Goal: Task Accomplishment & Management: Use online tool/utility

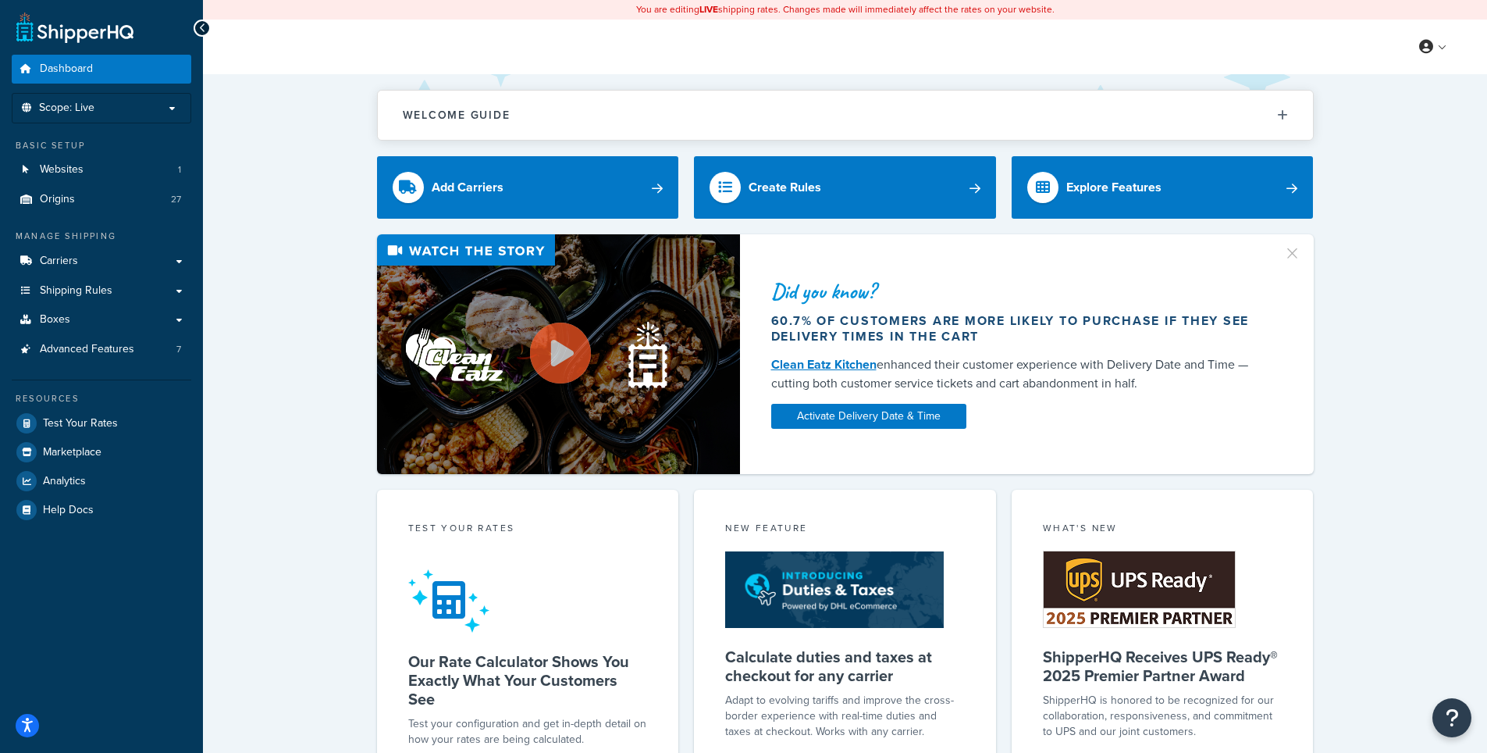
click at [280, 179] on div "Welcome Guide ShipperHQ: An Overview Carrier Setup Shipping Rules Overview Comm…" at bounding box center [845, 657] width 1284 height 1166
click at [311, 204] on div "Welcome Guide ShipperHQ: An Overview Carrier Setup Shipping Rules Overview Comm…" at bounding box center [845, 657] width 1284 height 1166
click at [84, 417] on span "Test Your Rates" at bounding box center [80, 423] width 75 height 13
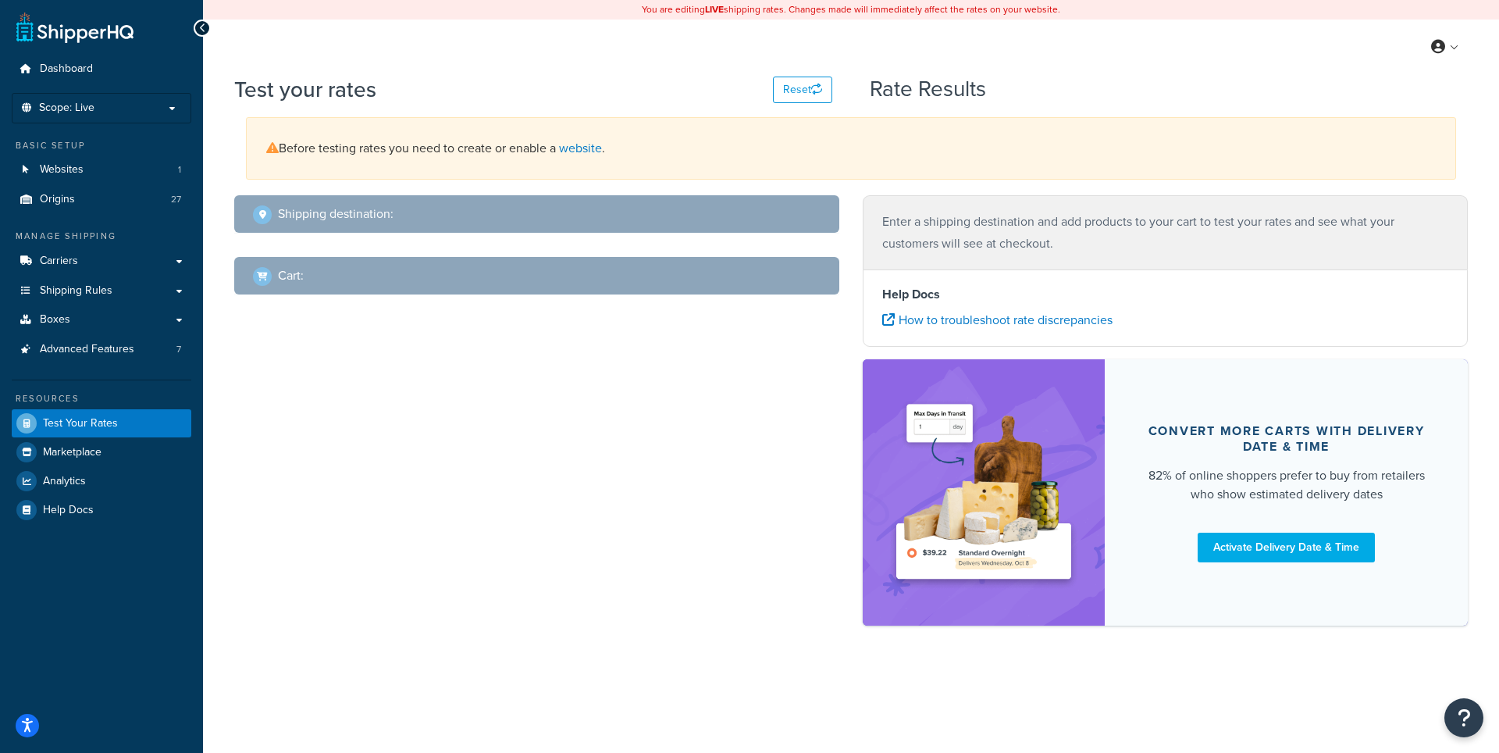
select select "TX"
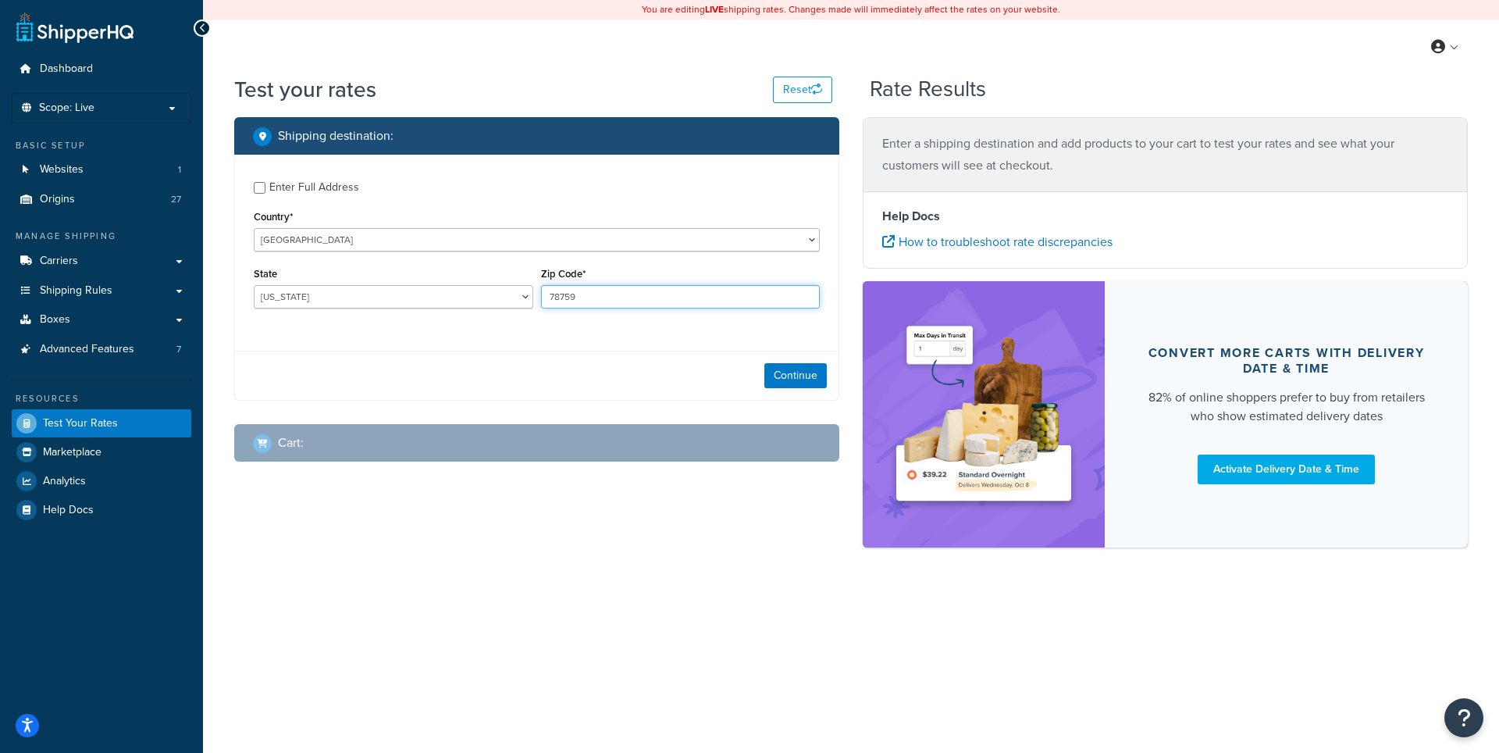
click at [579, 294] on input "78759" at bounding box center [680, 296] width 279 height 23
type input "7"
type input "38501"
click at [254, 285] on select "Alabama Alaska American Samoa Arizona Arkansas Armed Forces Americas Armed Forc…" at bounding box center [393, 296] width 279 height 23
select select "TN"
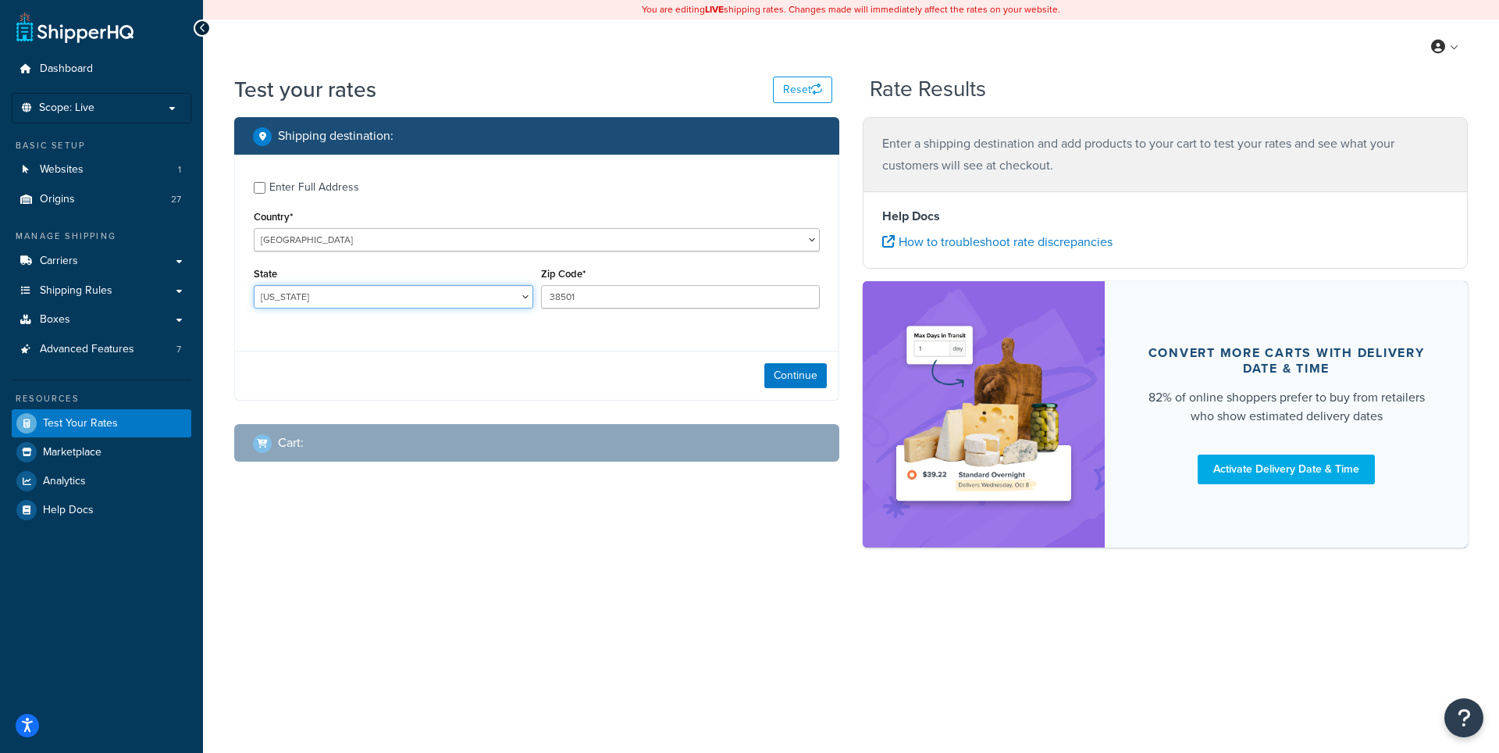
click option "Tennessee" at bounding box center [0, 0] width 0 height 0
click at [811, 381] on button "Continue" at bounding box center [795, 375] width 62 height 25
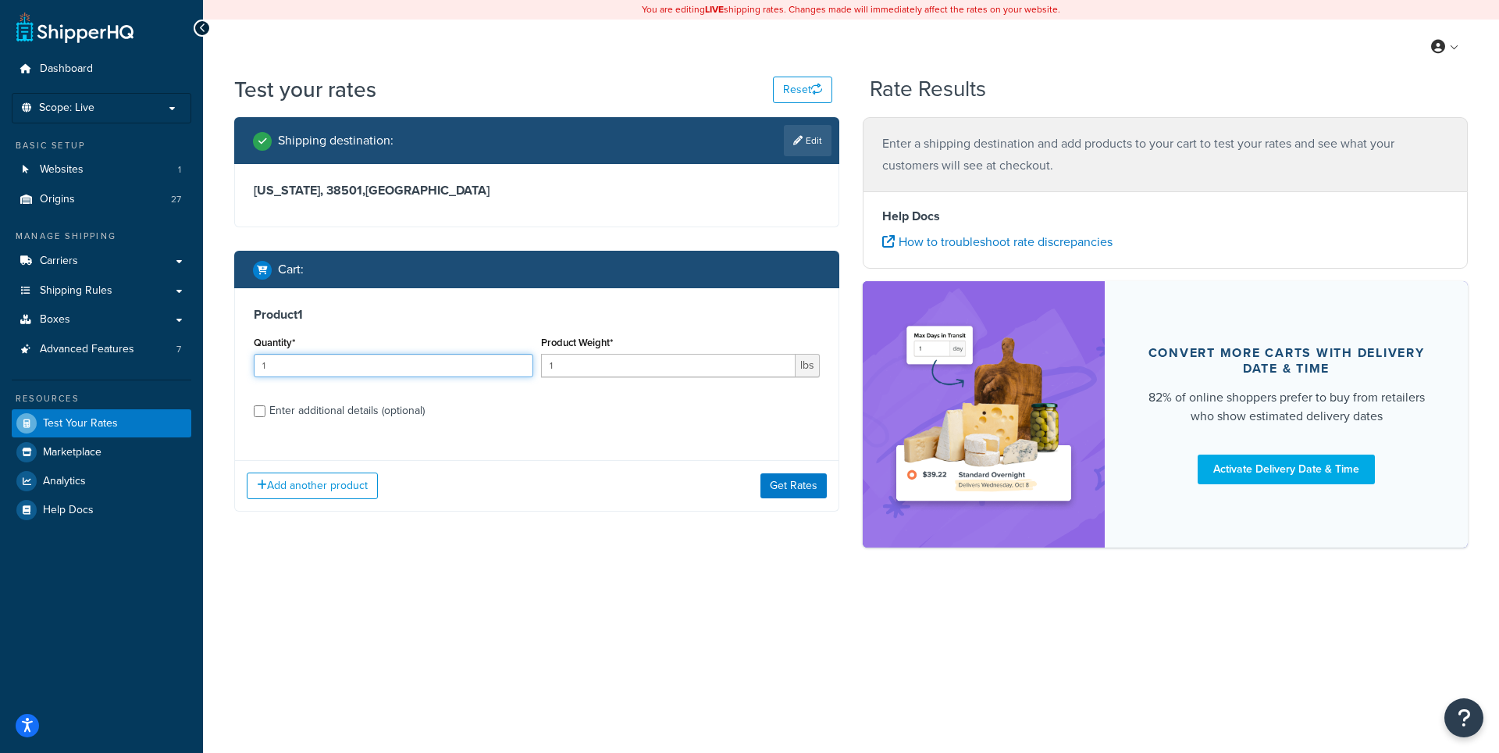
click at [334, 360] on input "1" at bounding box center [393, 365] width 279 height 23
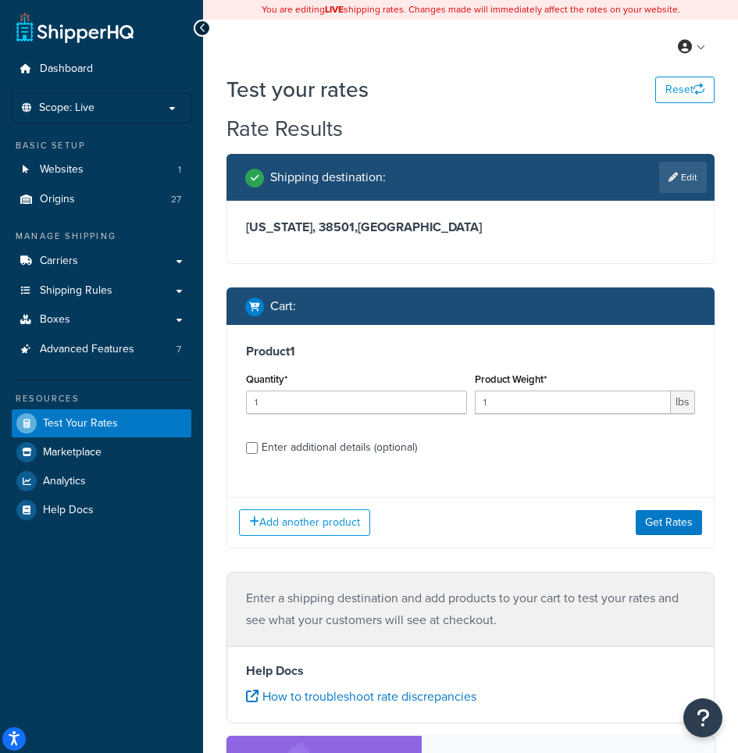
click at [199, 27] on icon at bounding box center [202, 28] width 7 height 11
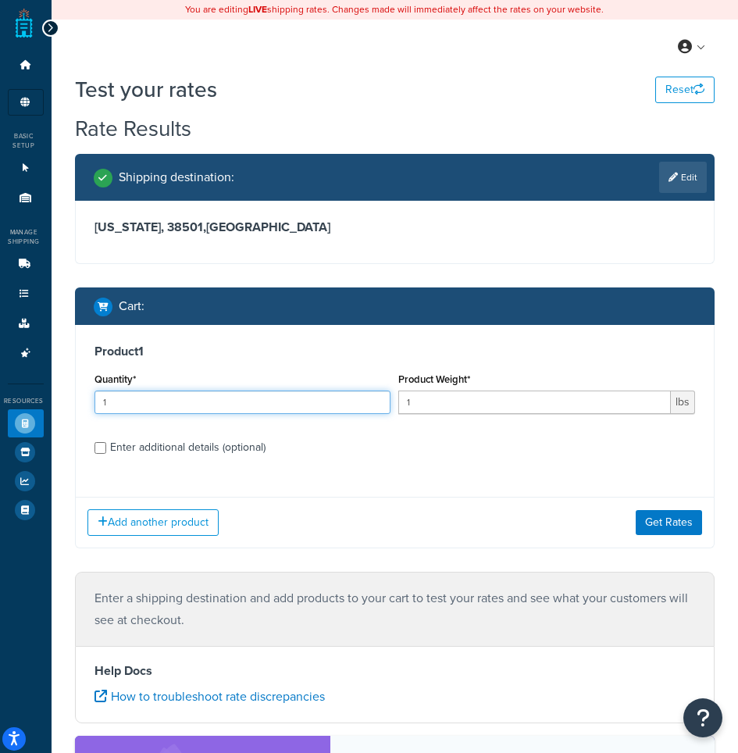
click at [148, 410] on input "1" at bounding box center [242, 401] width 297 height 23
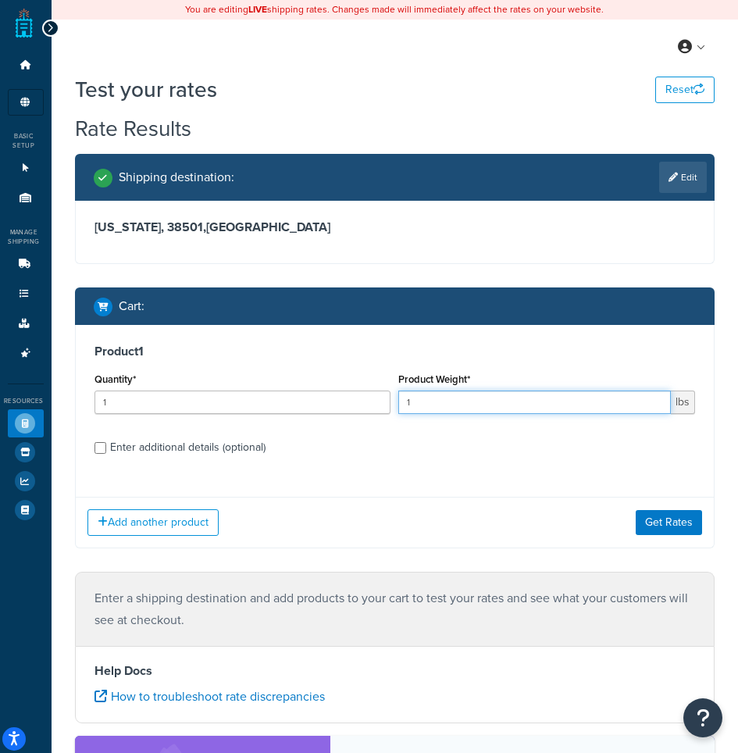
click at [506, 400] on input "1" at bounding box center [534, 401] width 272 height 23
type input "4.9"
click at [479, 483] on div "Product 1 Quantity* 1 Product Weight* 4.9 lbs Enter additional details (optiona…" at bounding box center [395, 405] width 638 height 160
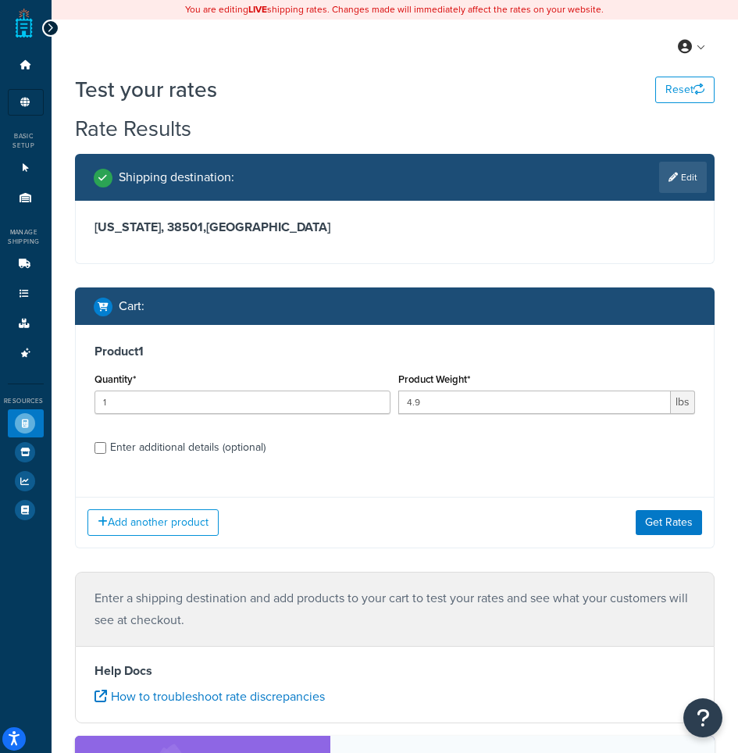
click at [208, 453] on div "Enter additional details (optional)" at bounding box center [187, 447] width 155 height 22
click at [106, 453] on input "Enter additional details (optional)" at bounding box center [100, 448] width 12 height 12
checkbox input "true"
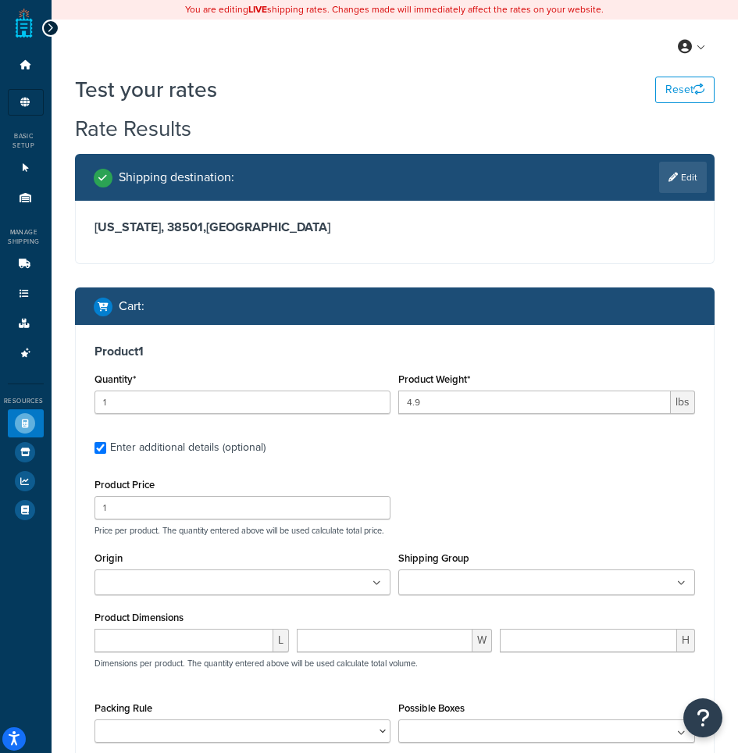
click at [145, 584] on input "Origin" at bounding box center [168, 583] width 138 height 17
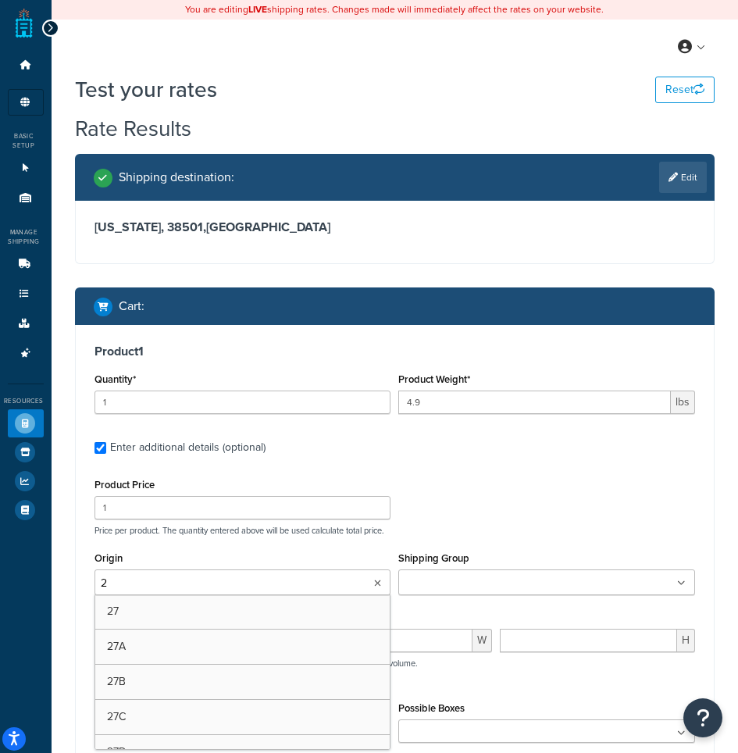
type input "28"
click at [520, 503] on div "Product Price 1 Price per product. The quantity entered above will be used calc…" at bounding box center [395, 505] width 608 height 62
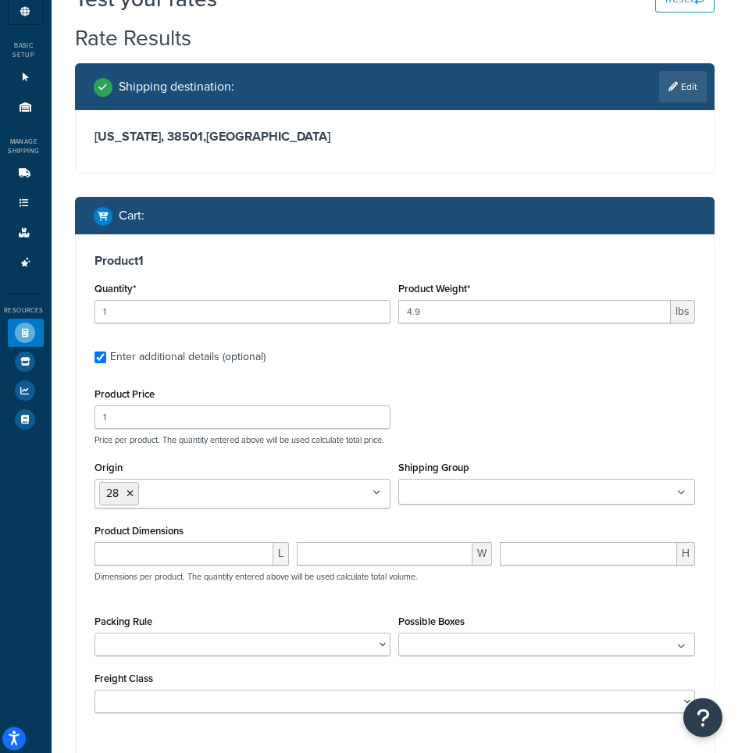
scroll to position [137, 0]
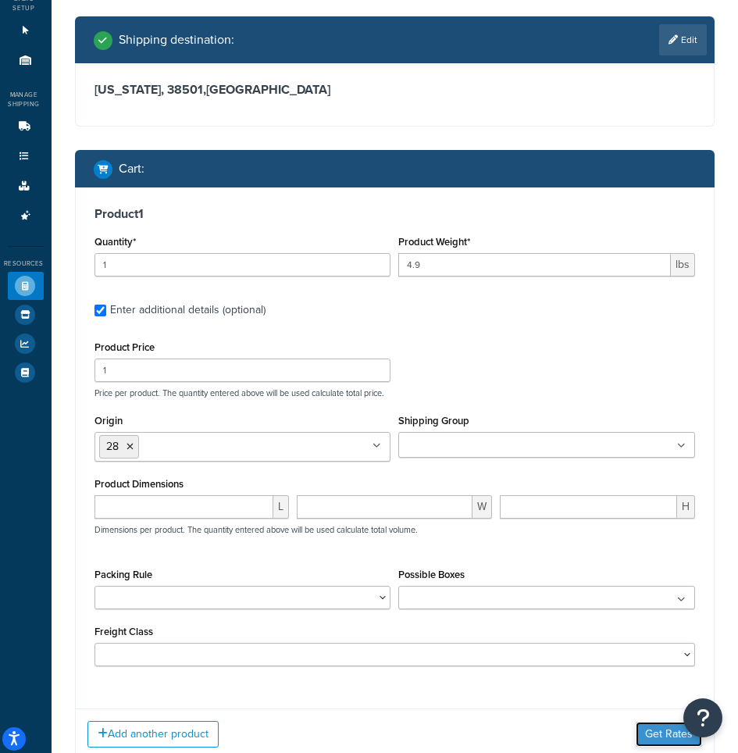
click at [675, 741] on button "Get Rates" at bounding box center [668, 733] width 66 height 25
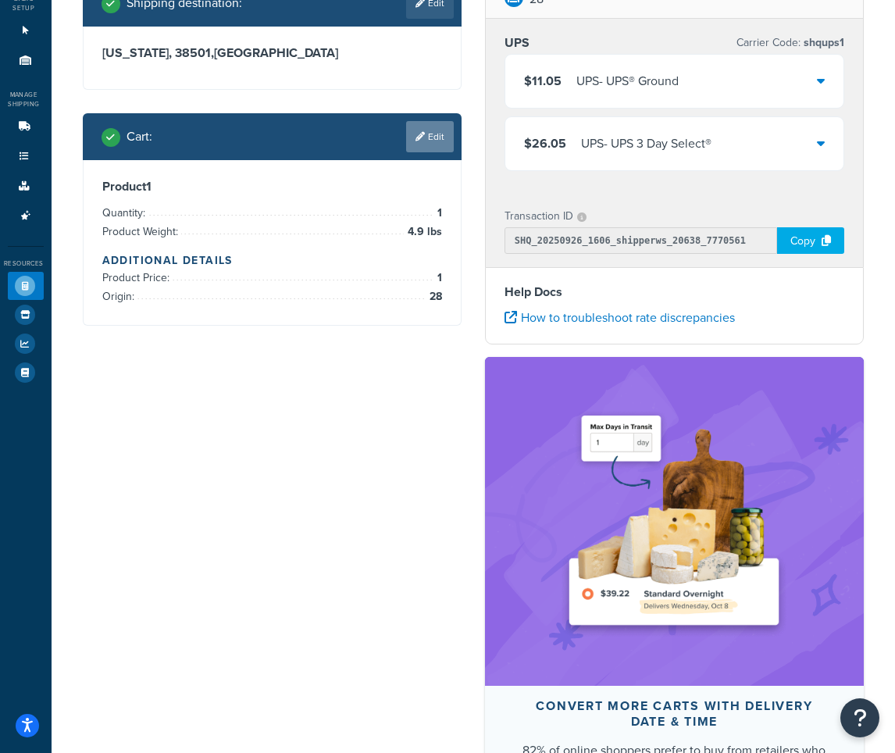
click at [424, 137] on link "Edit" at bounding box center [430, 136] width 48 height 31
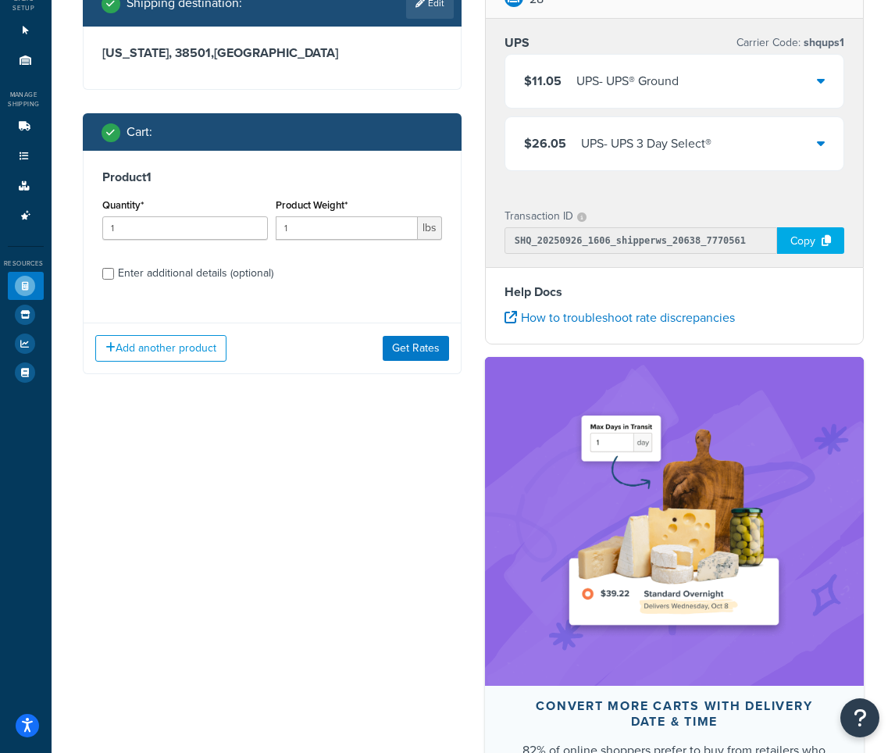
click at [166, 275] on div "Enter additional details (optional)" at bounding box center [195, 273] width 155 height 22
click at [114, 275] on input "Enter additional details (optional)" at bounding box center [108, 274] width 12 height 12
checkbox input "true"
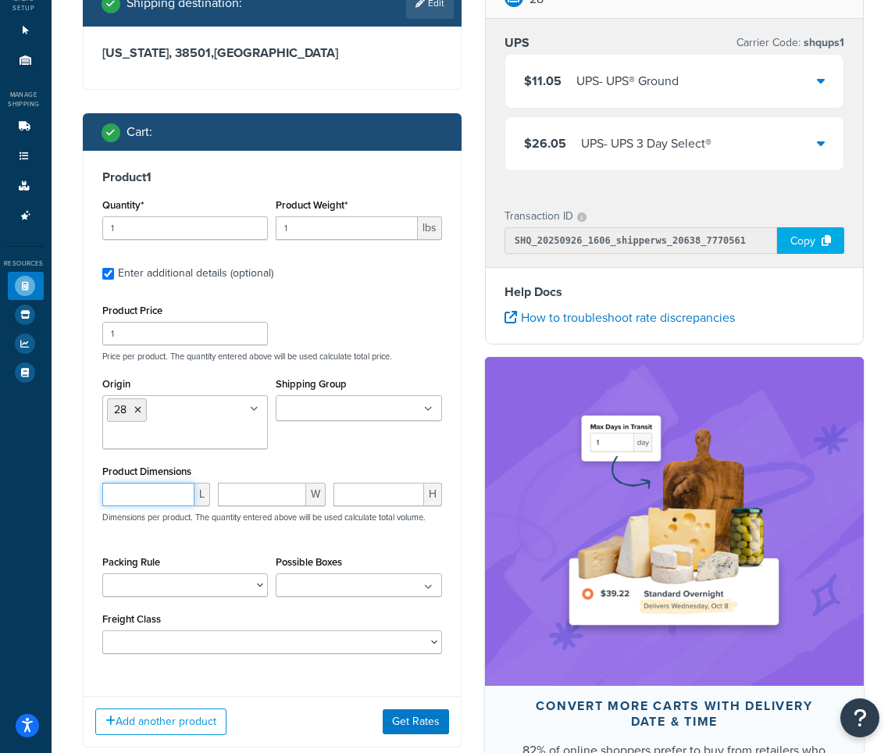
click at [144, 497] on input "number" at bounding box center [148, 493] width 92 height 23
type input "132.5"
click at [241, 497] on input "number" at bounding box center [262, 493] width 88 height 23
type input "2"
click at [375, 500] on input "number" at bounding box center [378, 493] width 90 height 23
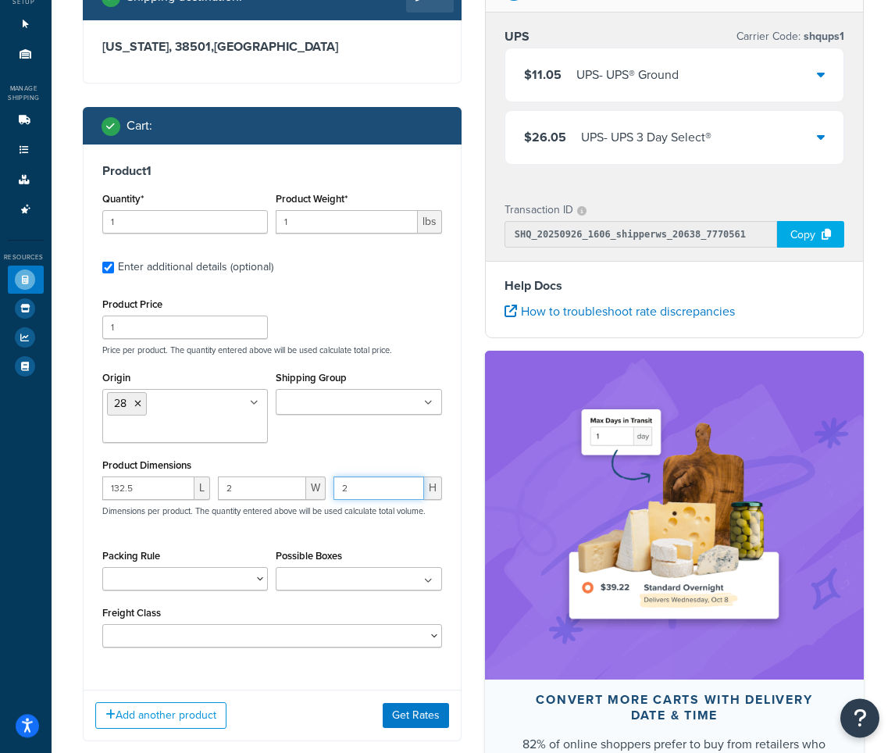
scroll to position [200, 0]
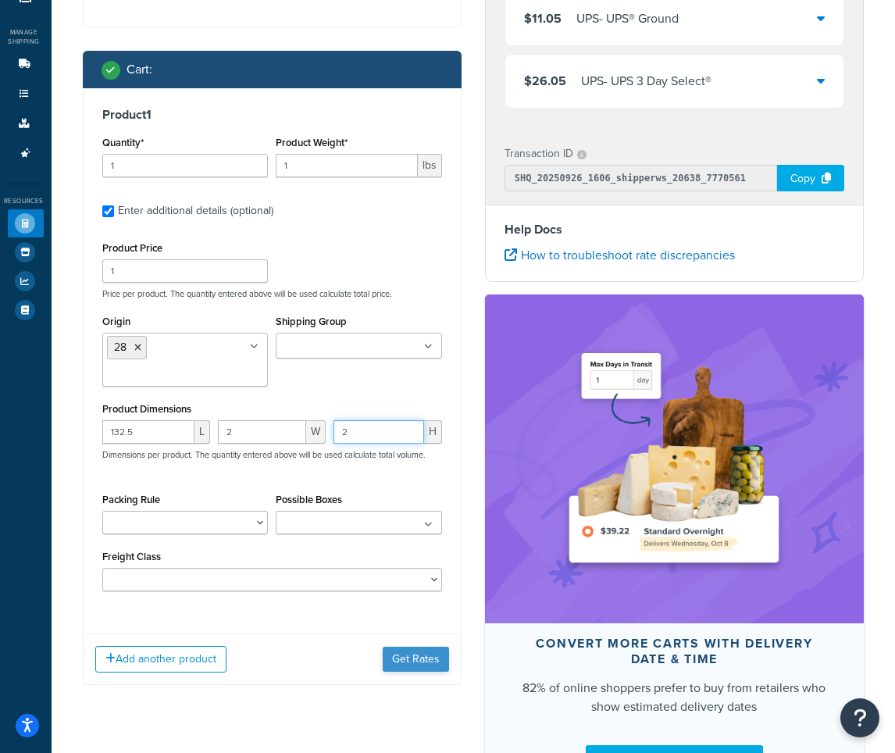
type input "2"
click at [409, 665] on button "Get Rates" at bounding box center [416, 658] width 66 height 25
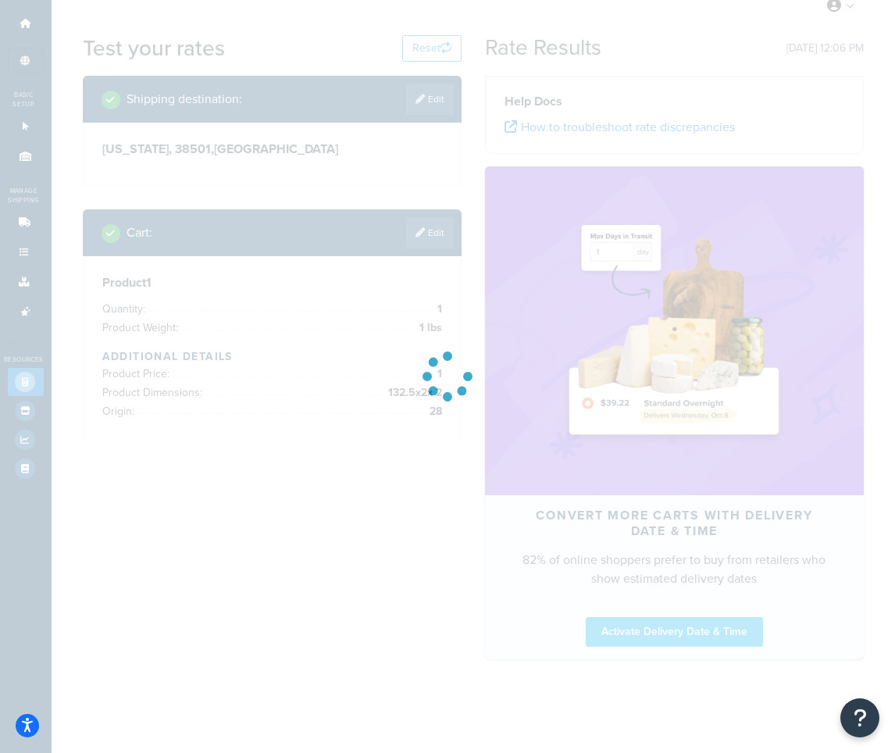
scroll to position [41, 0]
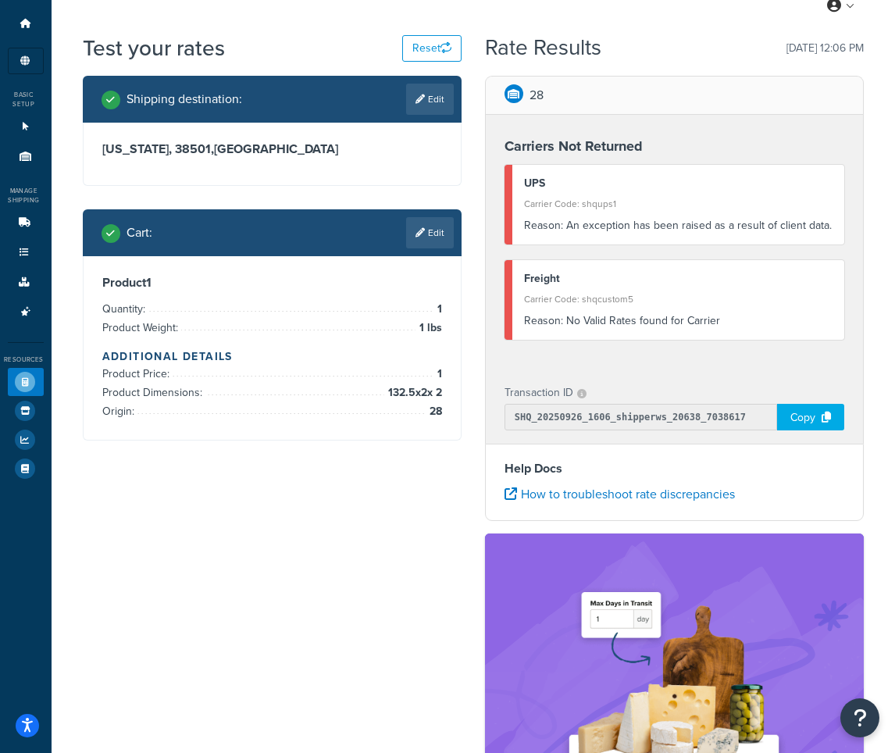
click at [642, 227] on div "Reason: An exception has been raised as a result of client data." at bounding box center [678, 226] width 308 height 22
click at [423, 237] on link "Edit" at bounding box center [430, 232] width 48 height 31
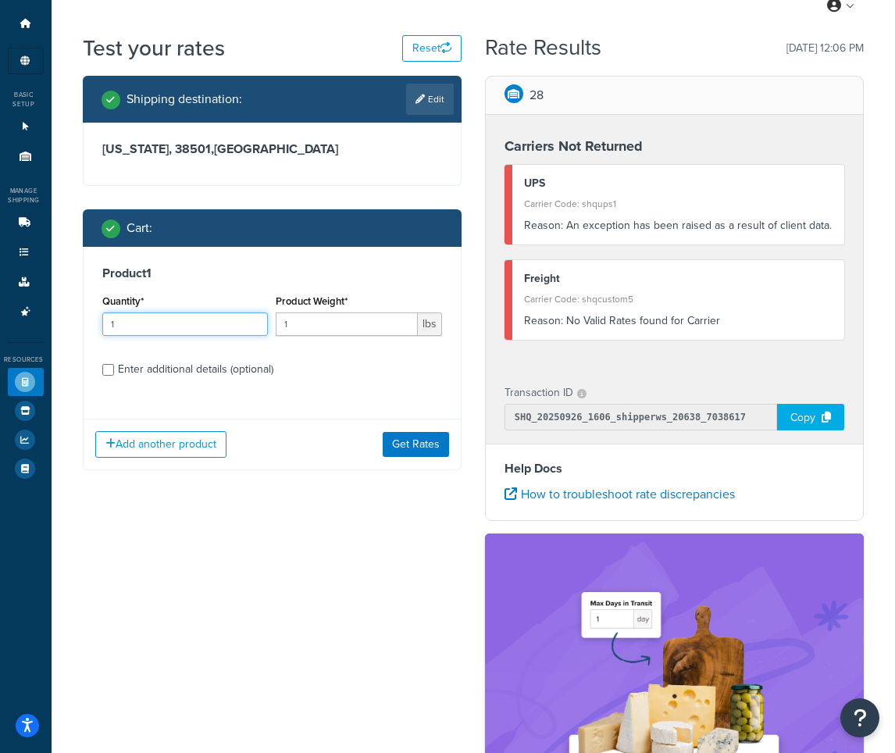
click at [212, 324] on input "1" at bounding box center [185, 323] width 166 height 23
click at [371, 327] on input "1" at bounding box center [347, 323] width 142 height 23
type input "4.9"
click at [249, 371] on div "Enter additional details (optional)" at bounding box center [195, 369] width 155 height 22
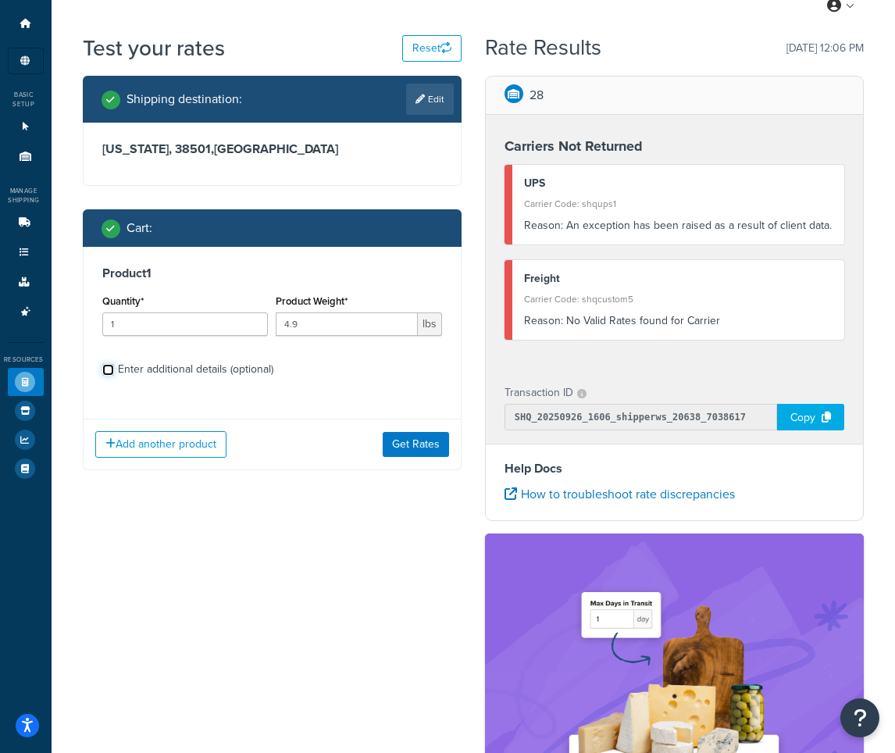
click at [114, 371] on input "Enter additional details (optional)" at bounding box center [108, 370] width 12 height 12
checkbox input "true"
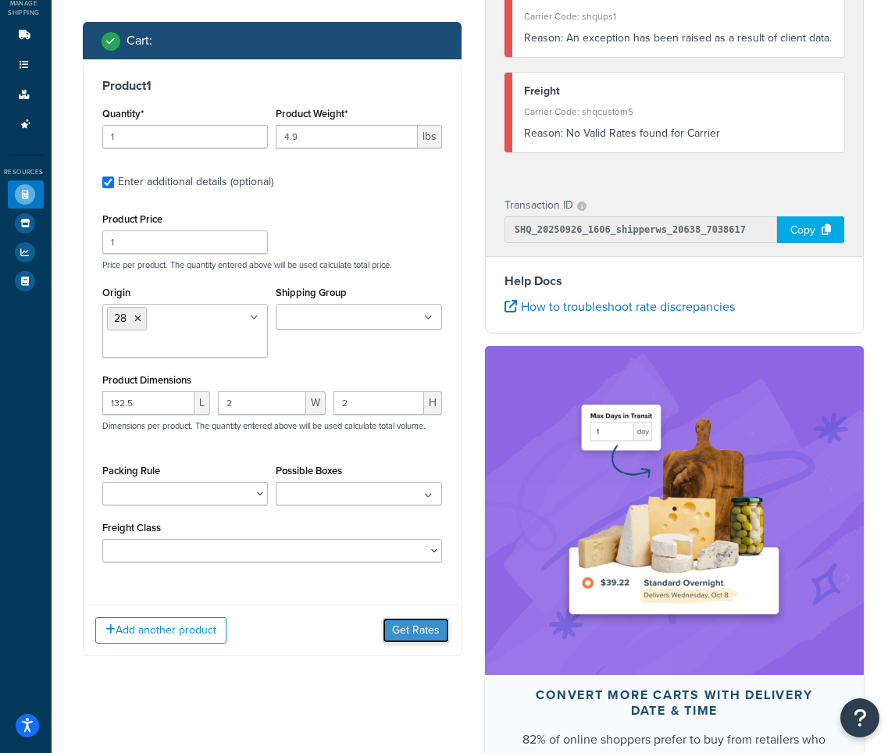
click at [411, 639] on button "Get Rates" at bounding box center [416, 630] width 66 height 25
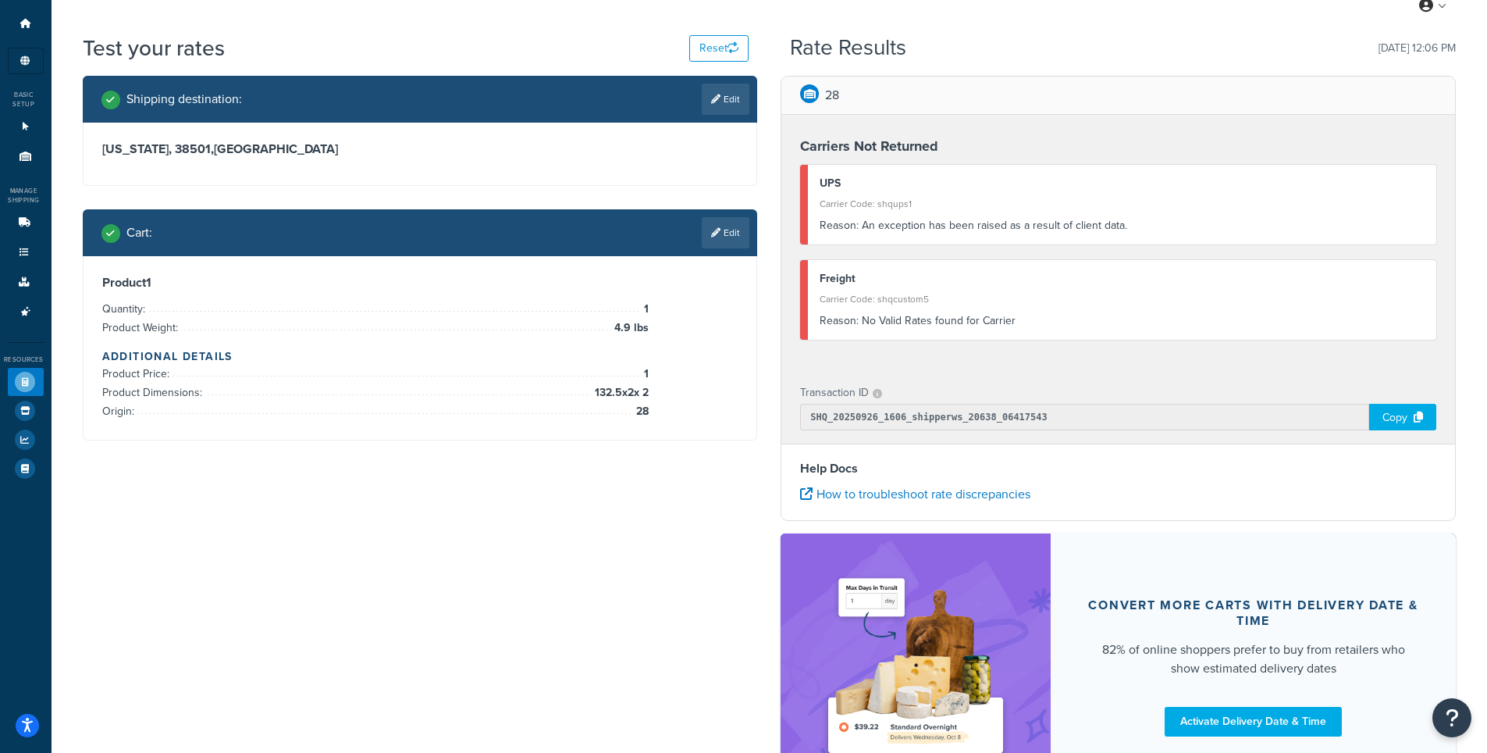
click at [45, 582] on div "Dashboard Scope: Live Basic Setup Websites 1 Origins 27 Manage Shipping Carrier…" at bounding box center [26, 426] width 52 height 934
click at [857, 136] on div "Carriers Not Returned UPS Carrier Code: shqups1 Reason: An exception has been r…" at bounding box center [1118, 242] width 674 height 254
drag, startPoint x: 188, startPoint y: 499, endPoint x: 219, endPoint y: 500, distance: 31.2
click at [189, 499] on div "Shipping destination : Edit Tennessee, 38501 , United States Cart : Edit Produc…" at bounding box center [769, 445] width 1397 height 739
click at [33, 543] on div "Dashboard Scope: Live Basic Setup Websites 1 Origins 27 Manage Shipping Carrier…" at bounding box center [26, 426] width 52 height 934
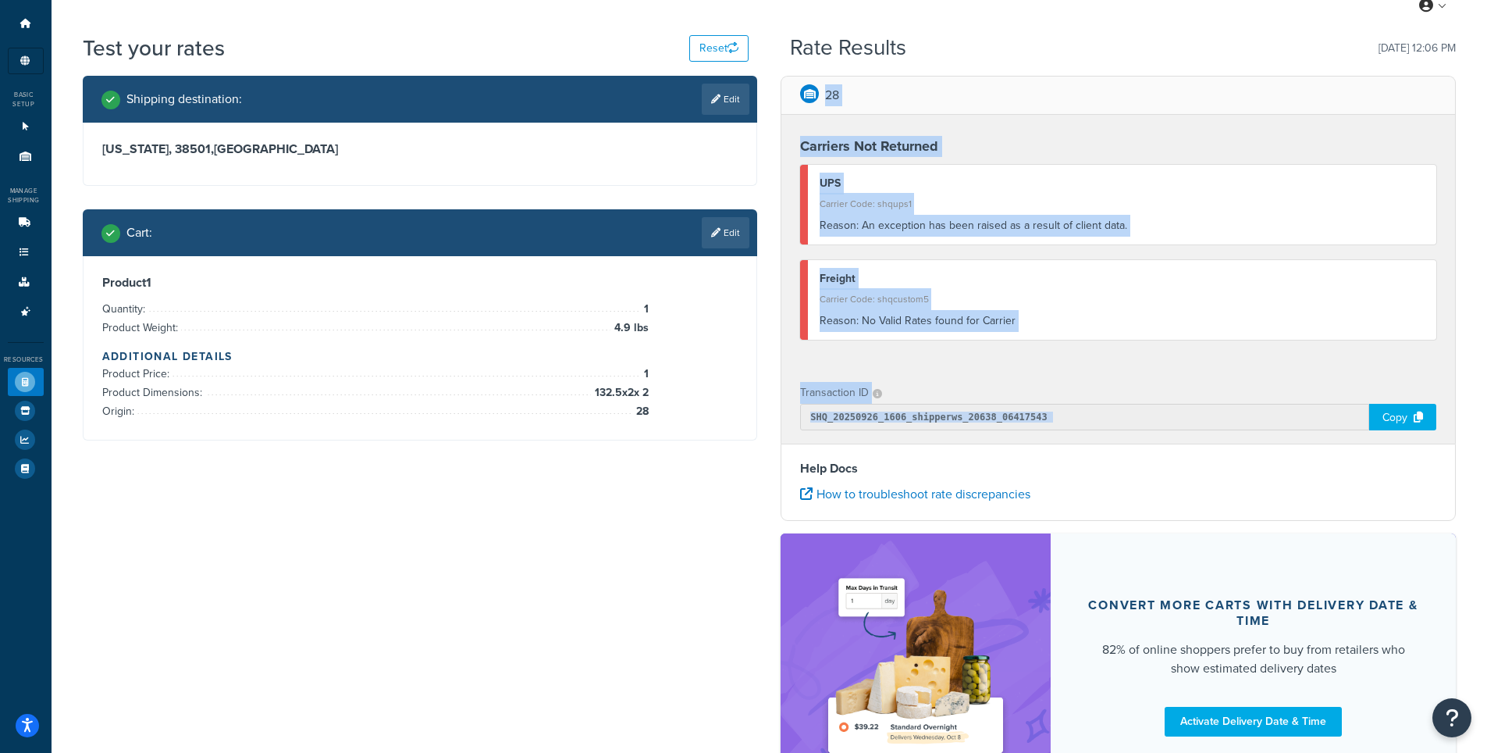
drag, startPoint x: 33, startPoint y: 680, endPoint x: 103, endPoint y: 646, distance: 78.2
click at [103, 646] on div "Dashboard Scope: Live Basic Setup Websites 1 Origins 27 Manage Shipping Carrier…" at bounding box center [743, 426] width 1487 height 934
click at [222, 608] on div "Shipping destination : Edit Tennessee, 38501 , United States Cart : Edit Produc…" at bounding box center [769, 445] width 1397 height 739
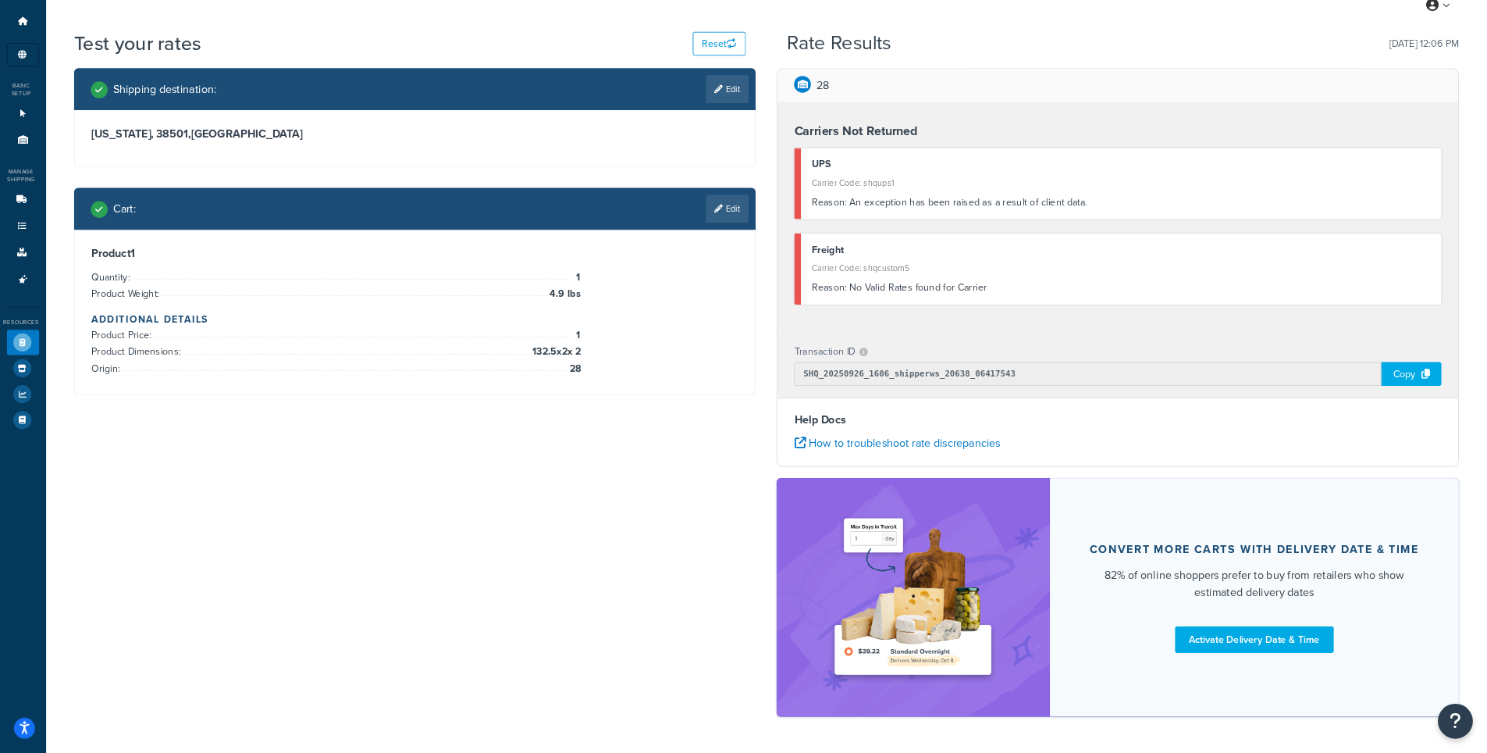
scroll to position [0, 0]
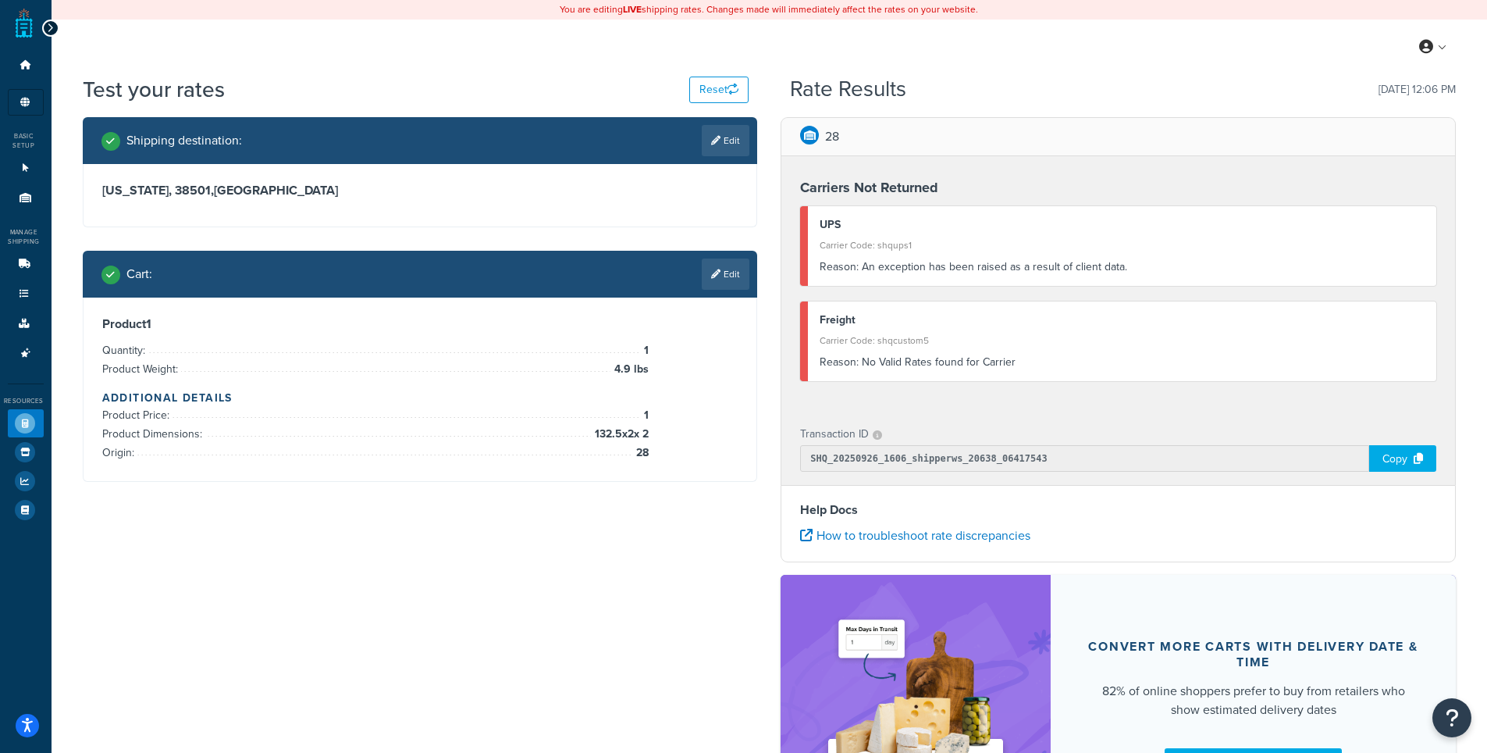
click at [55, 25] on div at bounding box center [50, 28] width 17 height 17
click at [47, 25] on icon at bounding box center [50, 28] width 7 height 11
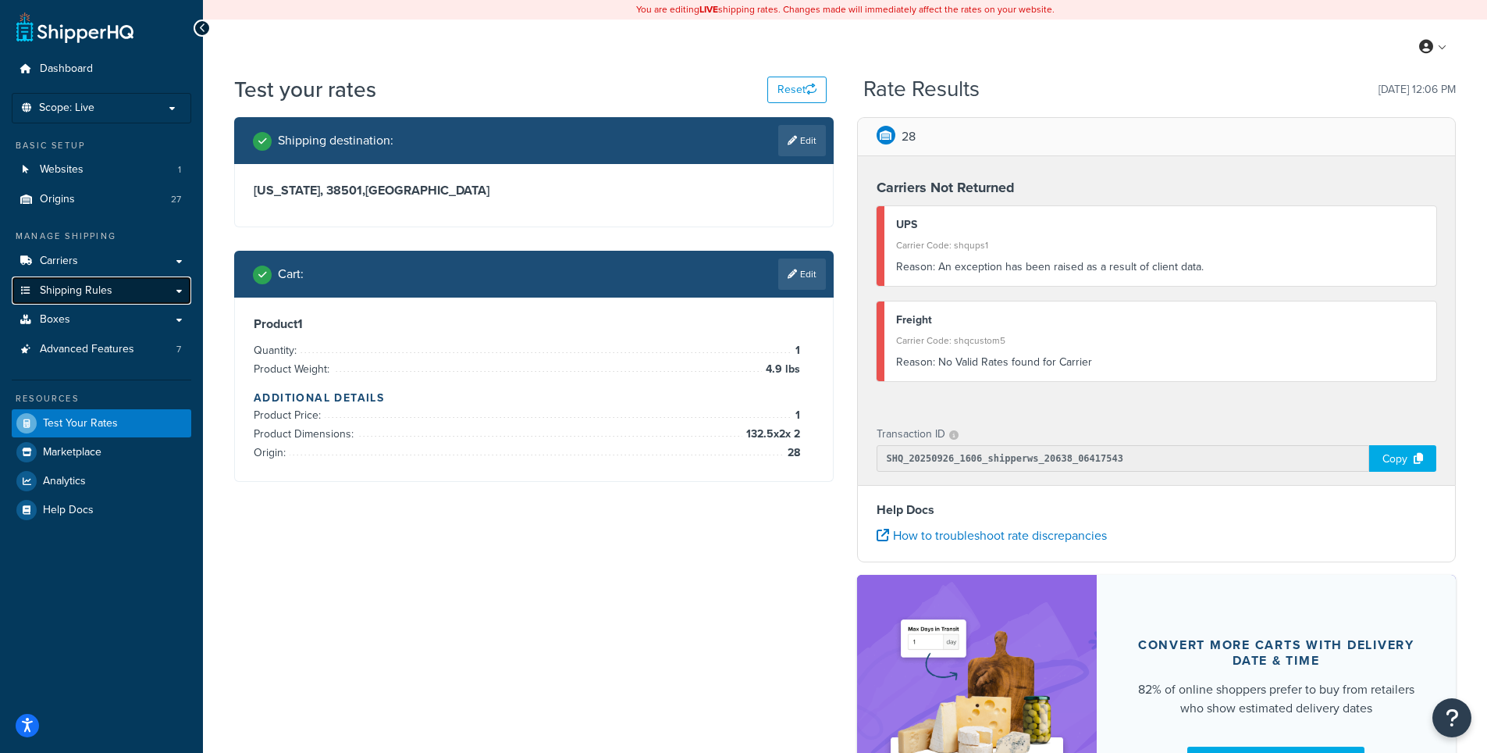
click at [84, 285] on span "Shipping Rules" at bounding box center [76, 290] width 73 height 13
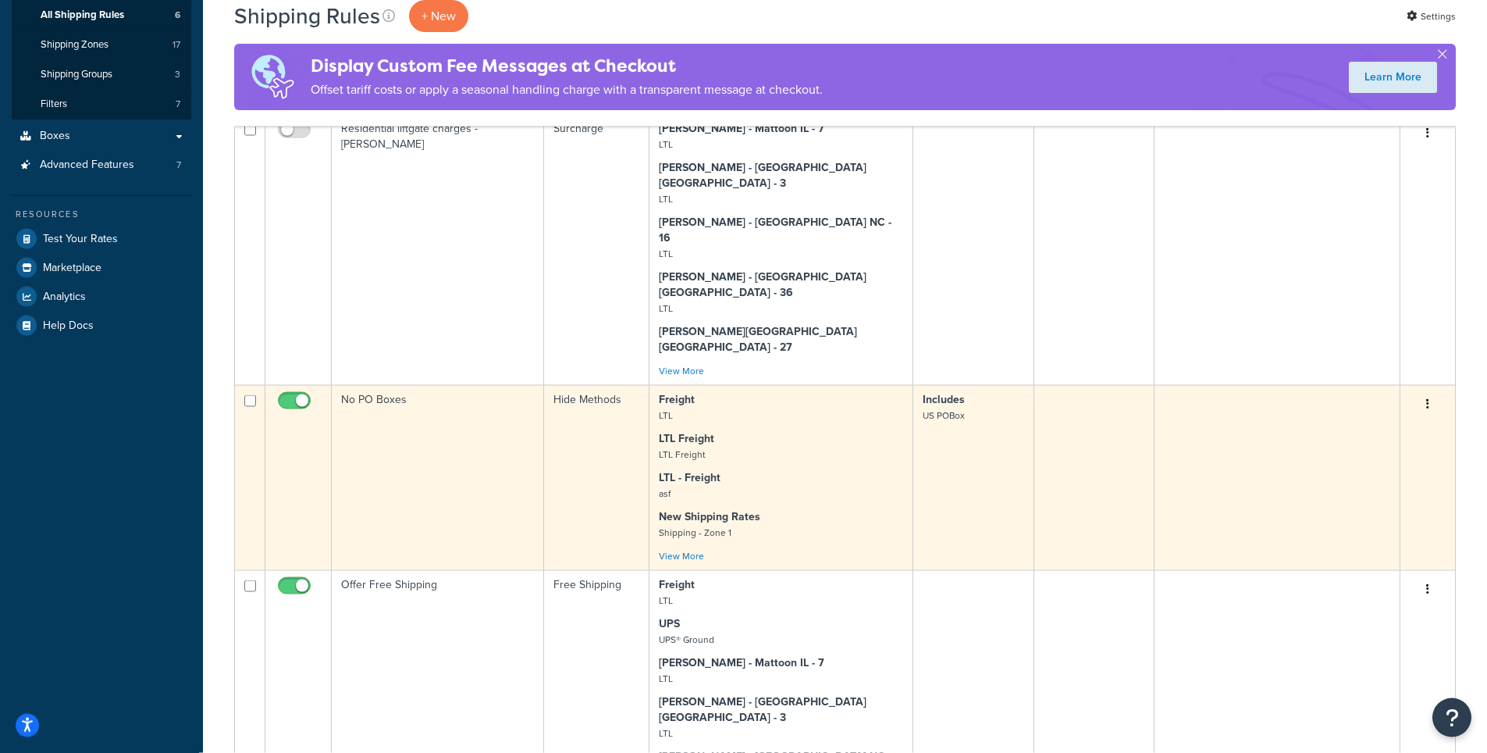
scroll to position [112, 0]
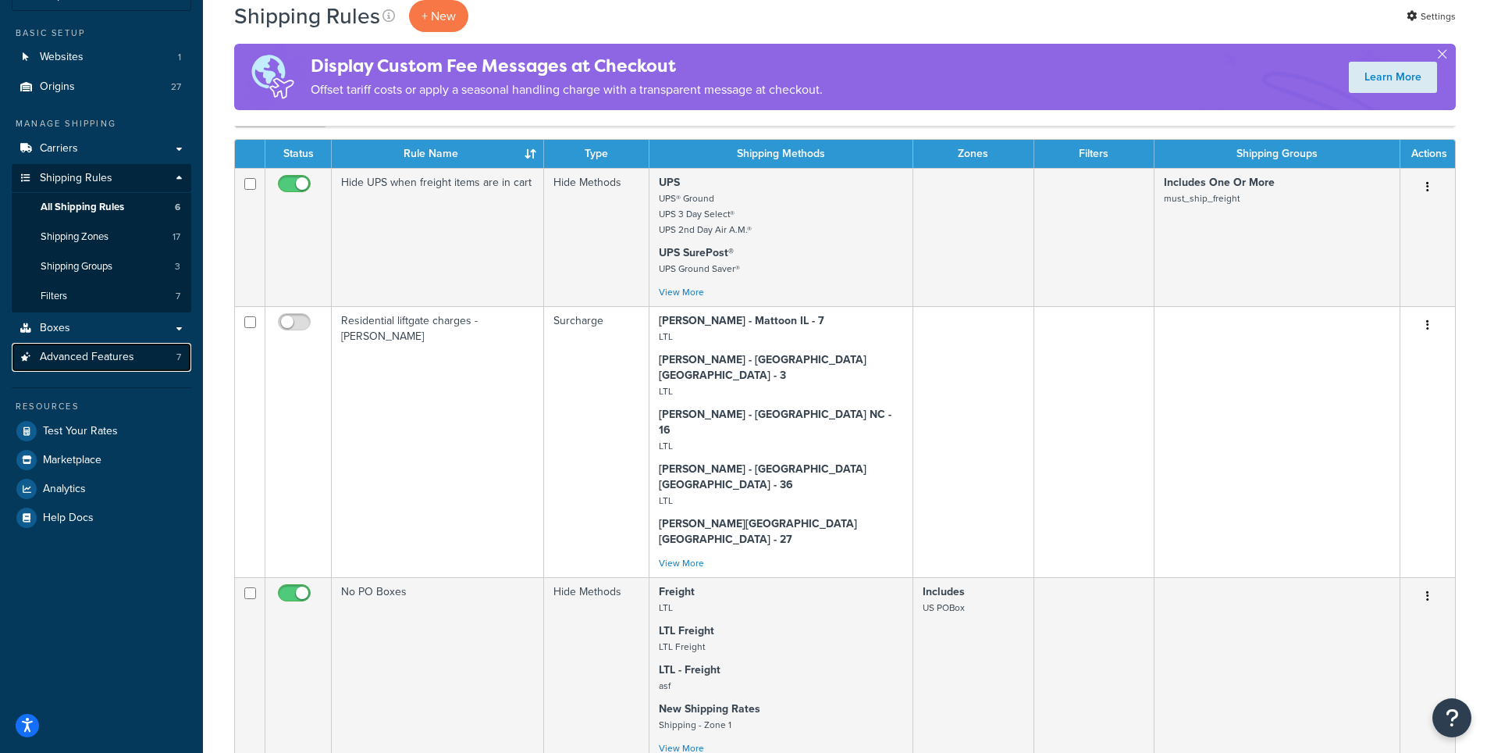
click at [104, 368] on link "Advanced Features 7" at bounding box center [102, 357] width 180 height 29
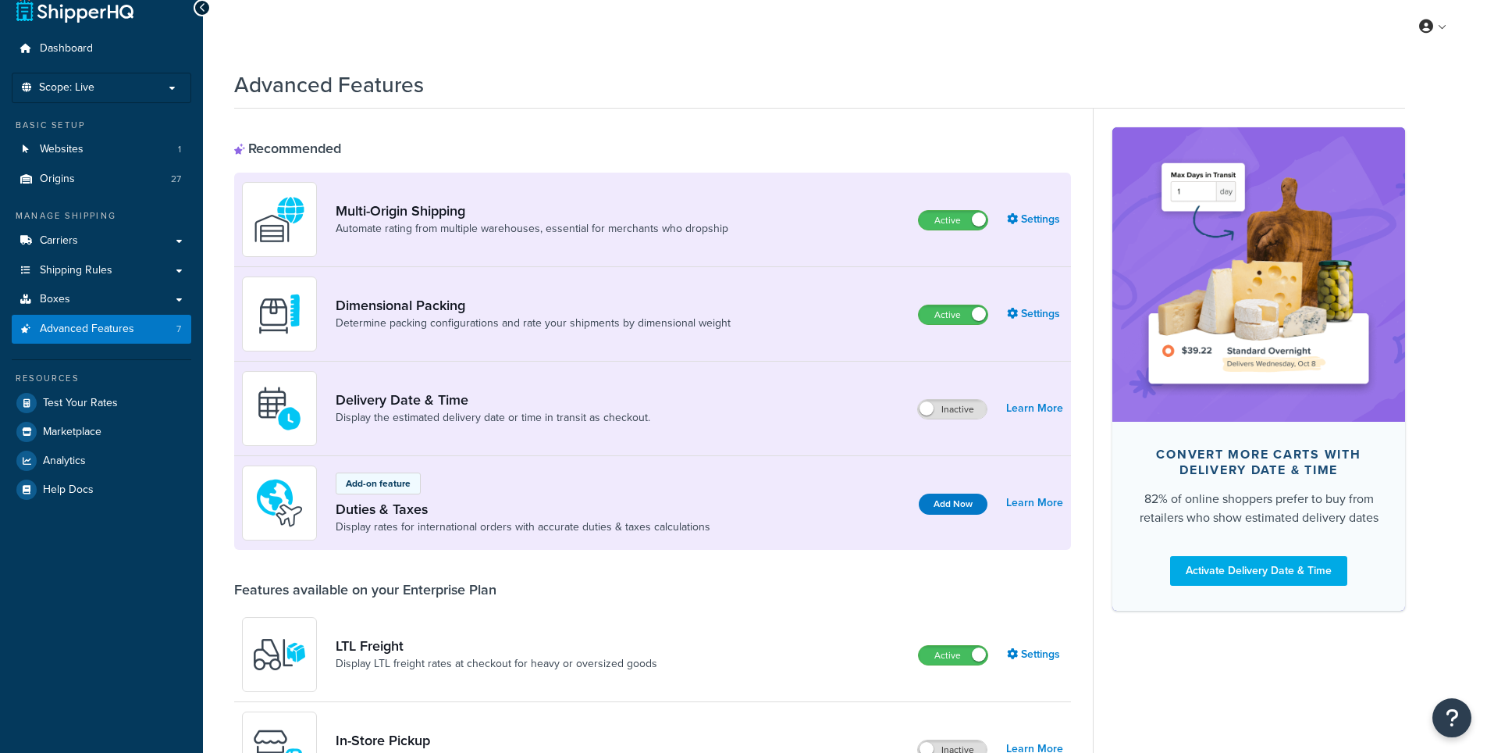
scroll to position [212, 0]
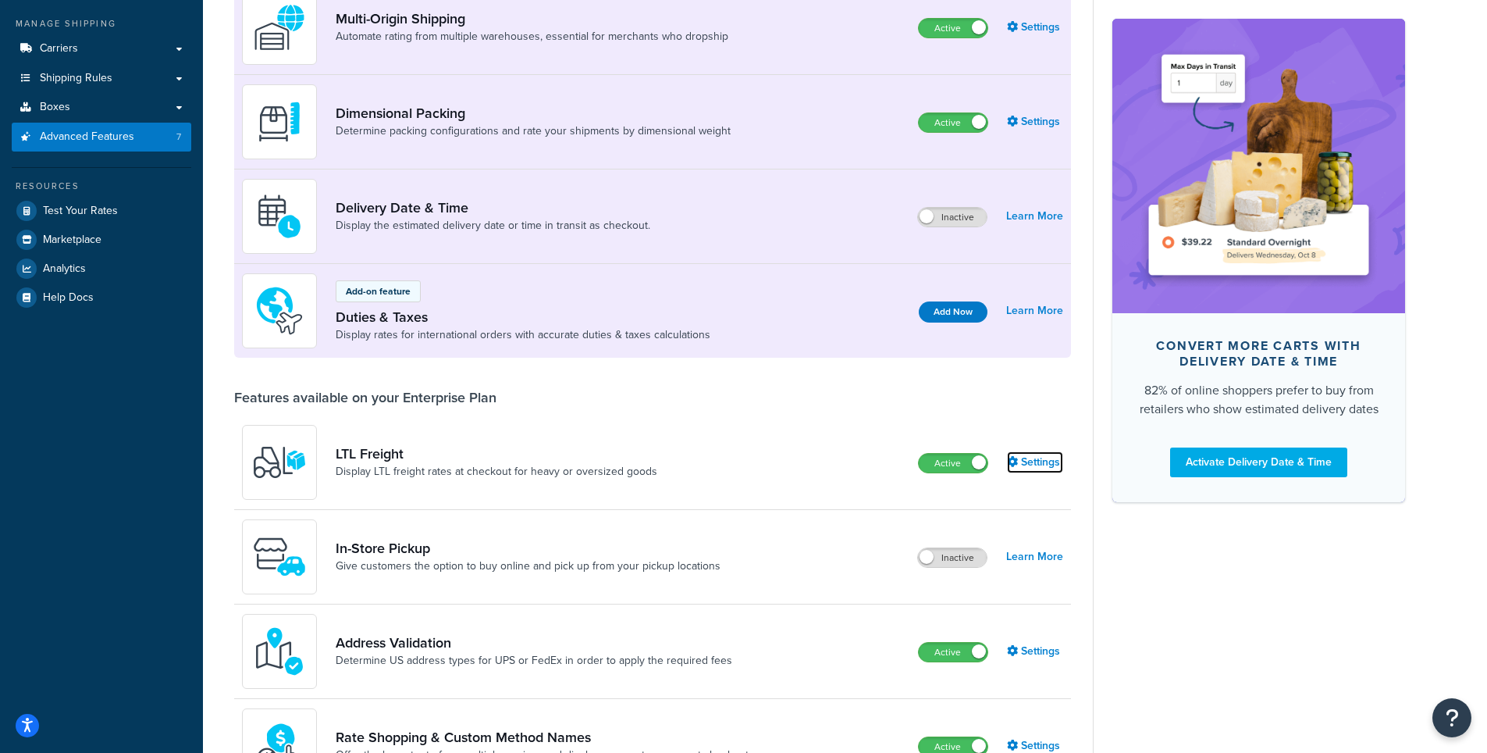
click at [1053, 463] on link "Settings" at bounding box center [1035, 462] width 56 height 22
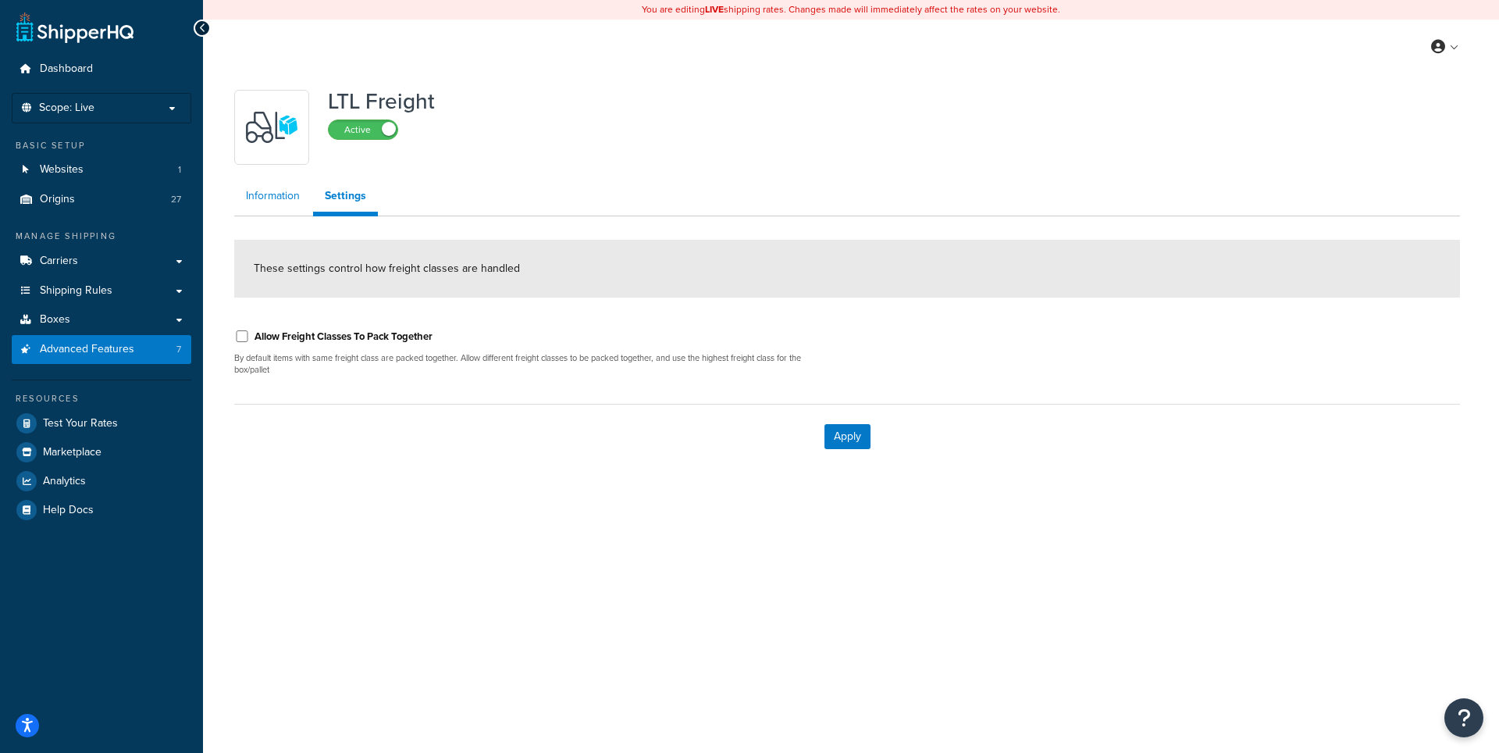
click at [267, 190] on link "Information" at bounding box center [272, 195] width 77 height 31
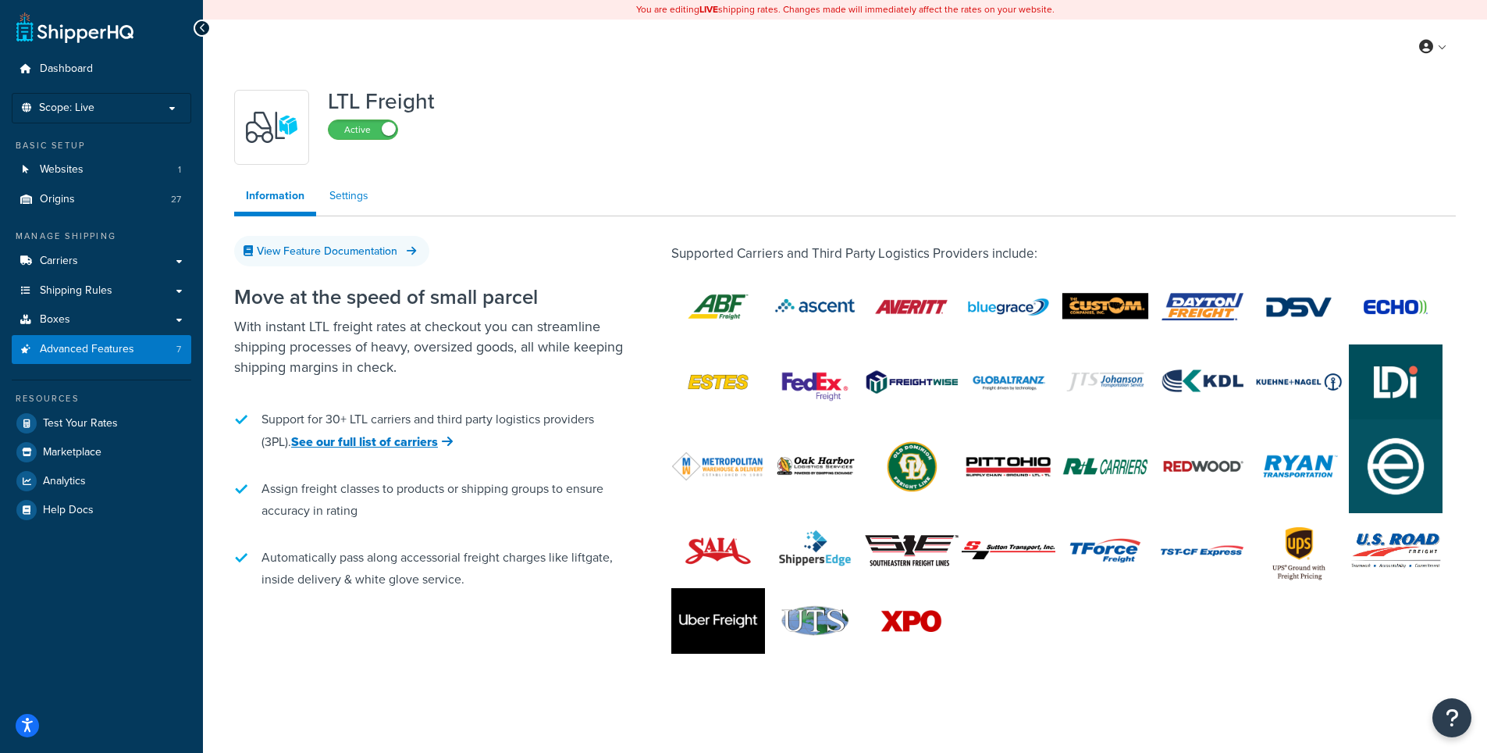
click at [355, 197] on link "Settings" at bounding box center [349, 195] width 62 height 31
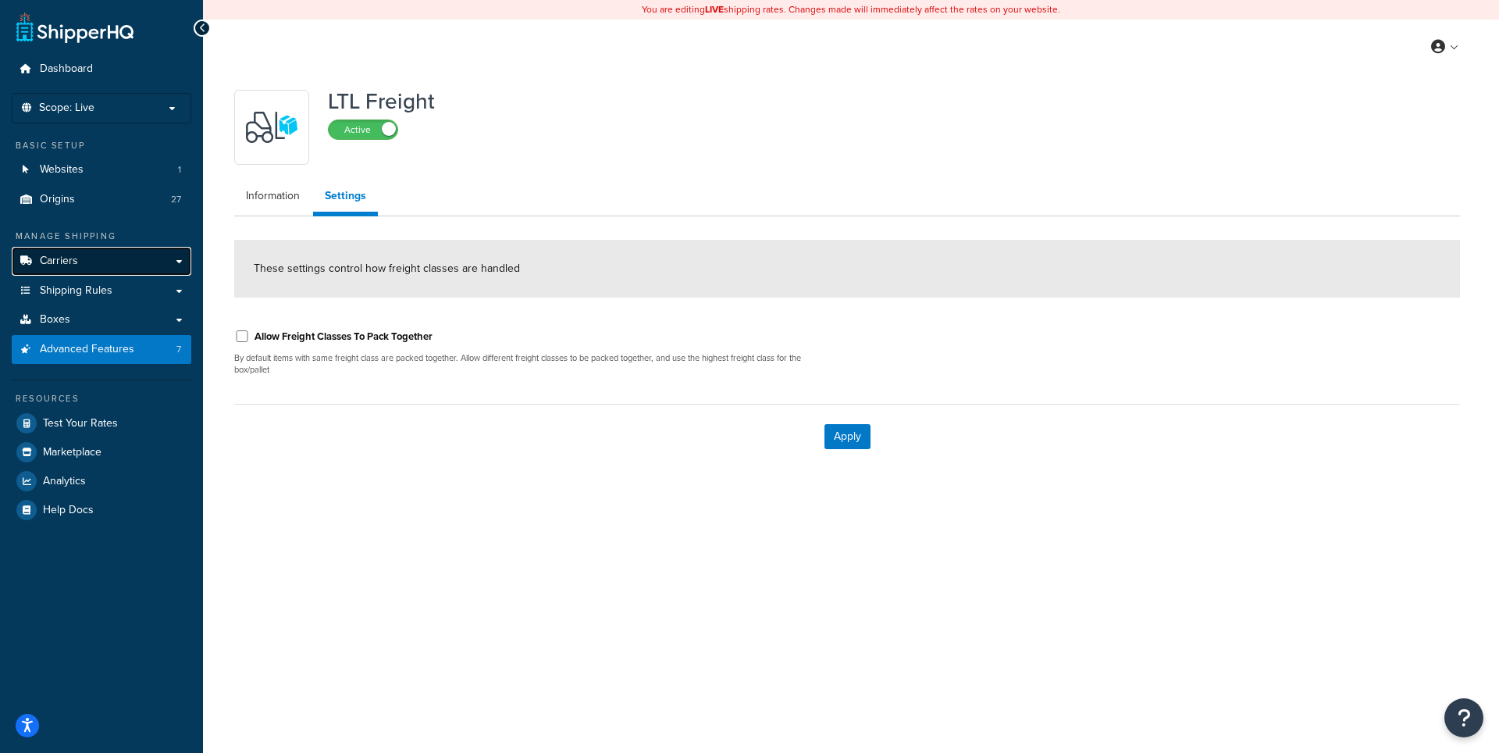
click at [98, 265] on link "Carriers" at bounding box center [102, 261] width 180 height 29
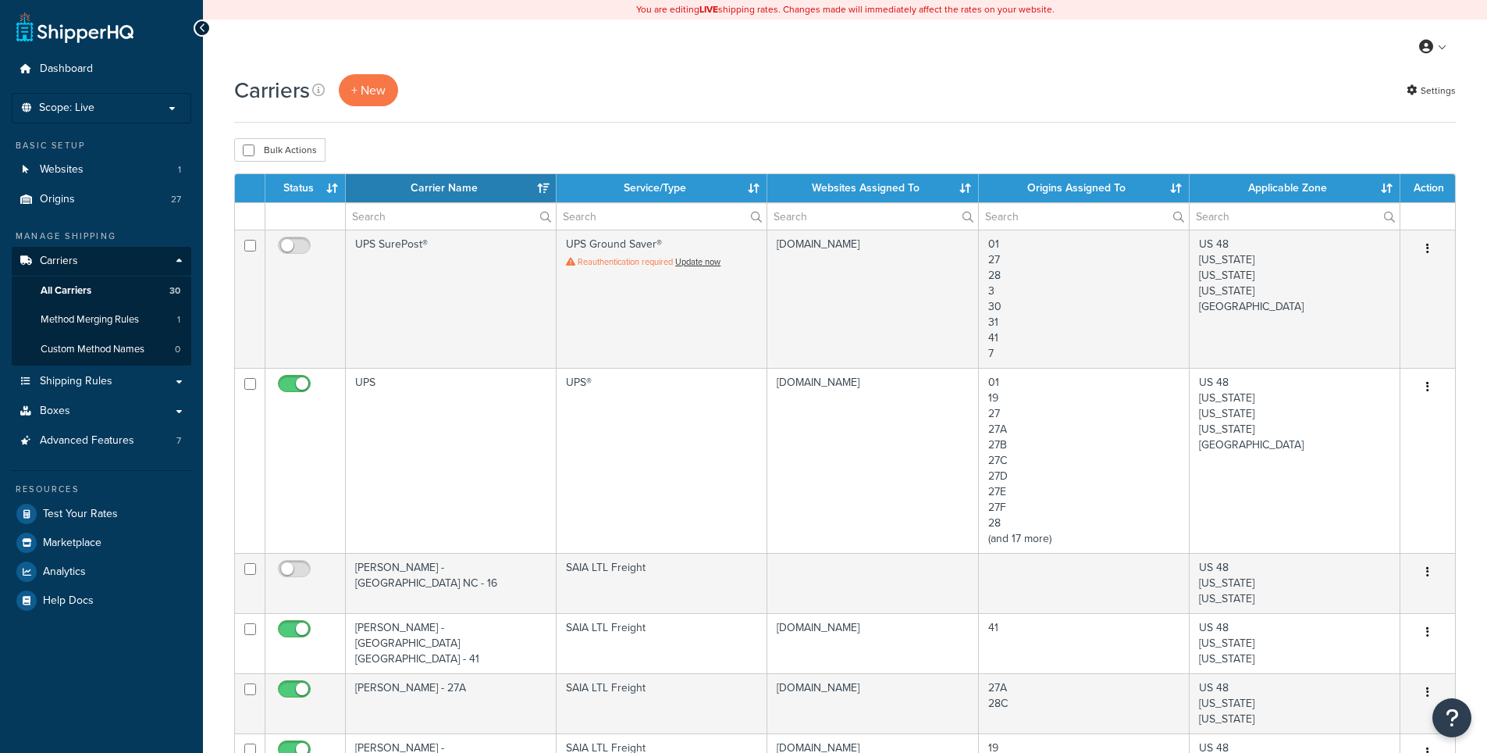
select select "15"
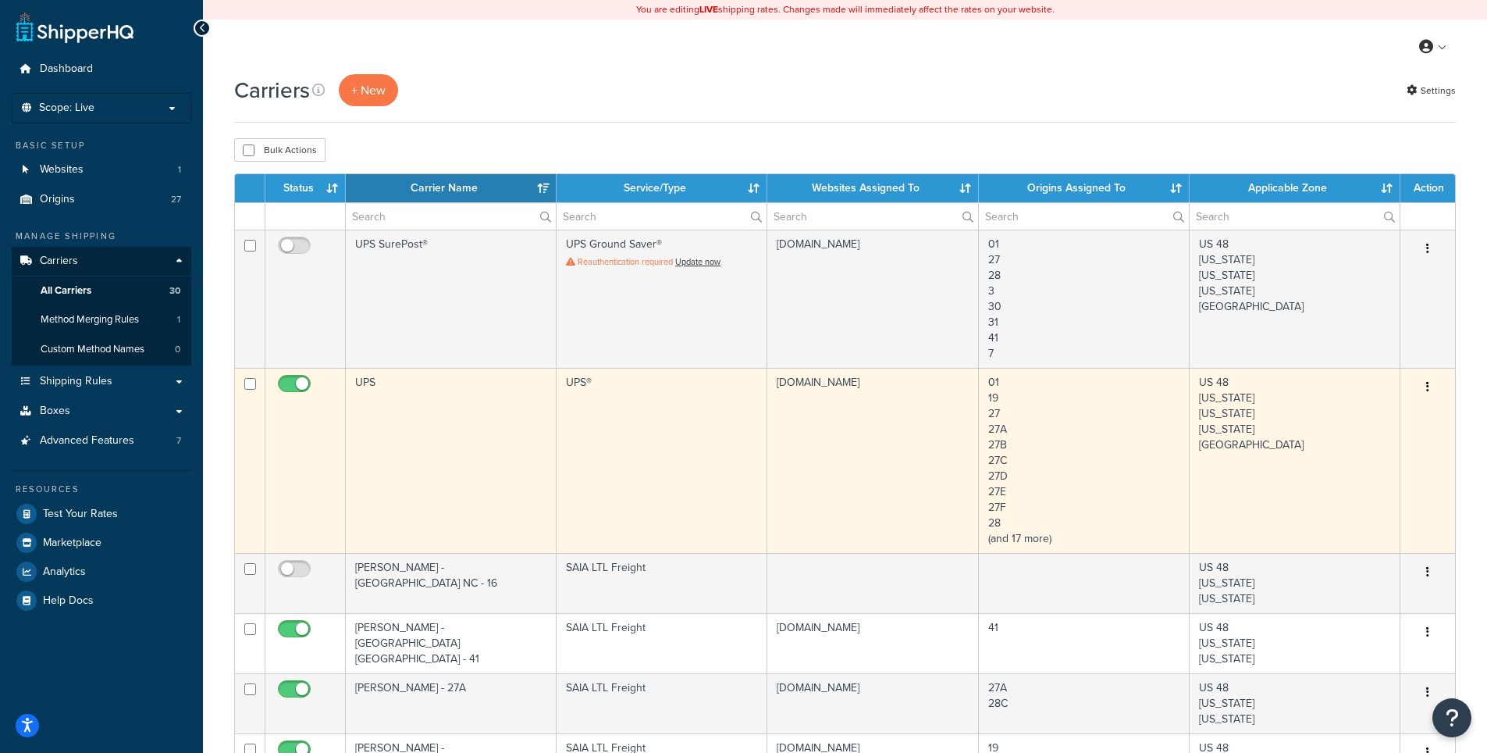
click at [1425, 386] on button "button" at bounding box center [1428, 387] width 22 height 25
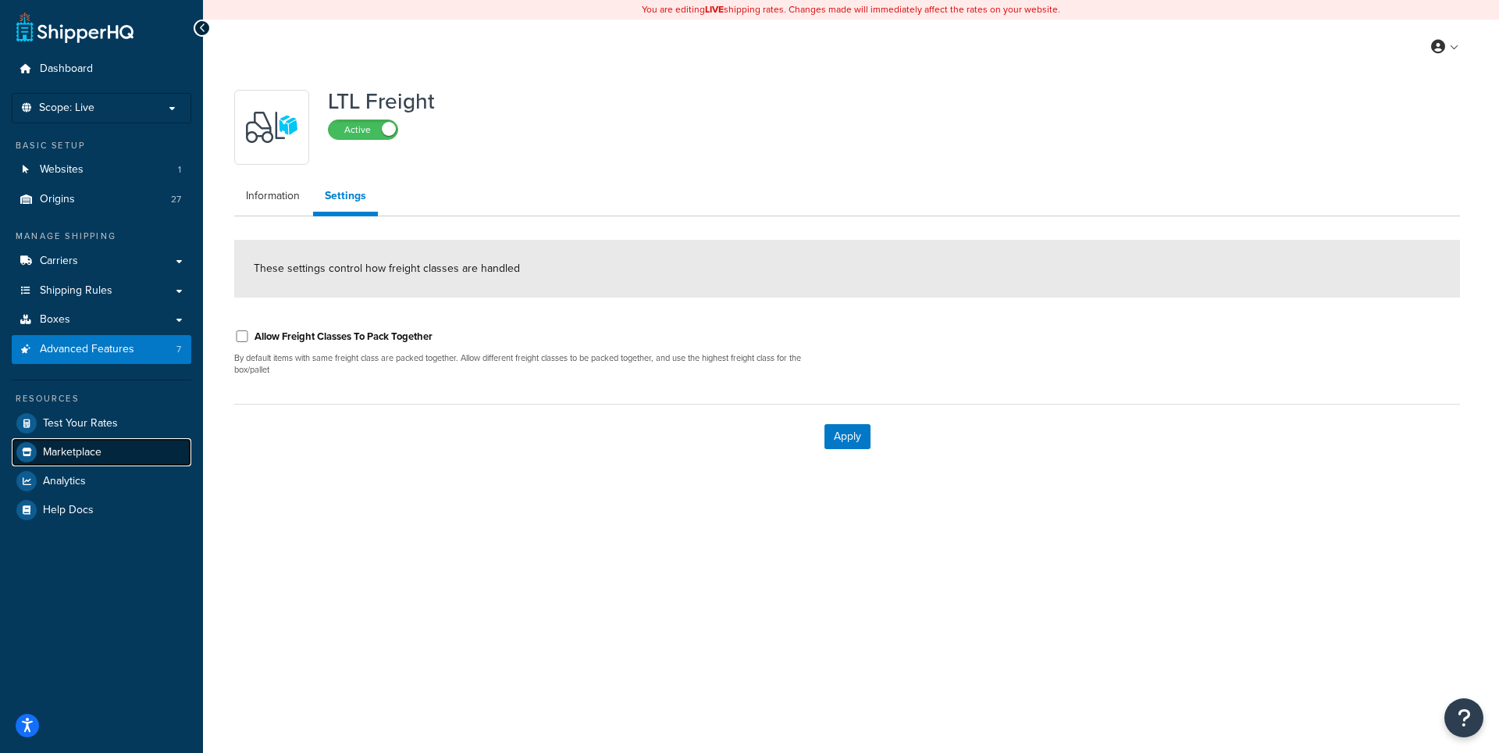
click at [80, 442] on link "Marketplace" at bounding box center [102, 452] width 180 height 28
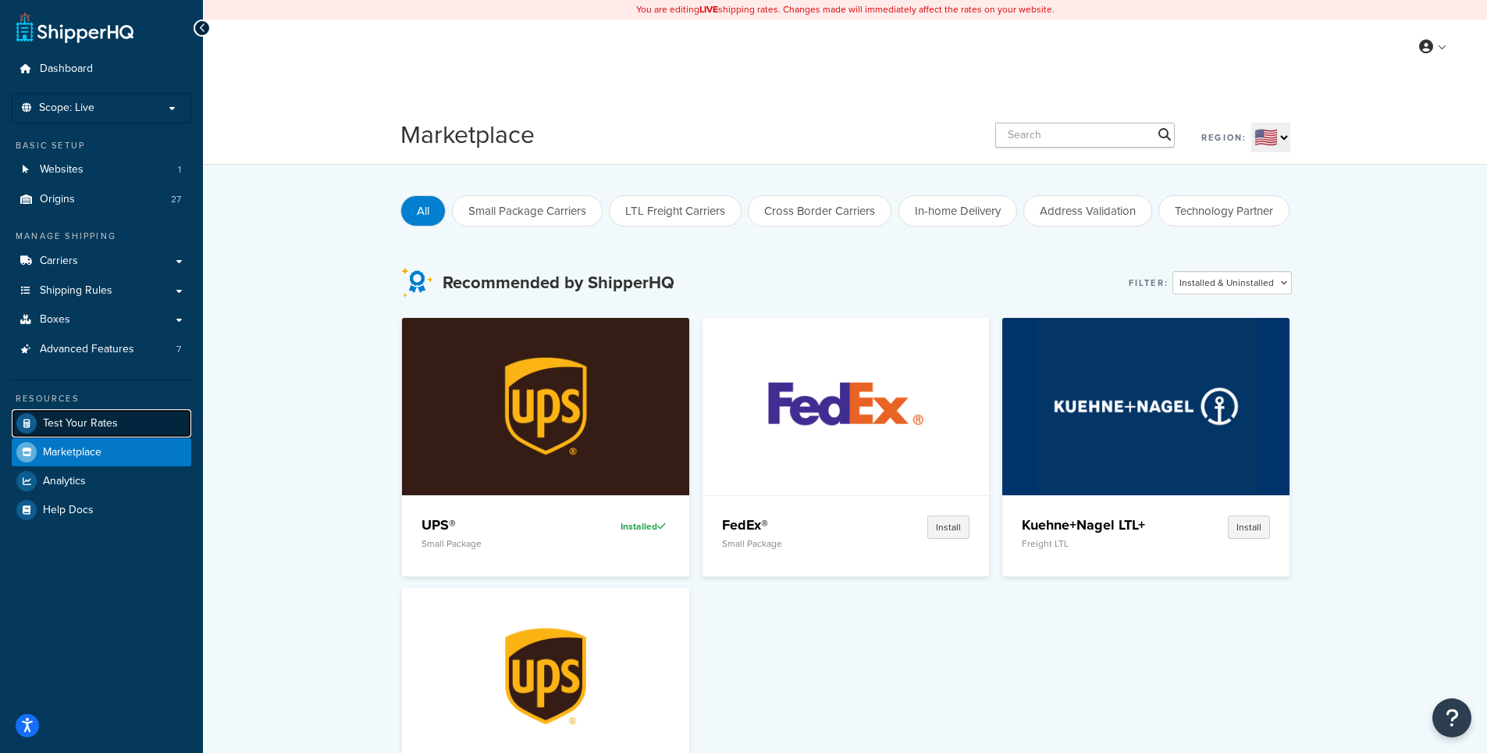
click at [100, 420] on span "Test Your Rates" at bounding box center [80, 423] width 75 height 13
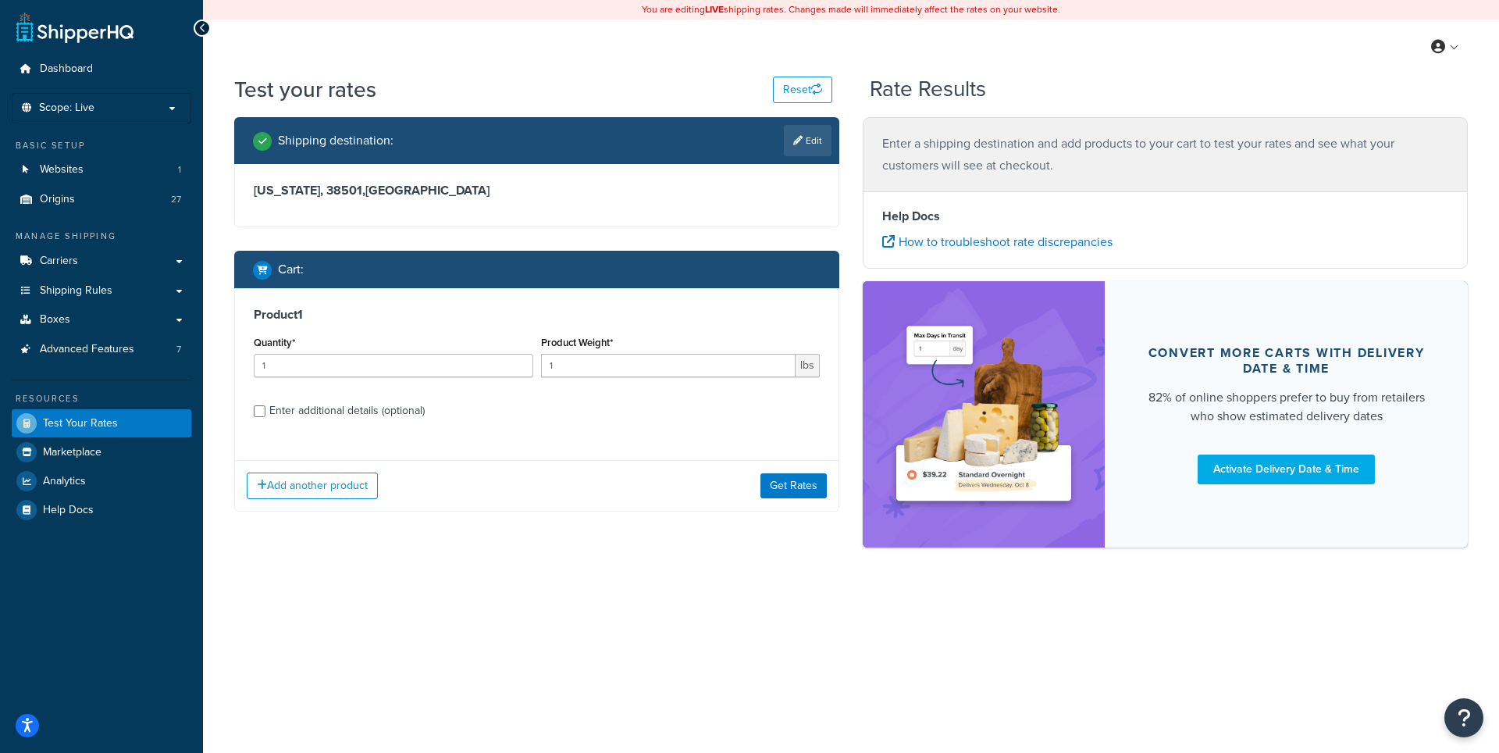
click at [408, 404] on div "Enter additional details (optional)" at bounding box center [346, 411] width 155 height 22
click at [265, 405] on input "Enter additional details (optional)" at bounding box center [260, 411] width 12 height 12
checkbox input "true"
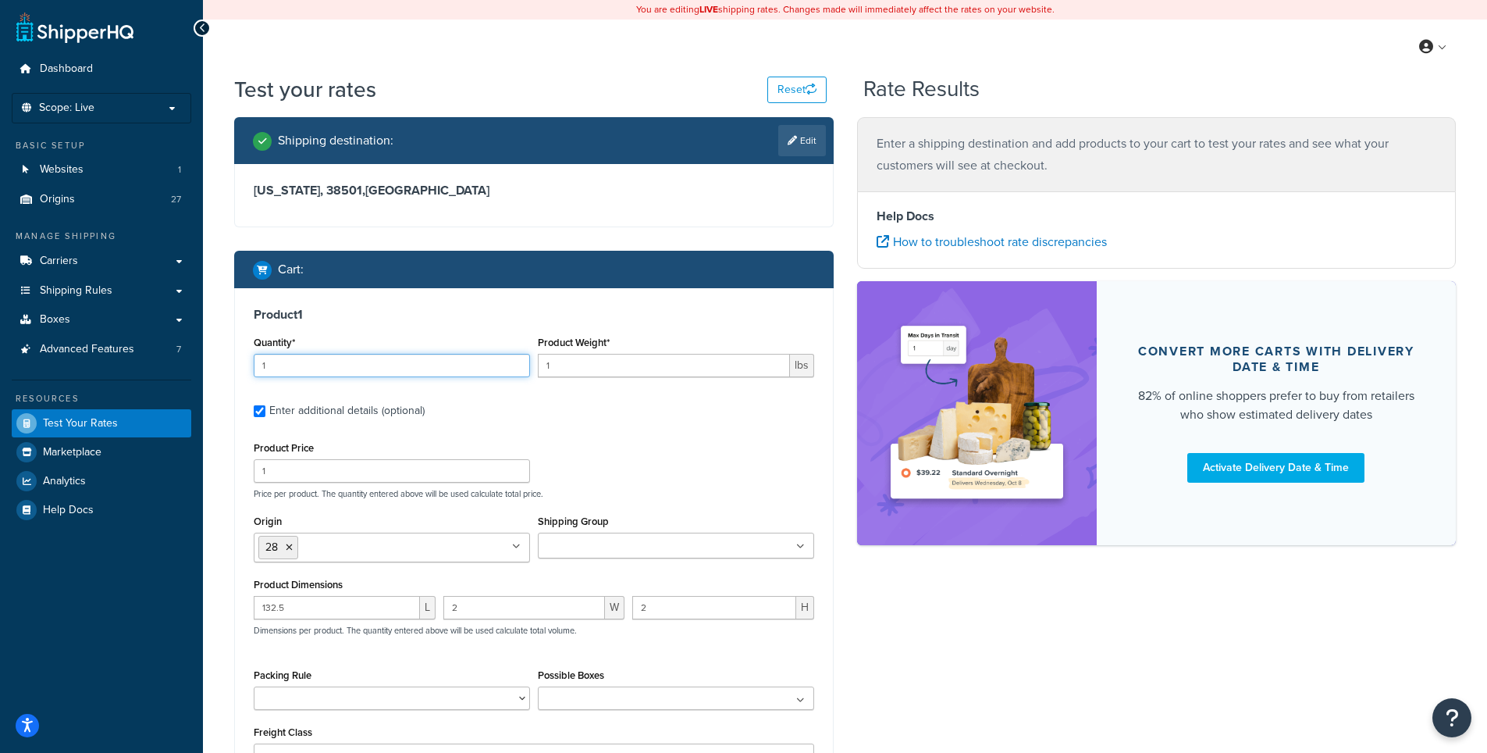
click at [418, 366] on input "1" at bounding box center [392, 365] width 276 height 23
click at [639, 359] on input "1" at bounding box center [664, 365] width 252 height 23
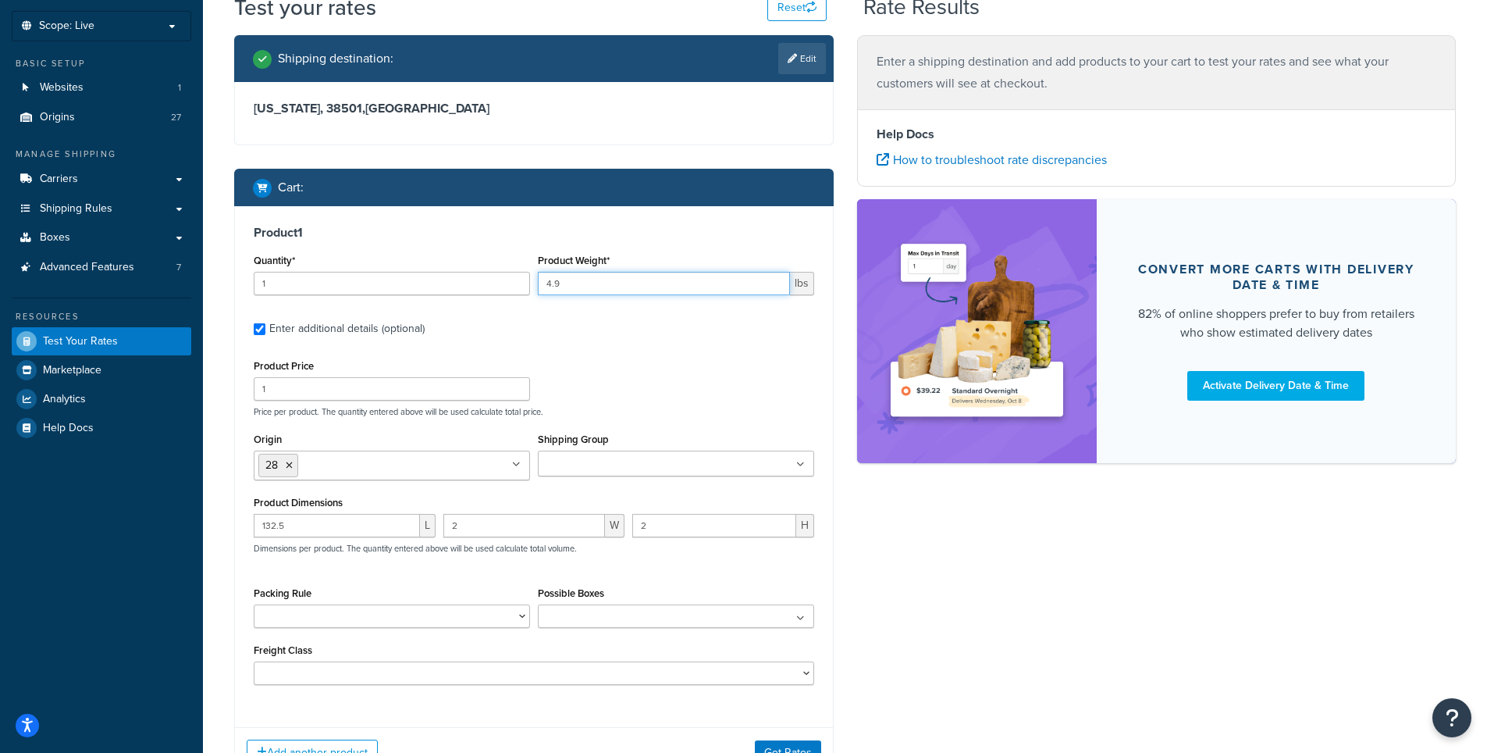
scroll to position [137, 0]
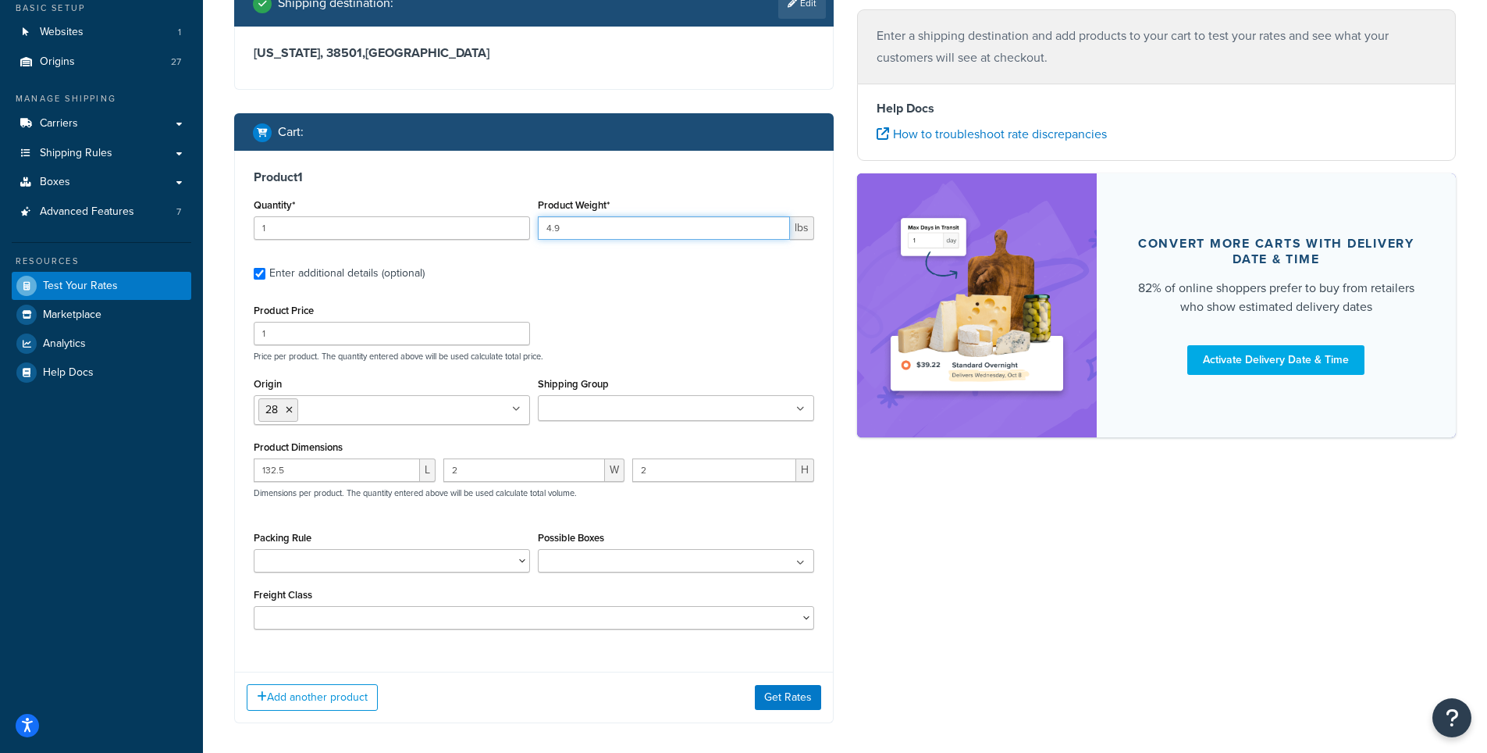
type input "4.9"
click at [254, 606] on select "50 55 60 65 70 77.5 85 92.5 100 110 125 150 175 200 250 300 400 500" at bounding box center [534, 617] width 561 height 23
select select "70"
click option "70" at bounding box center [0, 0] width 0 height 0
click at [797, 702] on button "Get Rates" at bounding box center [788, 697] width 66 height 25
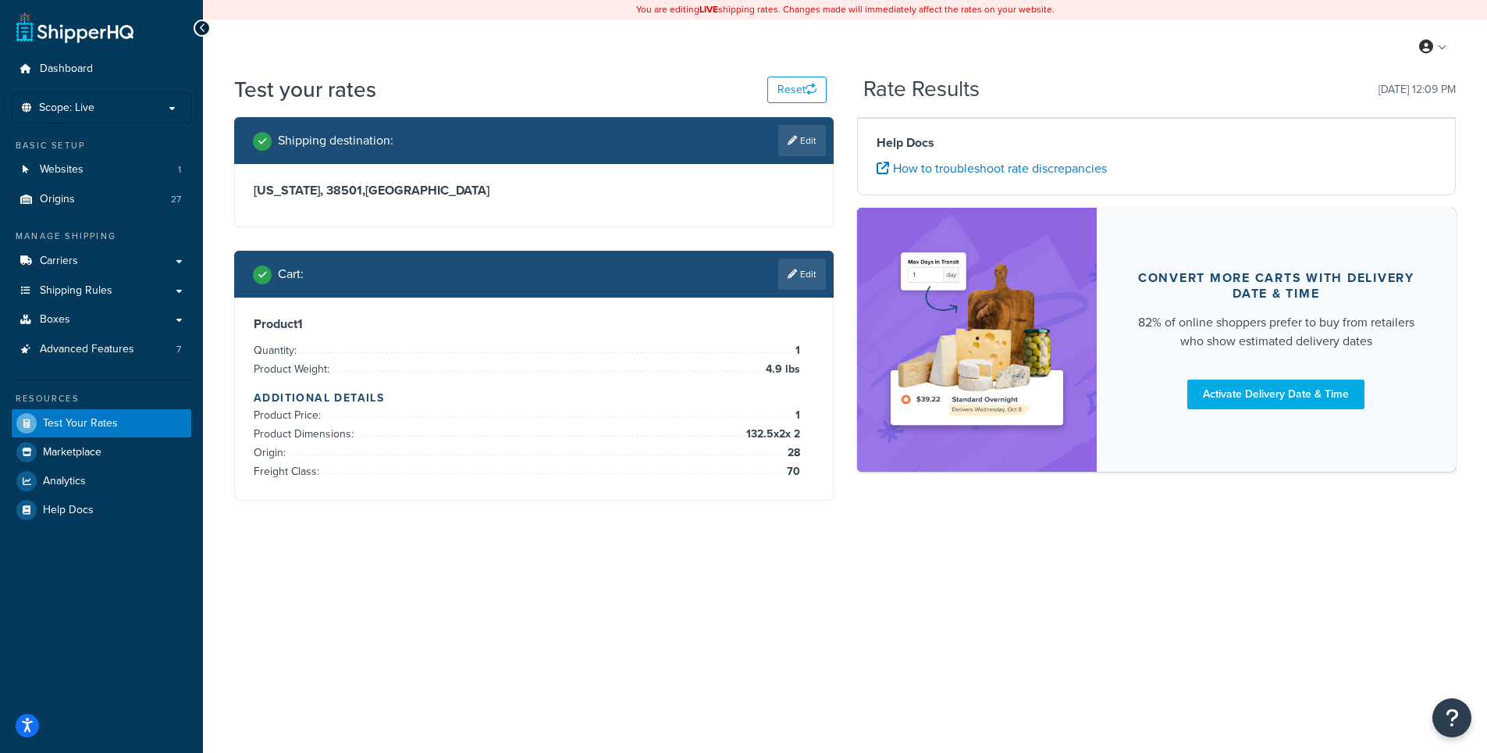
scroll to position [0, 0]
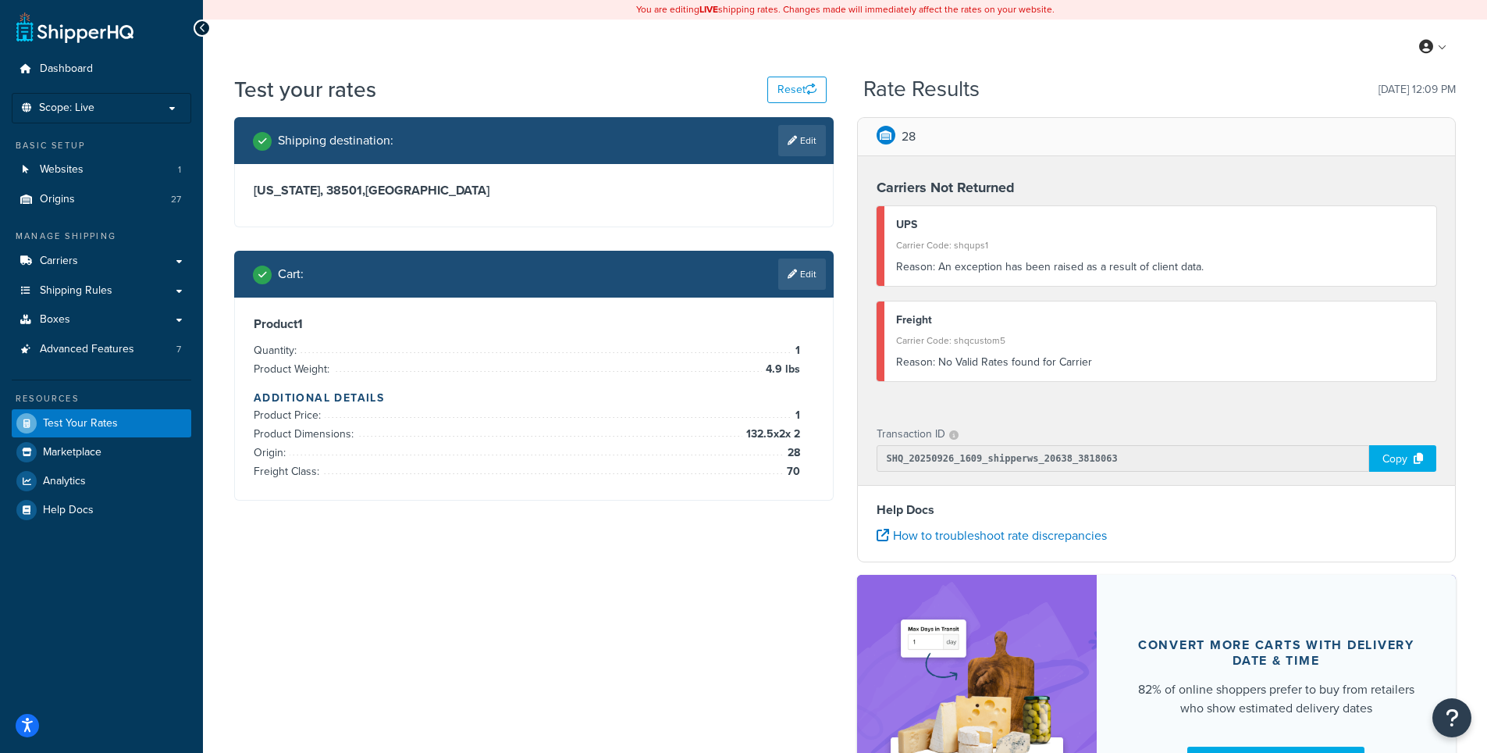
click at [534, 618] on div "Shipping destination : Edit Tennessee, 38501 , United States Cart : Edit Produc…" at bounding box center [844, 485] width 1245 height 737
click at [105, 288] on span "Shipping Rules" at bounding box center [76, 290] width 73 height 13
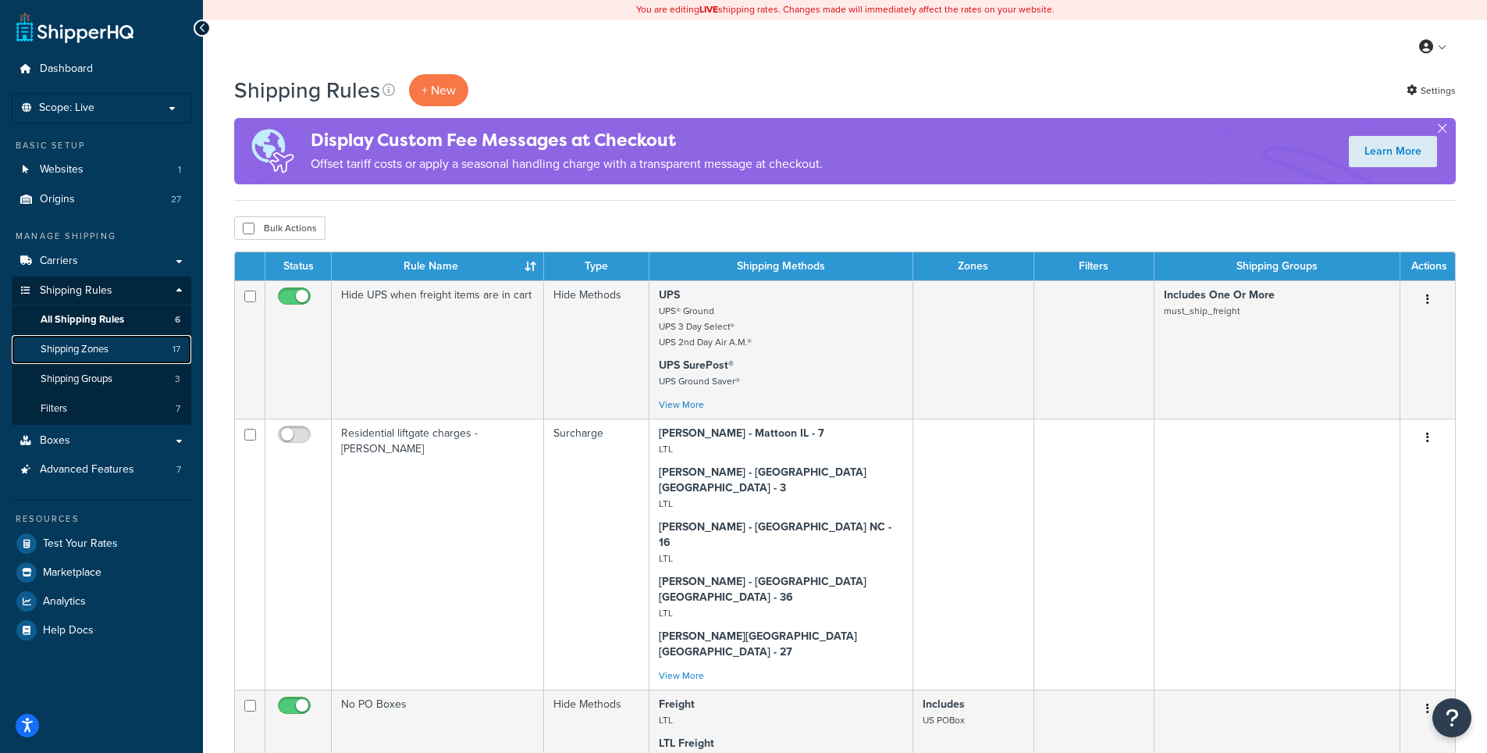
click at [104, 351] on span "Shipping Zones" at bounding box center [75, 349] width 68 height 13
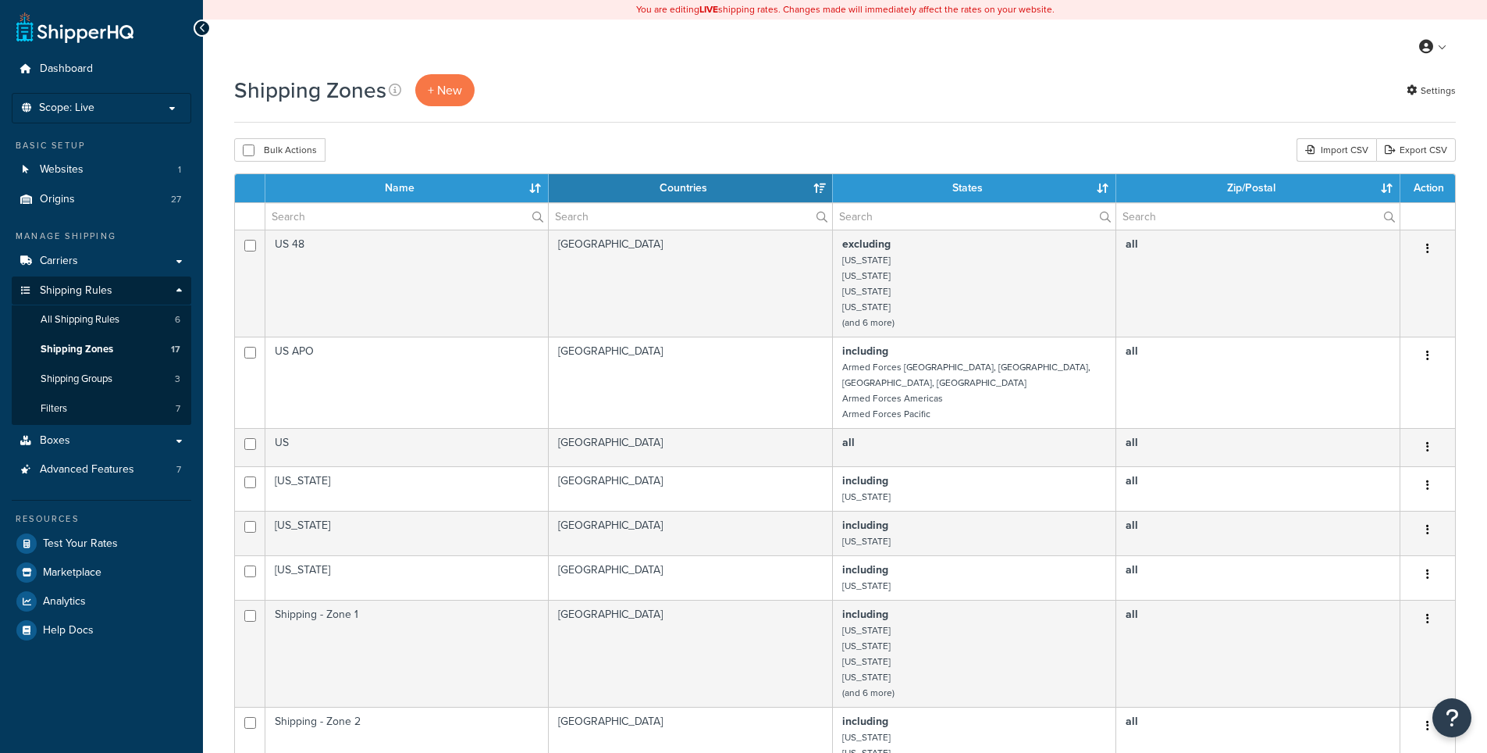
select select "15"
click at [104, 377] on span "Shipping Groups" at bounding box center [77, 378] width 72 height 13
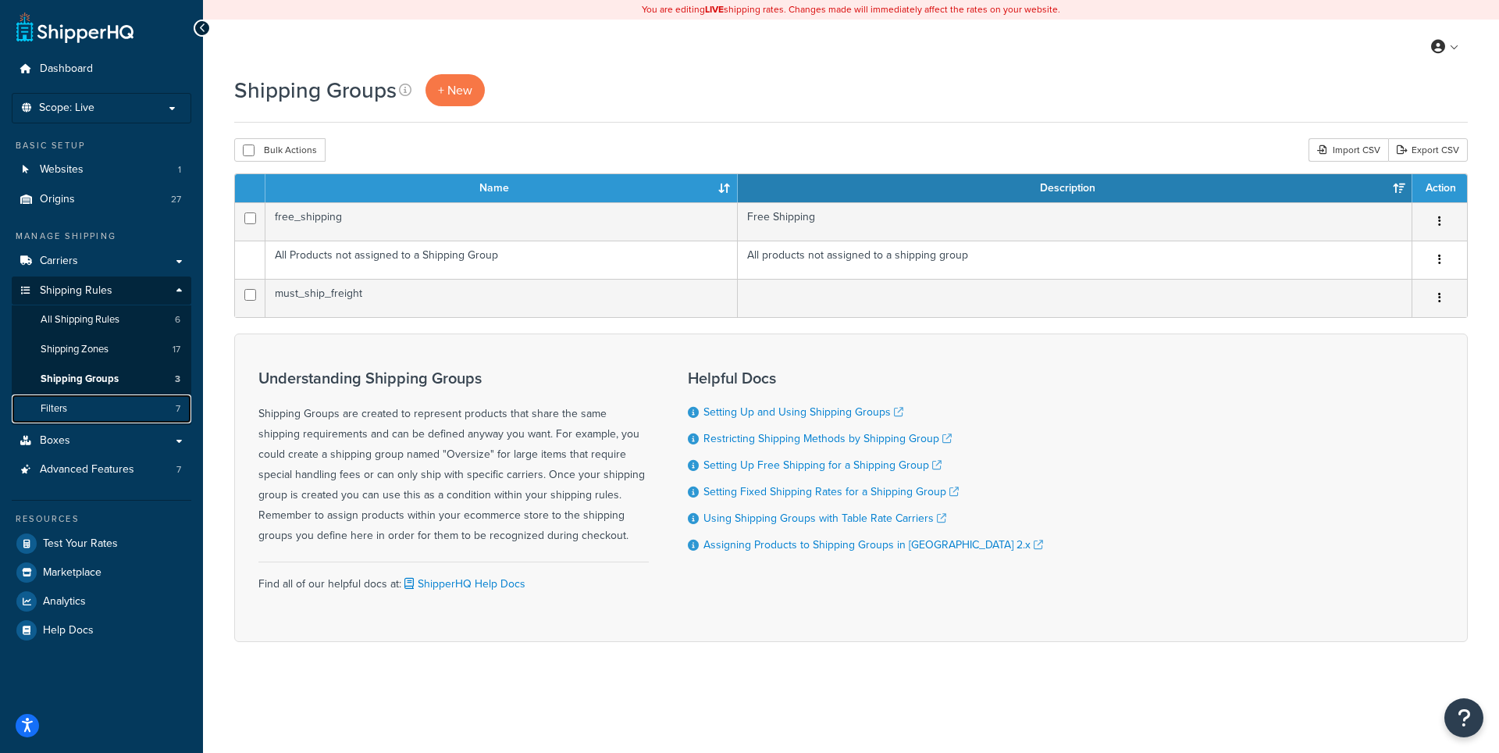
click at [88, 411] on link "Filters 7" at bounding box center [102, 408] width 180 height 29
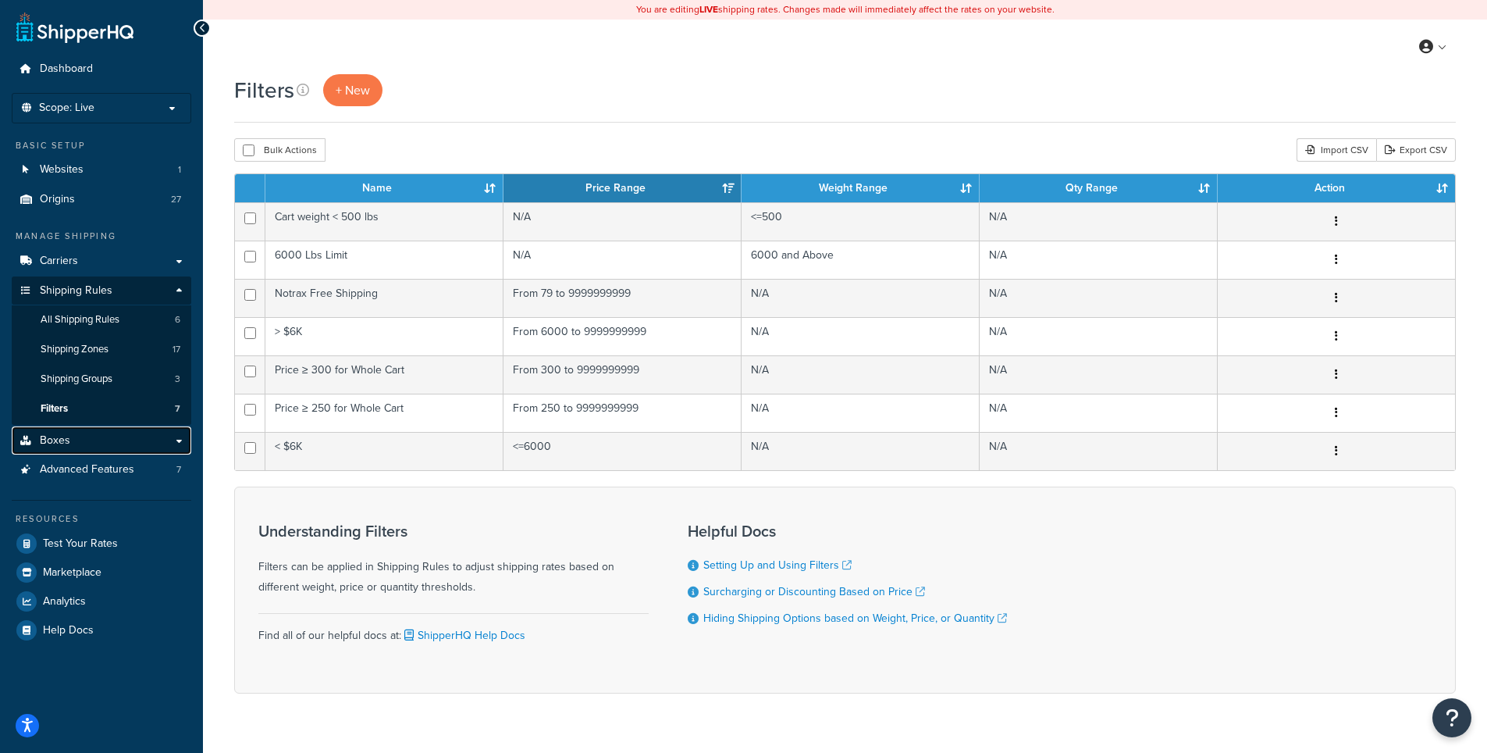
click at [126, 438] on link "Boxes" at bounding box center [102, 440] width 180 height 29
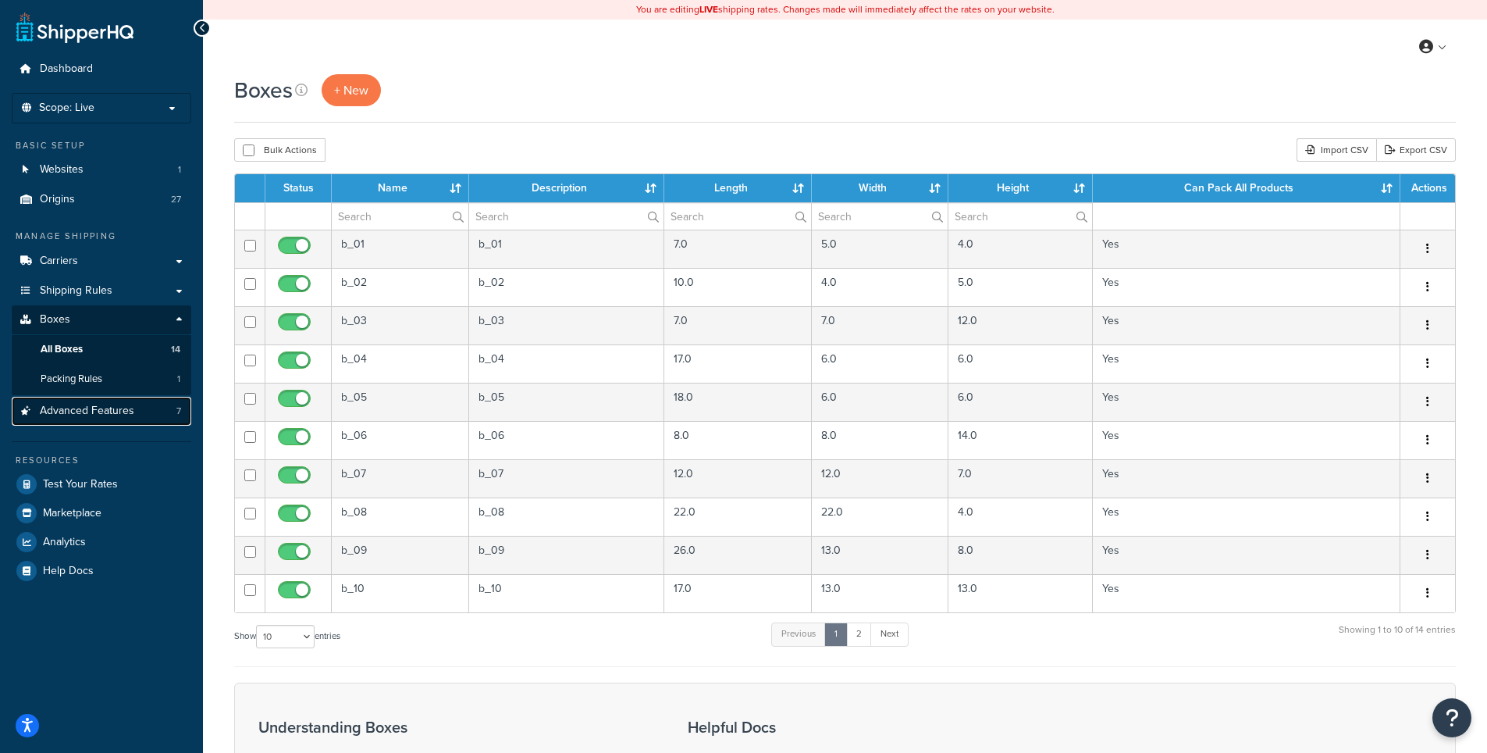
click at [175, 411] on link "Advanced Features 7" at bounding box center [102, 411] width 180 height 29
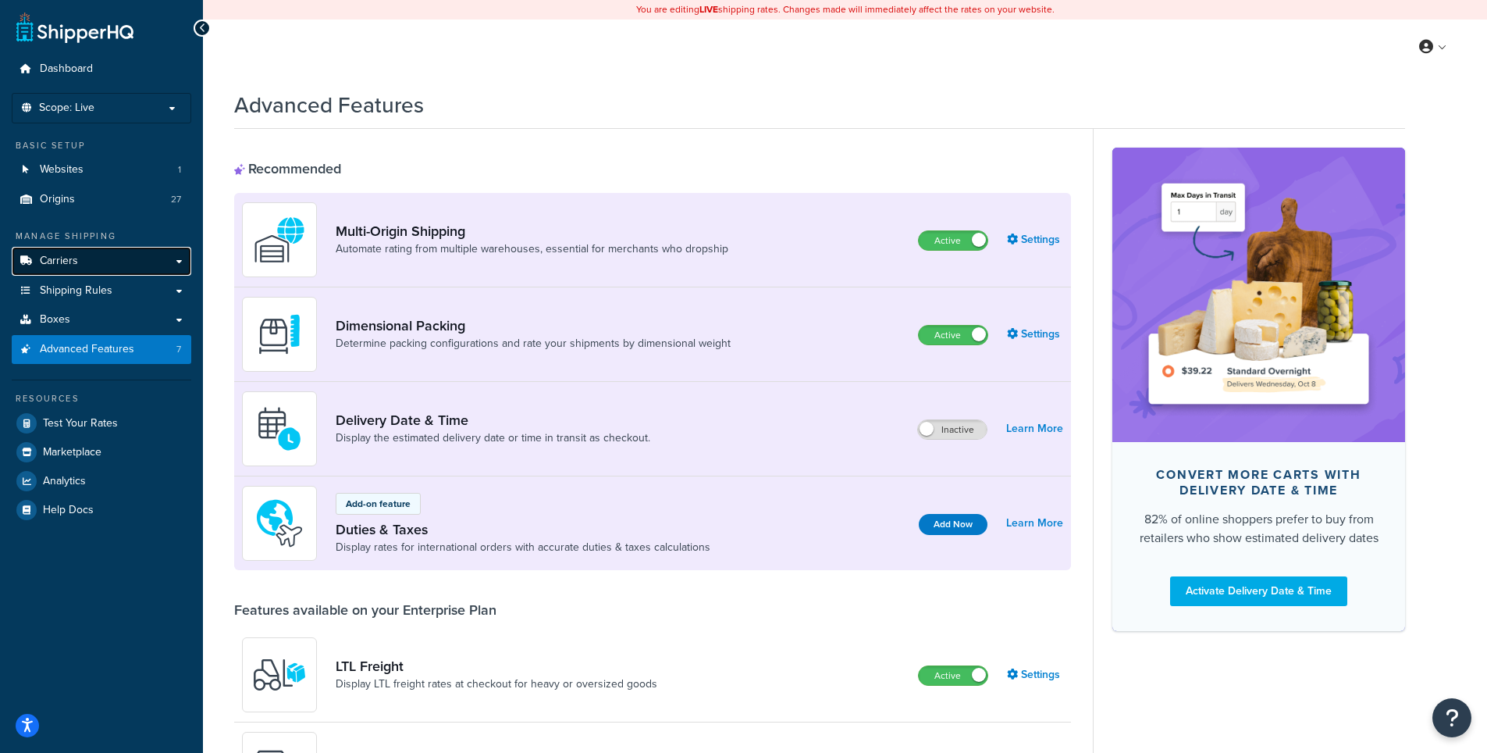
click at [181, 257] on link "Carriers" at bounding box center [102, 261] width 180 height 29
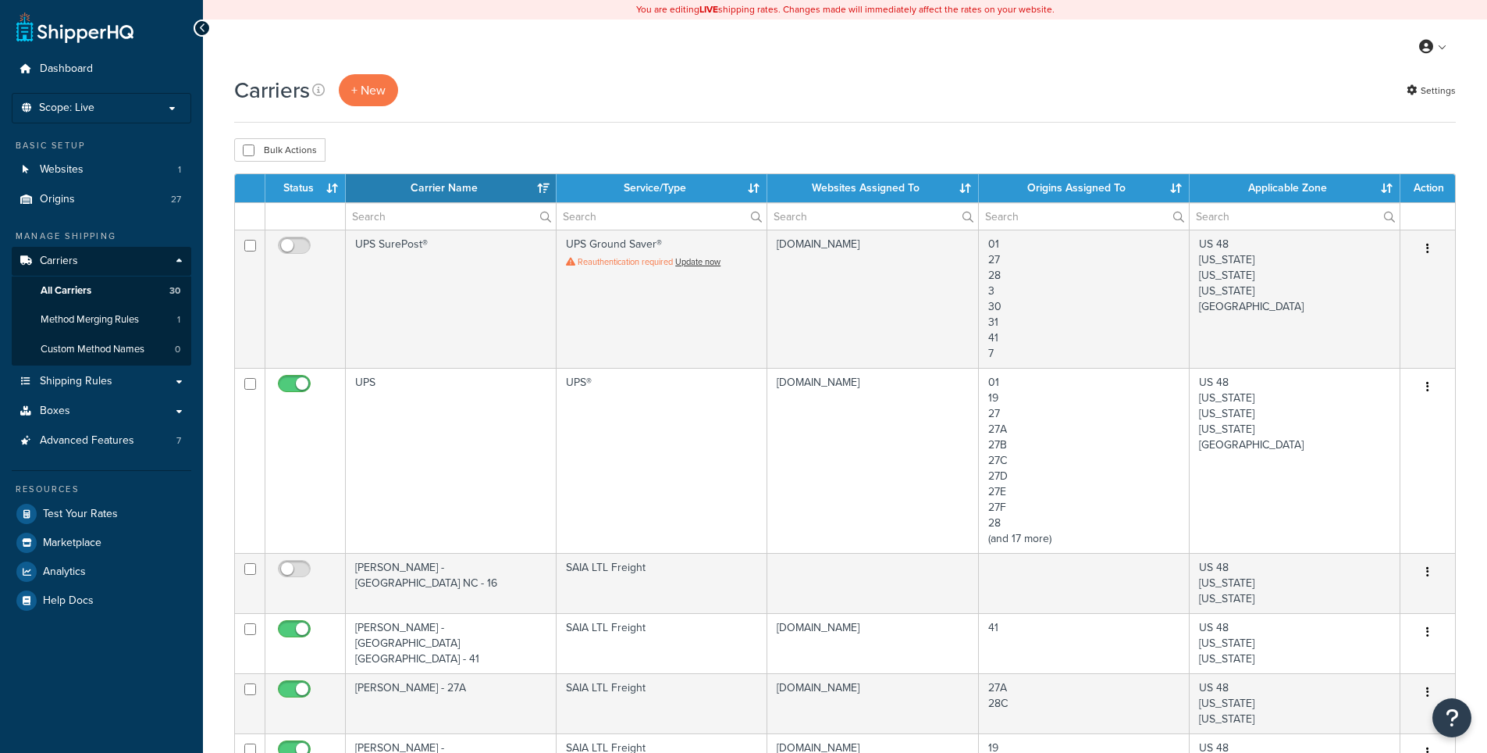
select select "15"
click at [183, 384] on link "Shipping Rules" at bounding box center [102, 381] width 180 height 29
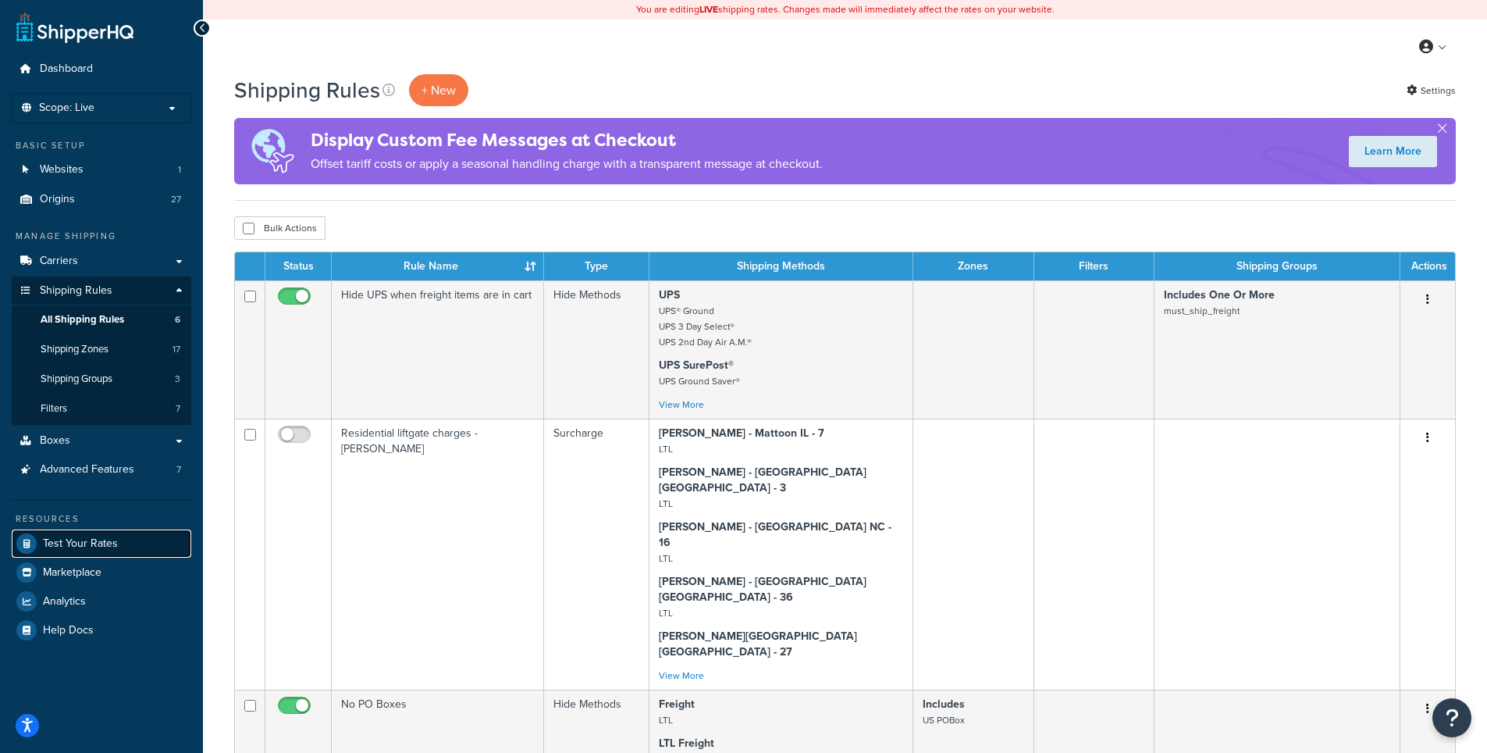
click at [77, 537] on span "Test Your Rates" at bounding box center [80, 543] width 75 height 13
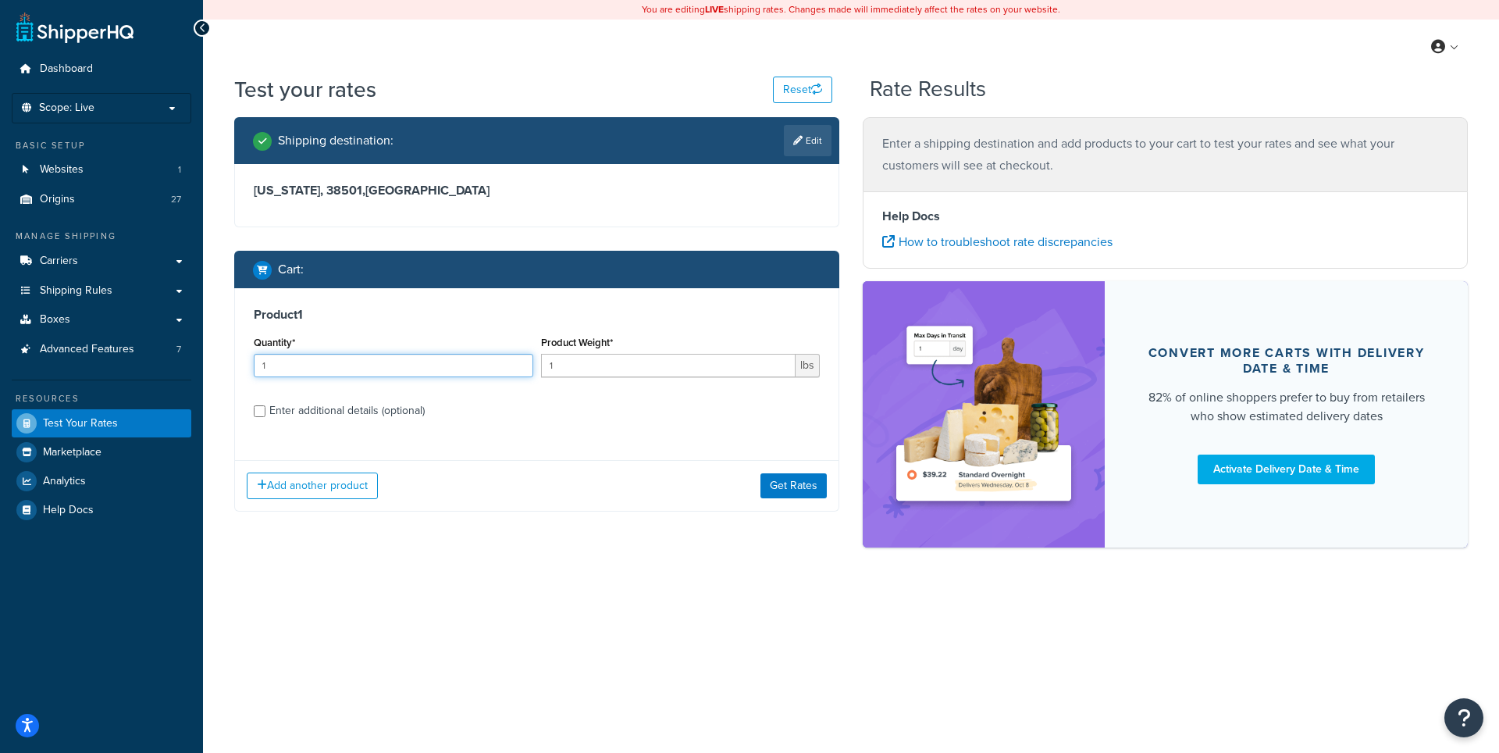
click at [432, 365] on input "1" at bounding box center [393, 365] width 279 height 23
click at [601, 379] on div "Product Weight* 1 lbs" at bounding box center [680, 360] width 287 height 57
click at [600, 366] on input "1" at bounding box center [668, 365] width 255 height 23
type input "4.9"
click at [345, 415] on div "Enter additional details (optional)" at bounding box center [346, 411] width 155 height 22
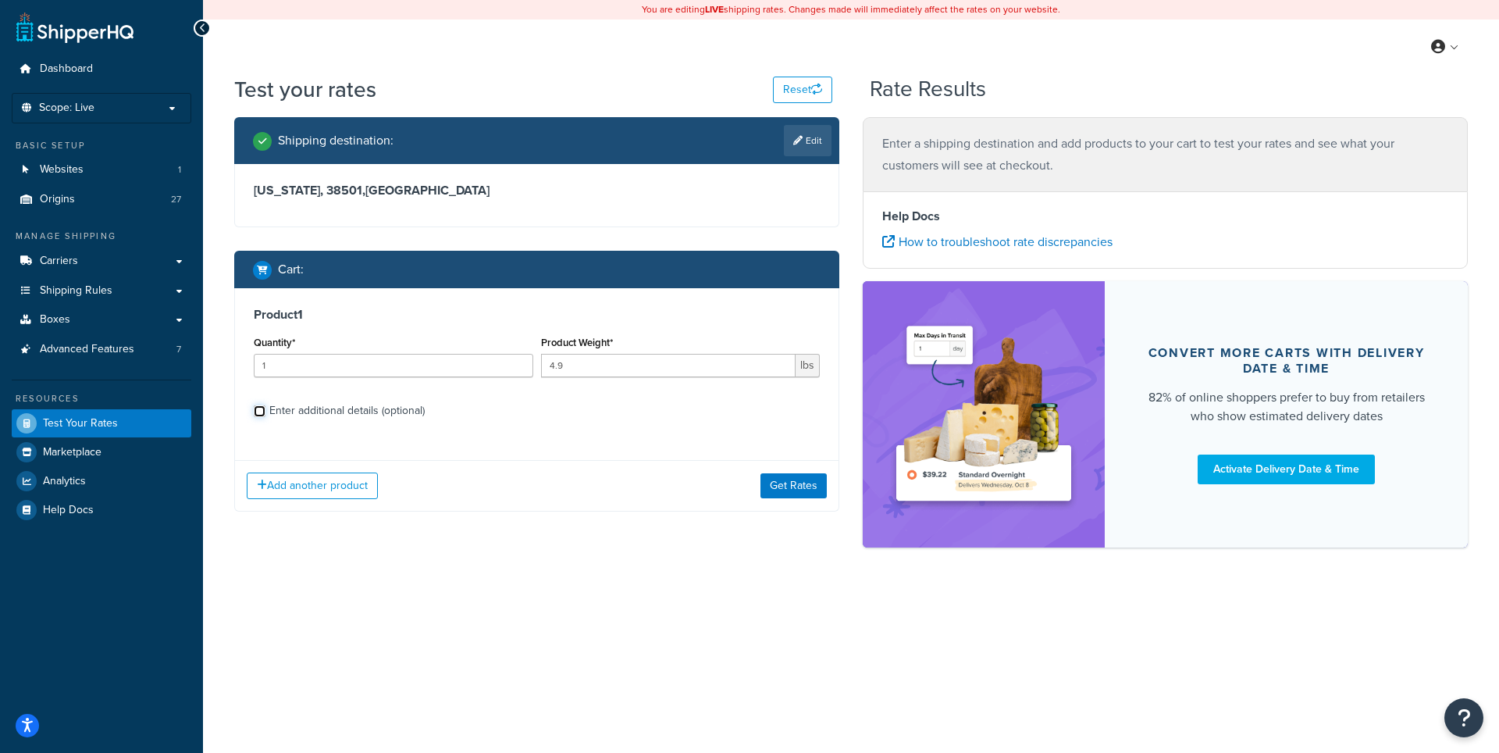
click at [265, 415] on input "Enter additional details (optional)" at bounding box center [260, 411] width 12 height 12
checkbox input "true"
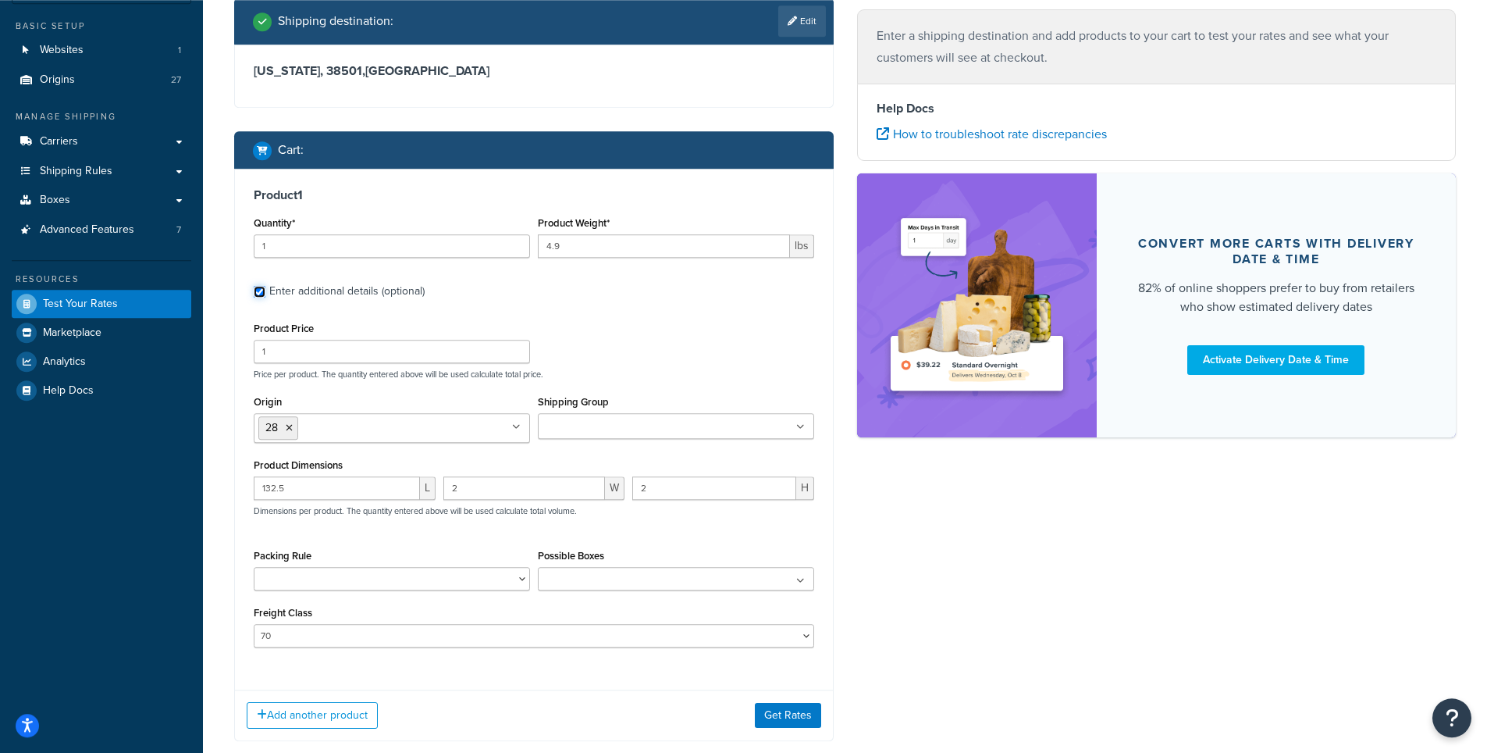
scroll to position [125, 0]
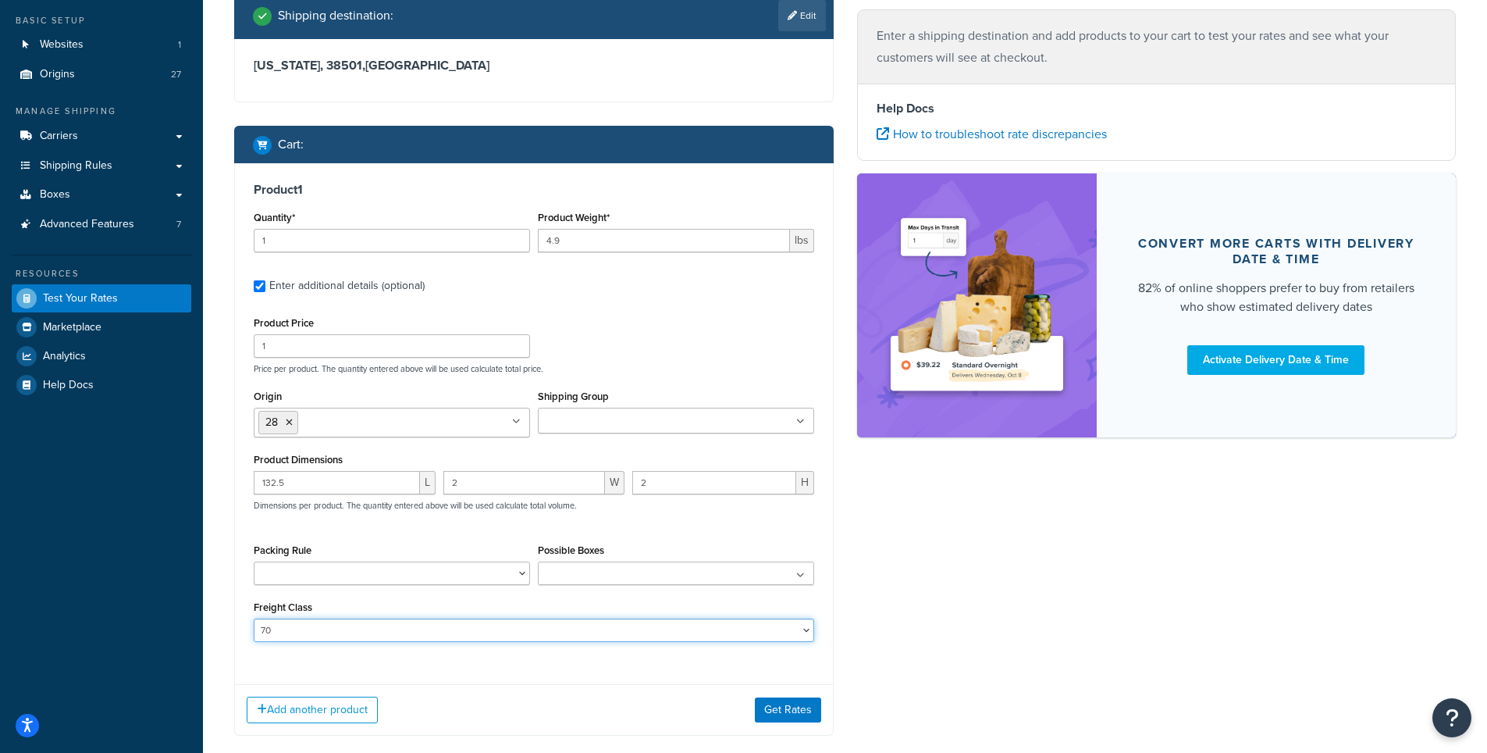
click at [254, 618] on select "50 55 60 65 70 77.5 85 92.5 100 110 125 150 175 200 250 300 400 500" at bounding box center [534, 629] width 561 height 23
select select "55"
click option "55" at bounding box center [0, 0] width 0 height 0
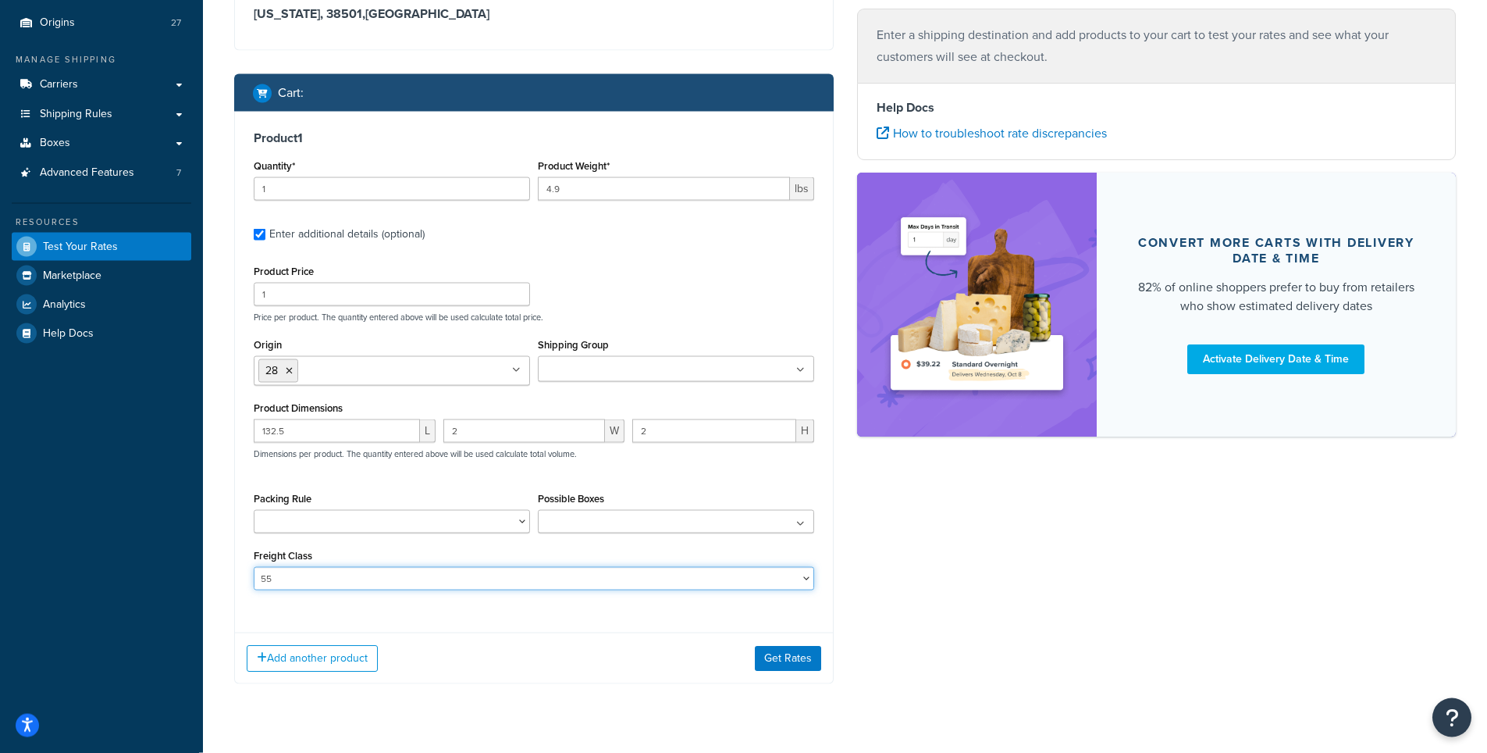
scroll to position [187, 0]
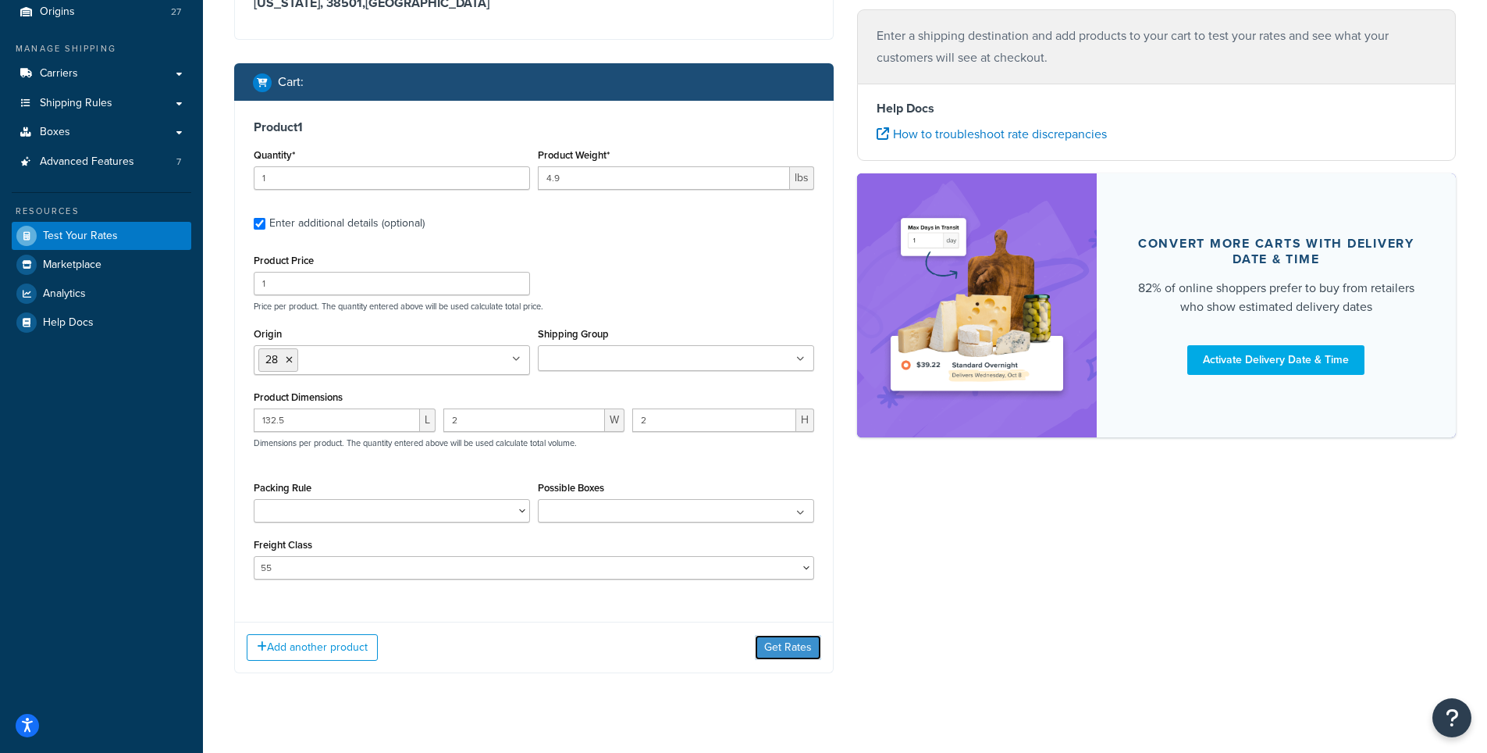
drag, startPoint x: 785, startPoint y: 657, endPoint x: 809, endPoint y: 650, distance: 24.5
click at [785, 656] on button "Get Rates" at bounding box center [788, 647] width 66 height 25
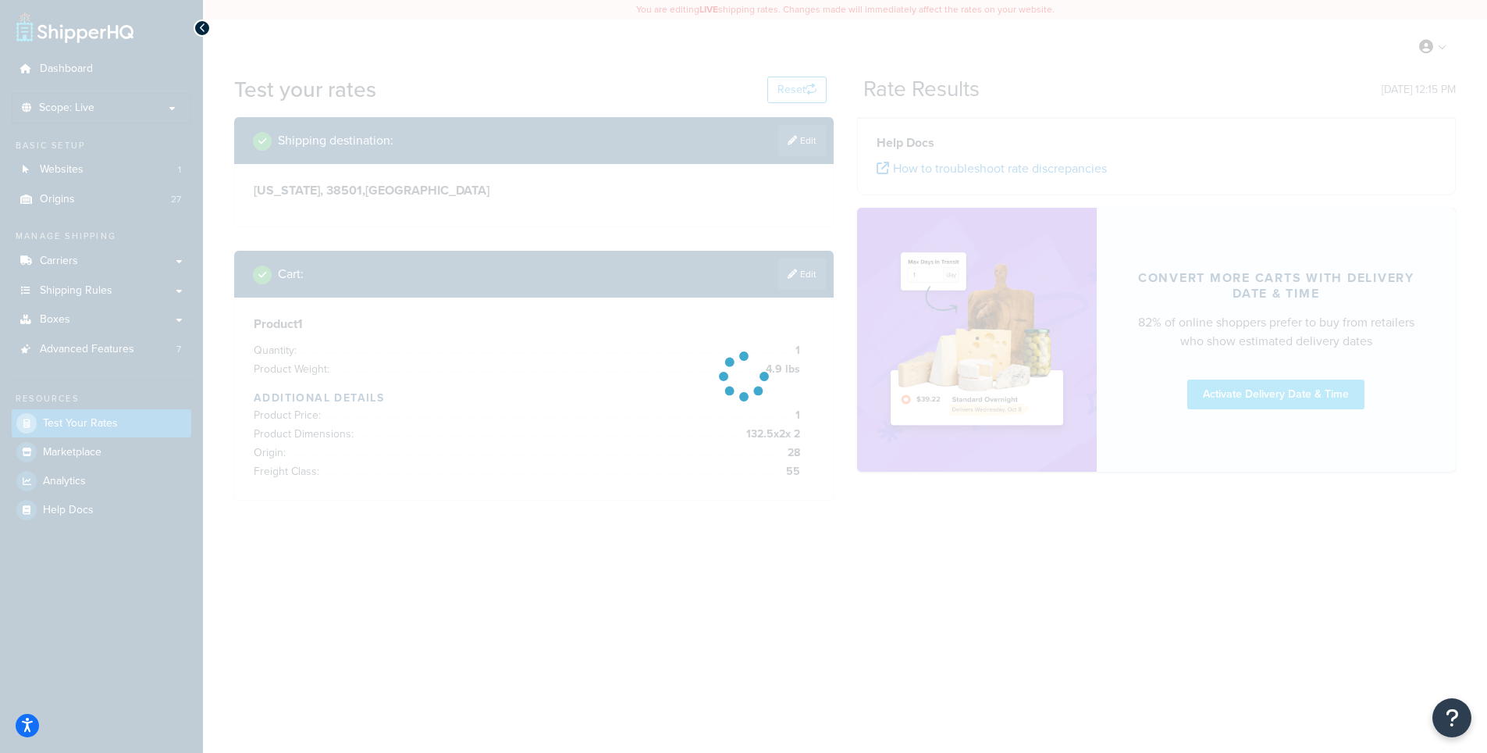
scroll to position [0, 0]
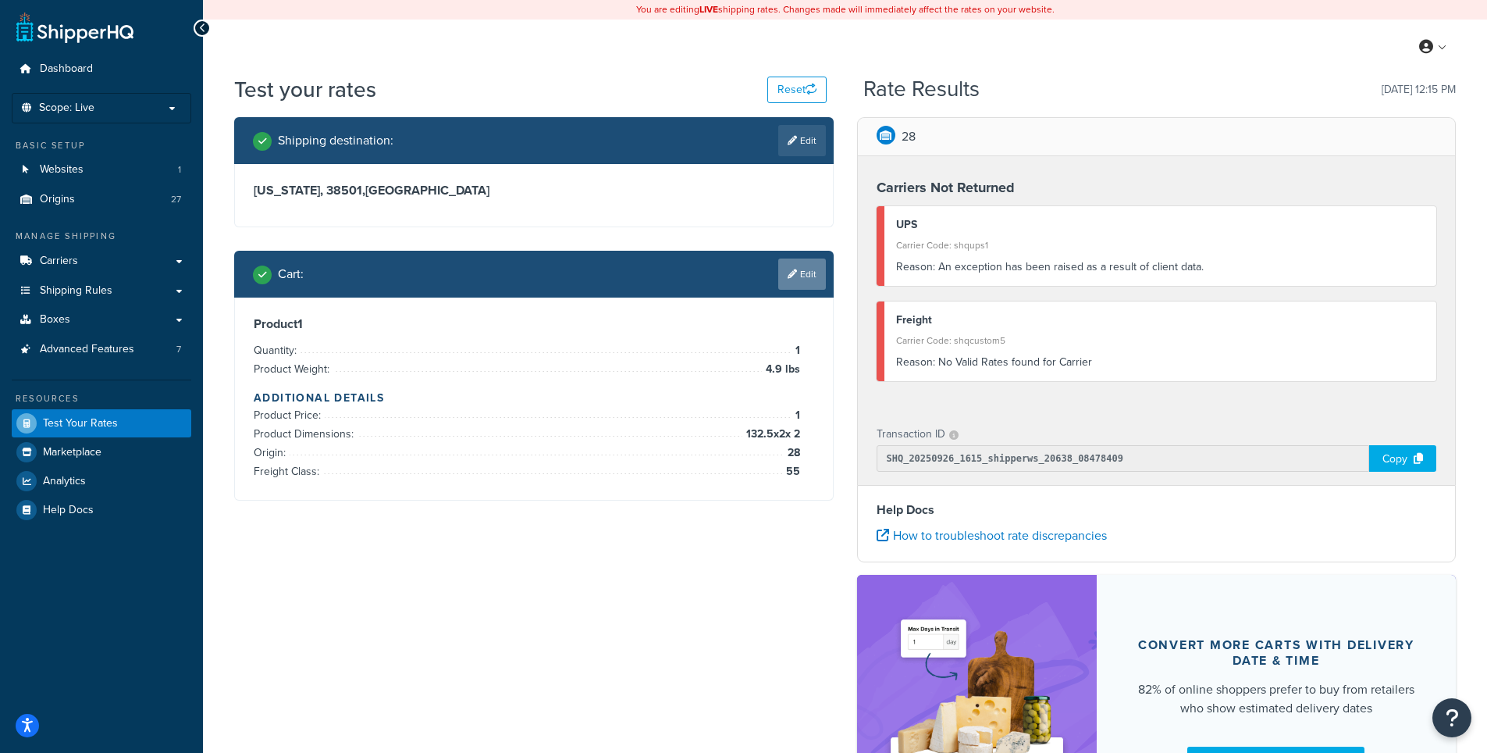
click at [796, 277] on link "Edit" at bounding box center [802, 273] width 48 height 31
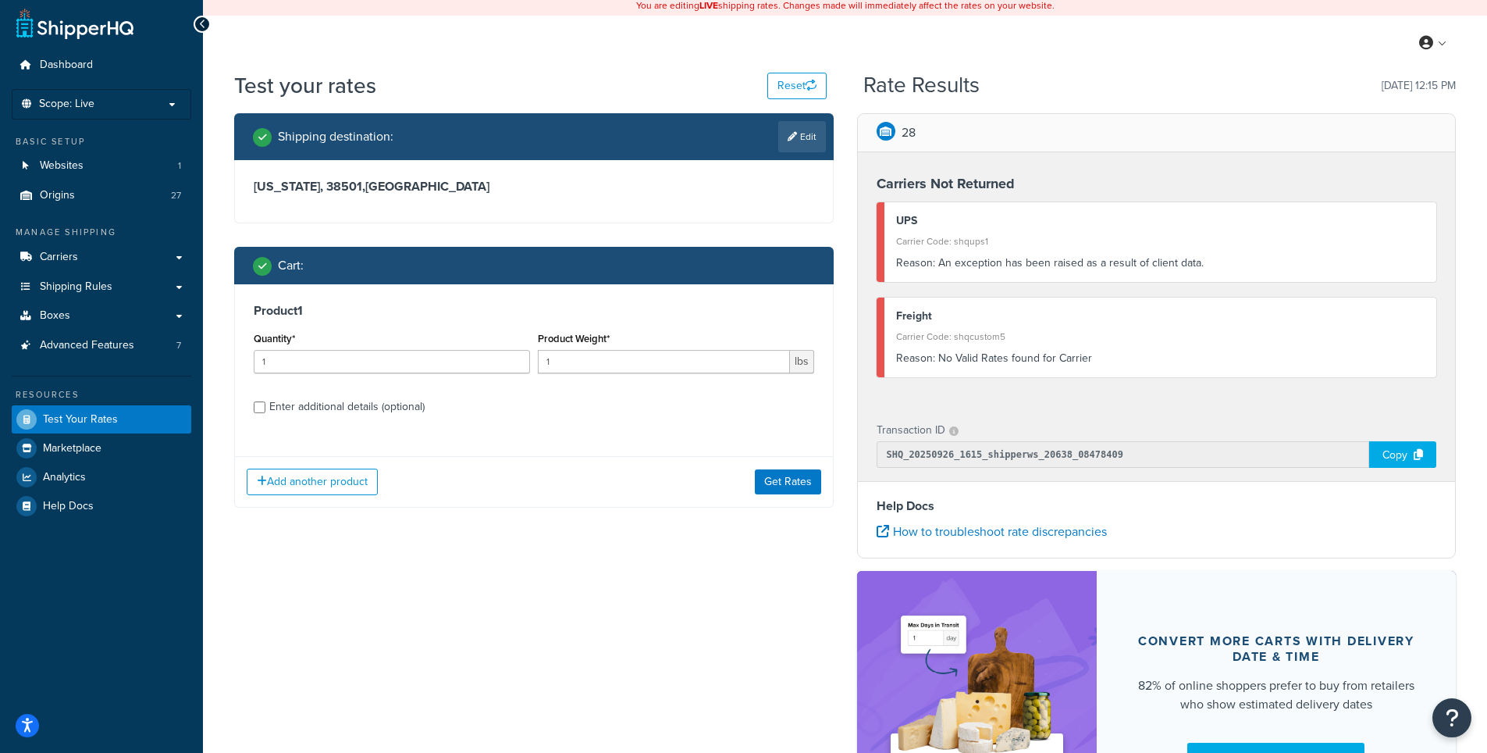
scroll to position [12, 0]
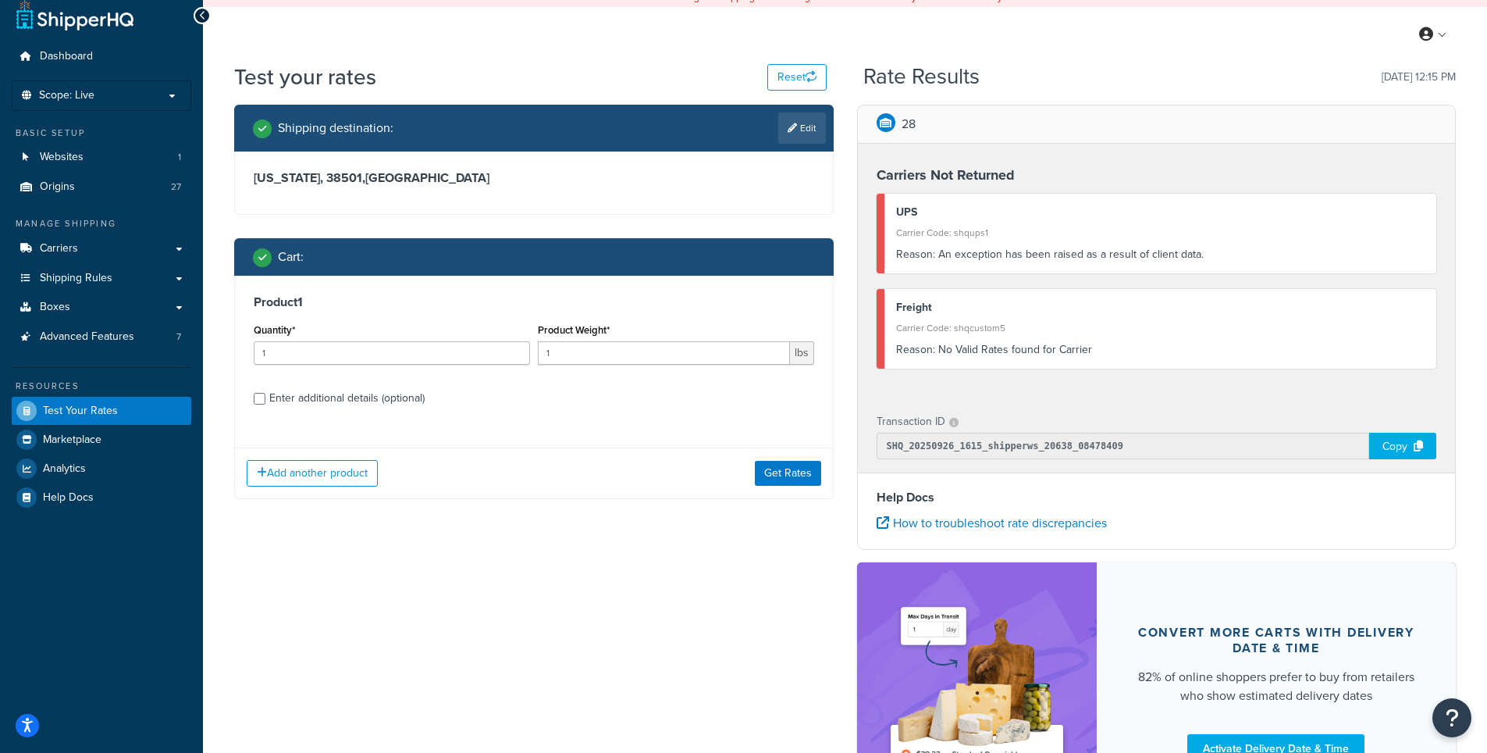
click at [351, 401] on div "Enter additional details (optional)" at bounding box center [346, 398] width 155 height 22
click at [265, 401] on input "Enter additional details (optional)" at bounding box center [260, 399] width 12 height 12
checkbox input "true"
select select "55"
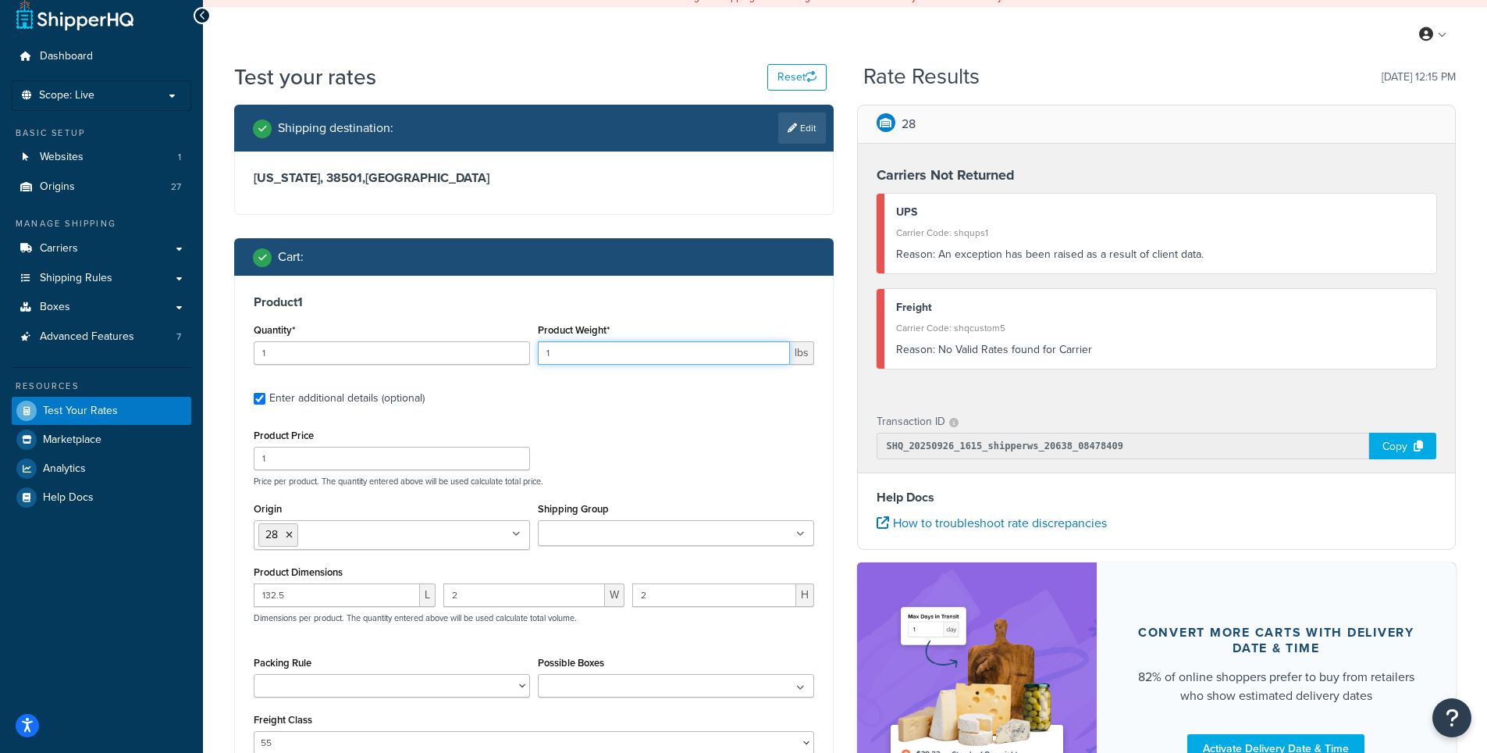
click at [580, 348] on input "1" at bounding box center [664, 352] width 252 height 23
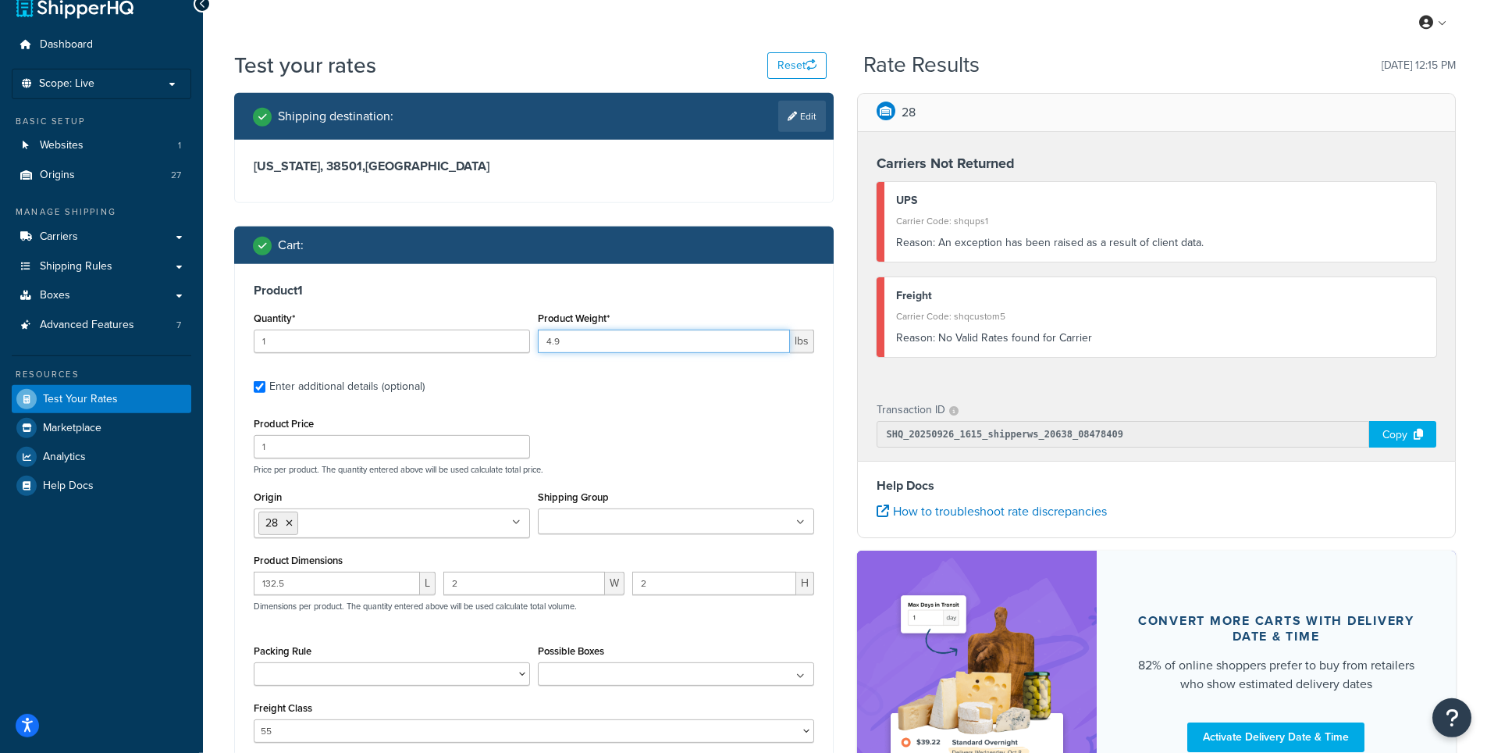
scroll to position [25, 0]
type input "4.9"
click at [286, 519] on li "28" at bounding box center [278, 522] width 40 height 23
click at [293, 526] on icon at bounding box center [289, 522] width 7 height 9
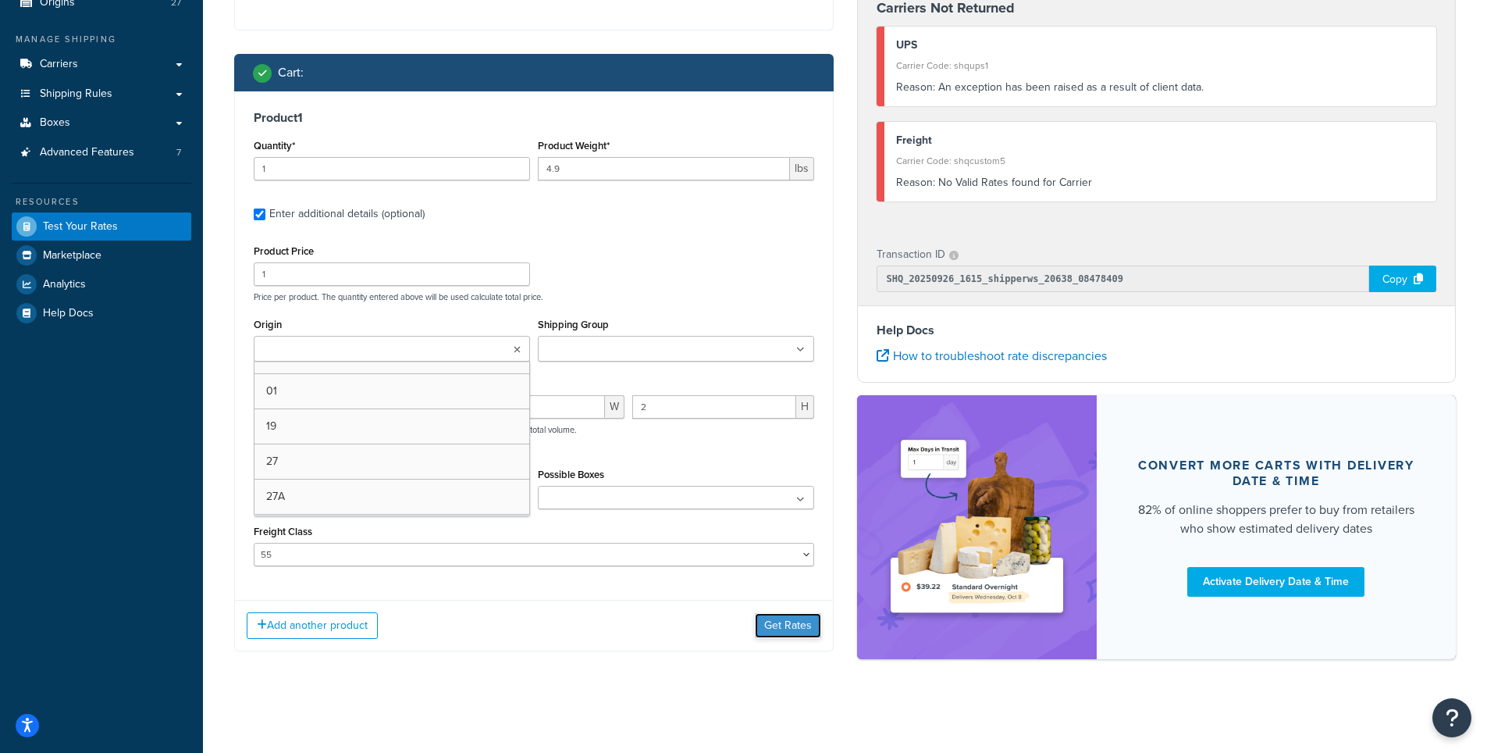
click at [773, 622] on div "Add another product Get Rates" at bounding box center [534, 625] width 598 height 51
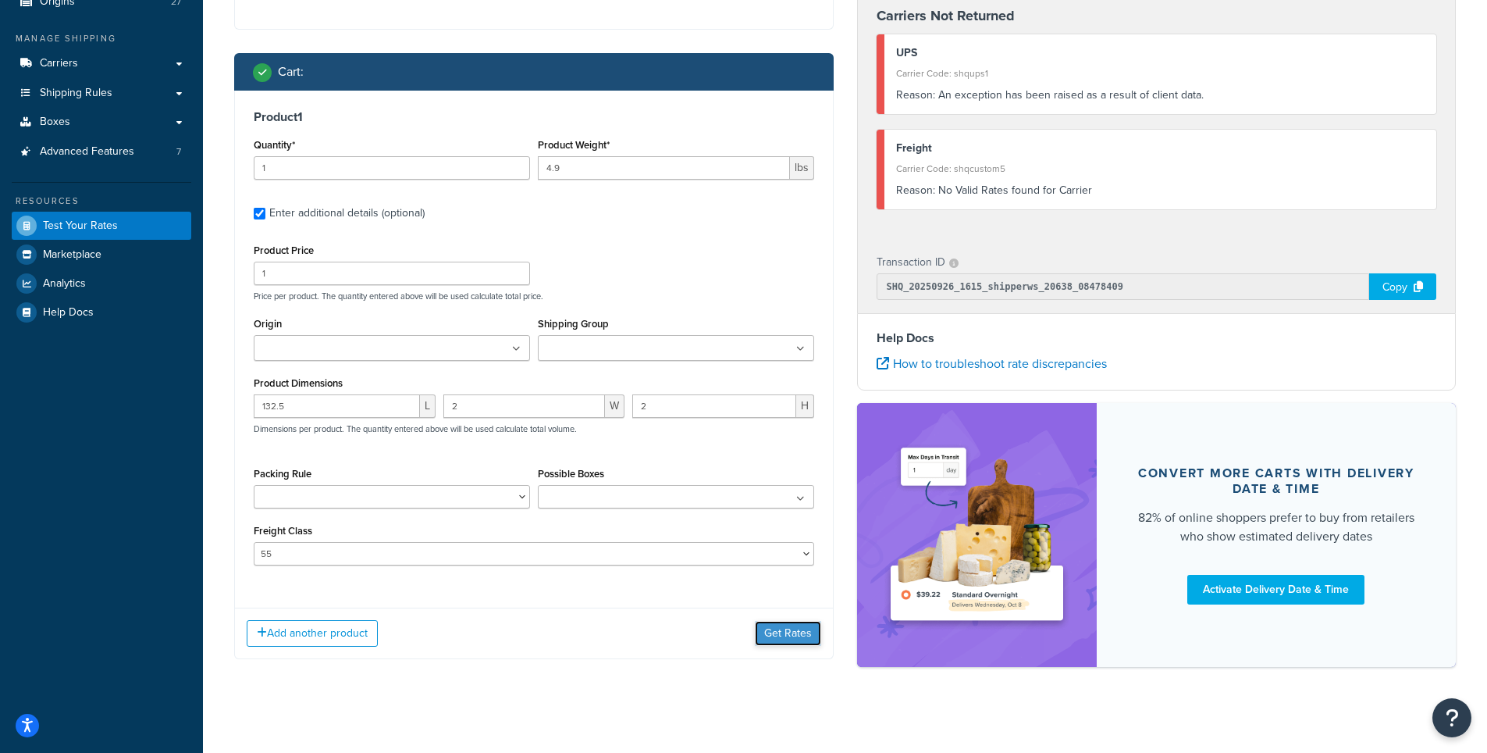
click at [774, 636] on button "Get Rates" at bounding box center [788, 633] width 66 height 25
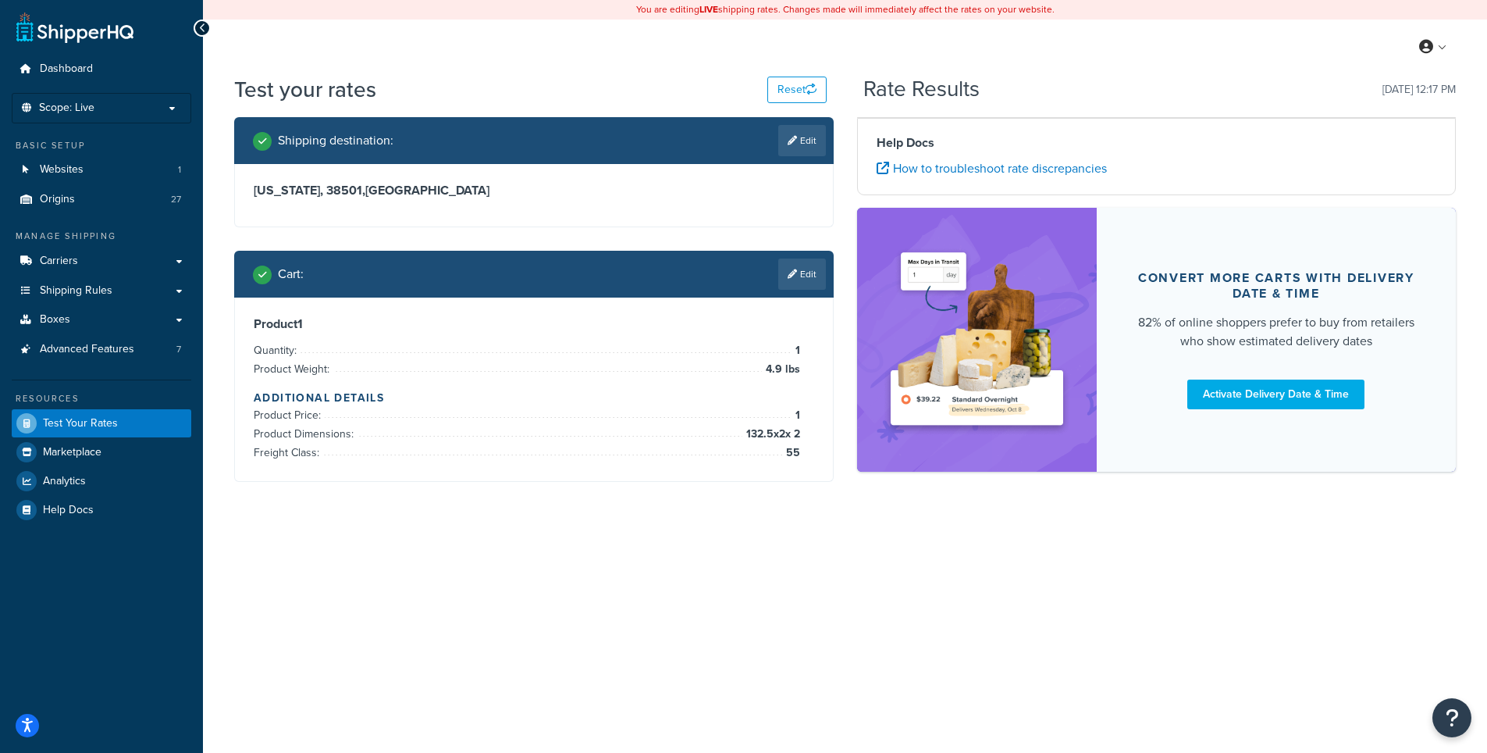
scroll to position [0, 0]
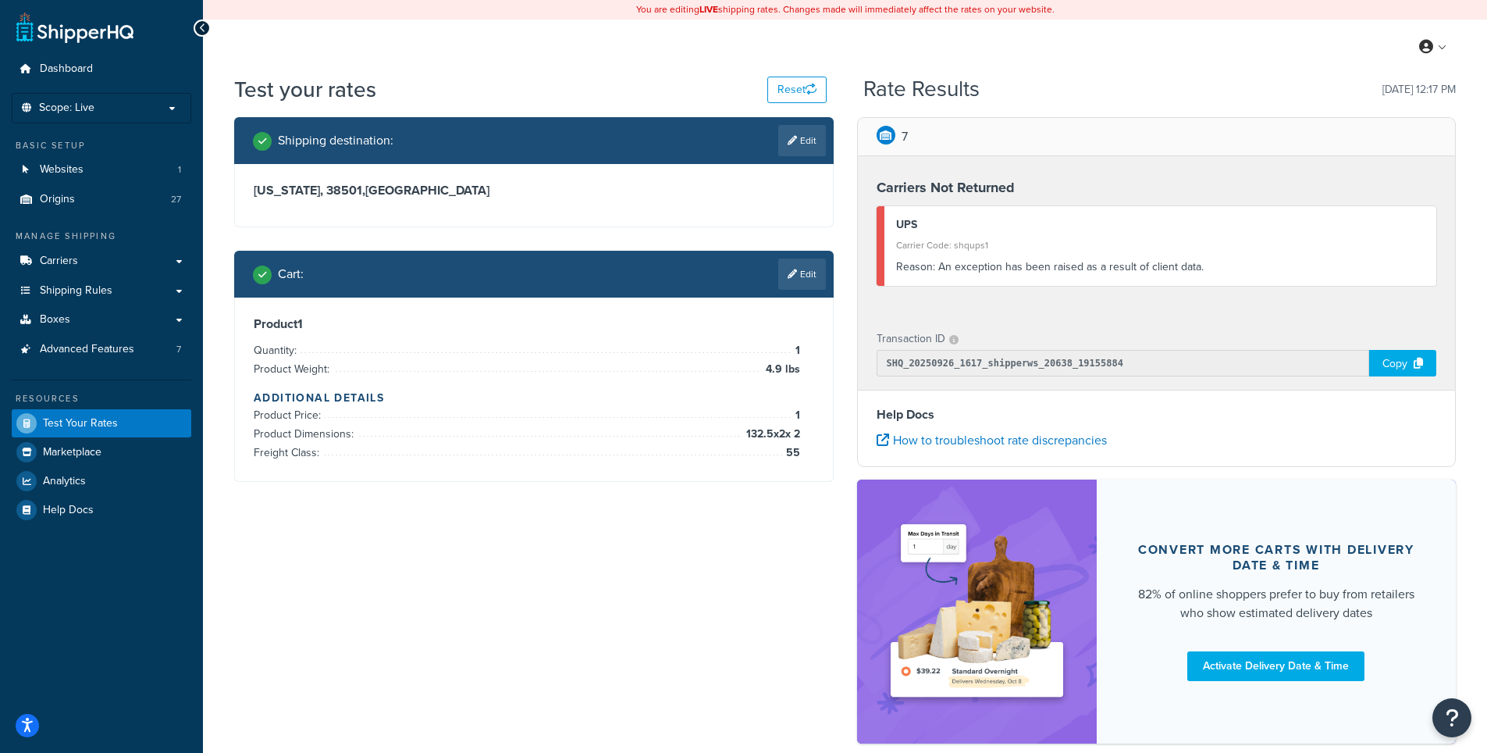
click at [629, 618] on div "Shipping destination : Edit Tennessee, 38501 , United States Cart : Edit Produc…" at bounding box center [844, 438] width 1245 height 642
click at [628, 617] on div "Shipping destination : Edit Tennessee, 38501 , United States Cart : Edit Produc…" at bounding box center [844, 438] width 1245 height 642
click at [628, 613] on div "Shipping destination : Edit Tennessee, 38501 , United States Cart : Edit Produc…" at bounding box center [844, 438] width 1245 height 642
click at [632, 569] on div "Shipping destination : Edit Tennessee, 38501 , United States Cart : Edit Produc…" at bounding box center [844, 438] width 1245 height 642
click at [589, 529] on div "Shipping destination : Edit Tennessee, 38501 , United States Cart : Edit Produc…" at bounding box center [844, 438] width 1245 height 642
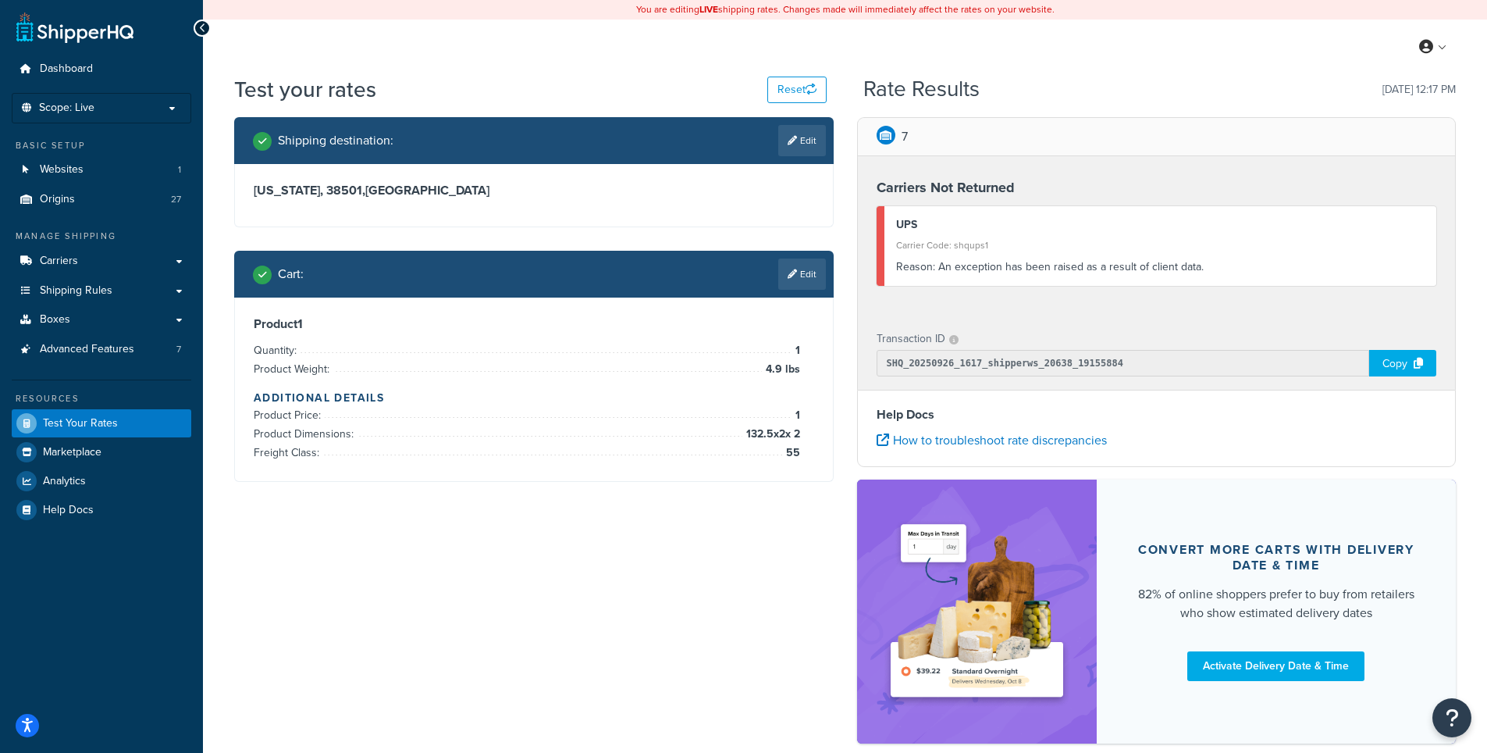
click at [585, 515] on div "Shipping destination : Edit Tennessee, 38501 , United States Cart : Edit Produc…" at bounding box center [844, 438] width 1245 height 642
click at [588, 536] on div "Shipping destination : Edit Tennessee, 38501 , United States Cart : Edit Produc…" at bounding box center [844, 438] width 1245 height 642
click at [586, 534] on div "Shipping destination : Edit Tennessee, 38501 , United States Cart : Edit Produc…" at bounding box center [844, 438] width 1245 height 642
click at [573, 519] on div "Shipping destination : Edit Tennessee, 38501 , United States Cart : Edit Produc…" at bounding box center [844, 438] width 1245 height 642
click at [556, 538] on div "Shipping destination : Edit Tennessee, 38501 , United States Cart : Edit Produc…" at bounding box center [844, 438] width 1245 height 642
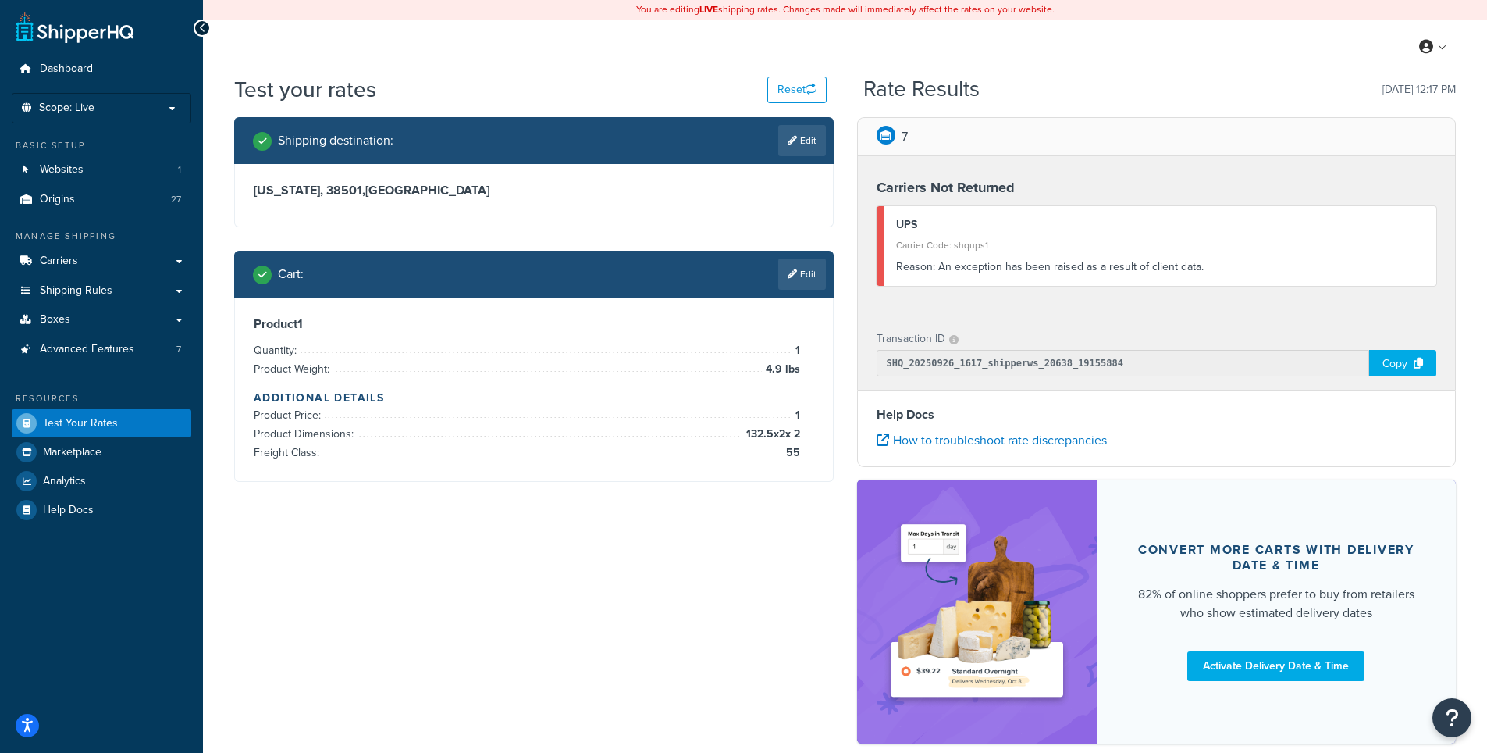
click at [483, 534] on div "Shipping destination : Edit Tennessee, 38501 , United States Cart : Edit Produc…" at bounding box center [844, 438] width 1245 height 642
click at [482, 533] on div "Shipping destination : Edit Tennessee, 38501 , United States Cart : Edit Produc…" at bounding box center [844, 438] width 1245 height 642
click at [454, 493] on div "Shipping destination : Edit Tennessee, 38501 , United States Cart : Edit Produc…" at bounding box center [533, 311] width 623 height 388
click at [652, 514] on div "Shipping destination : Edit Tennessee, 38501 , United States Cart : Edit Produc…" at bounding box center [844, 438] width 1245 height 642
click at [716, 556] on div "Shipping destination : Edit Tennessee, 38501 , United States Cart : Edit Produc…" at bounding box center [844, 438] width 1245 height 642
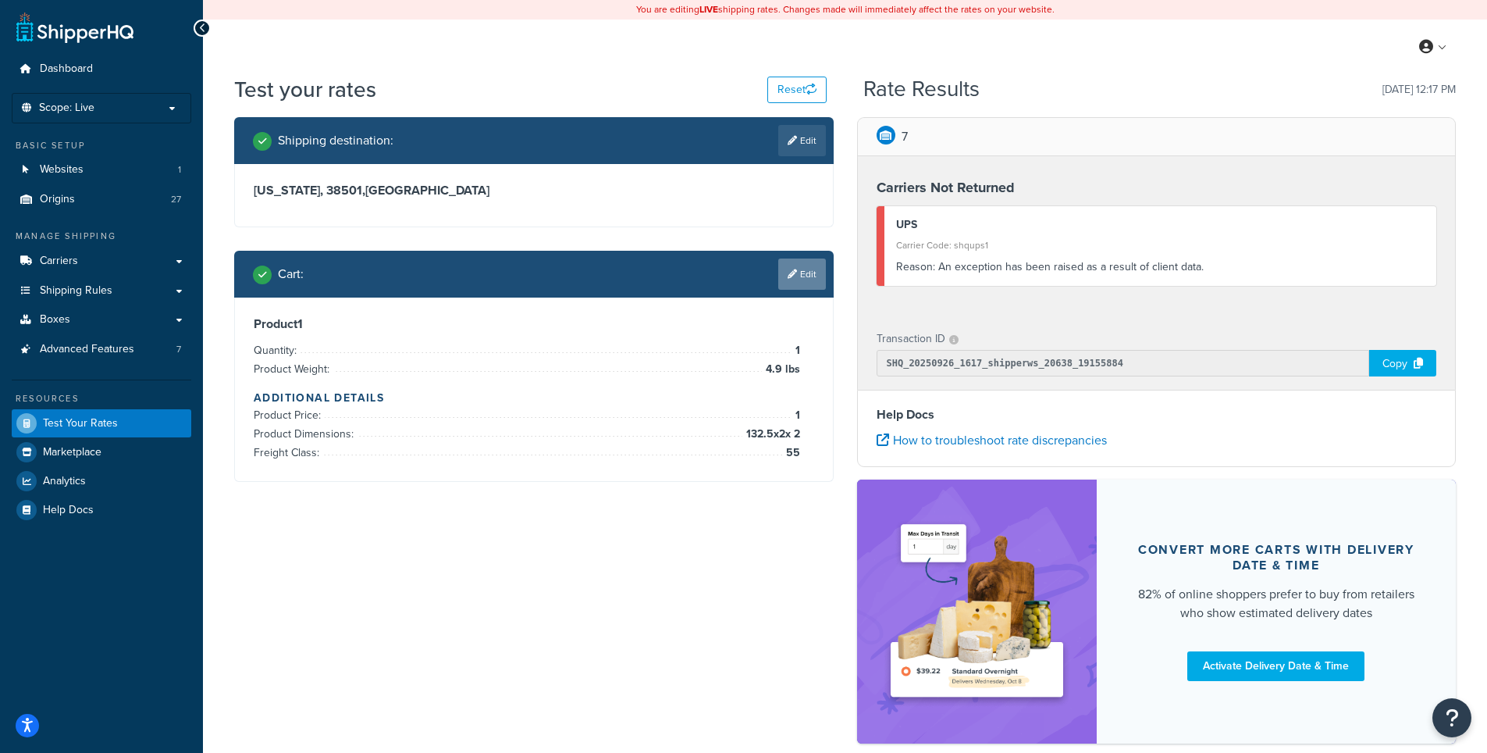
click at [798, 272] on link "Edit" at bounding box center [802, 273] width 48 height 31
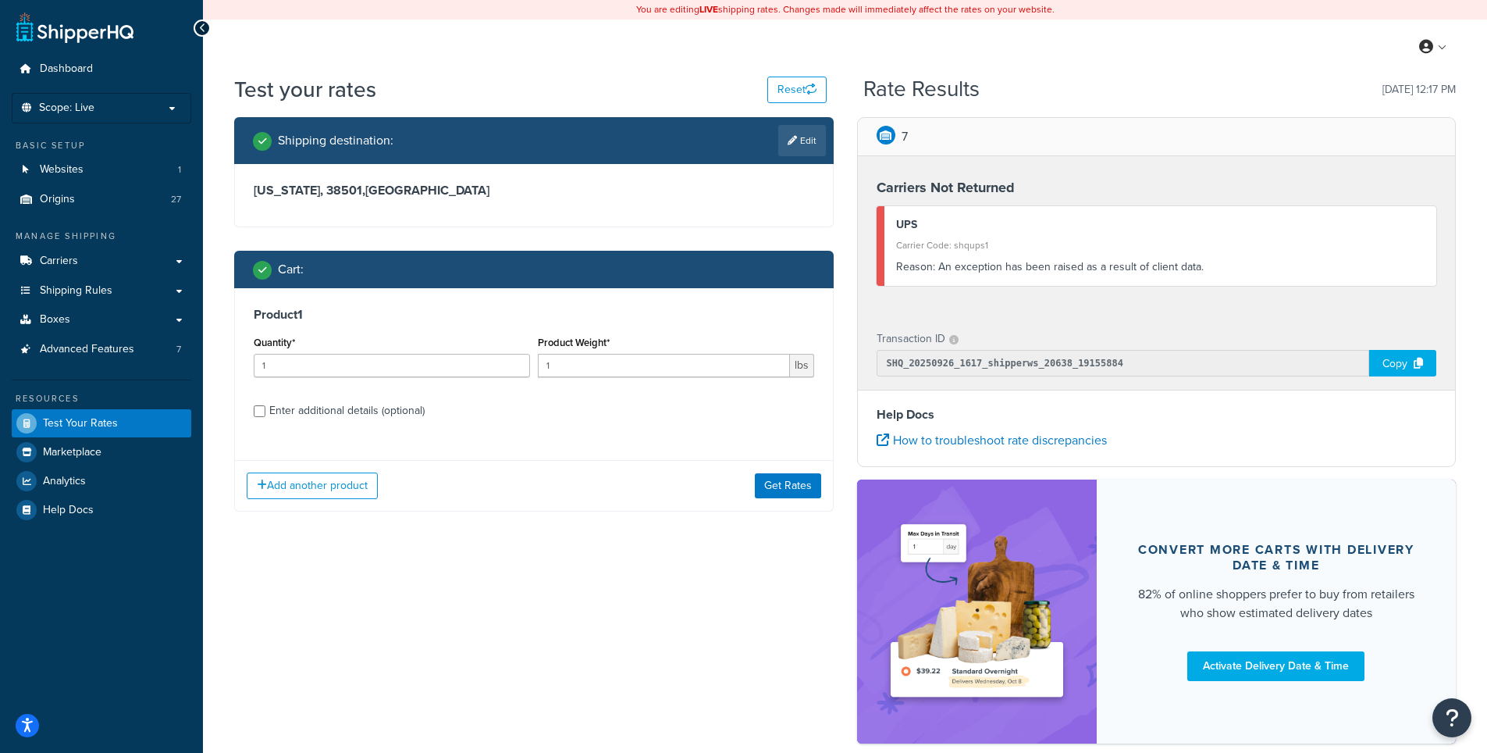
click at [347, 413] on div "Enter additional details (optional)" at bounding box center [346, 411] width 155 height 22
click at [265, 413] on input "Enter additional details (optional)" at bounding box center [260, 411] width 12 height 12
checkbox input "true"
select select "55"
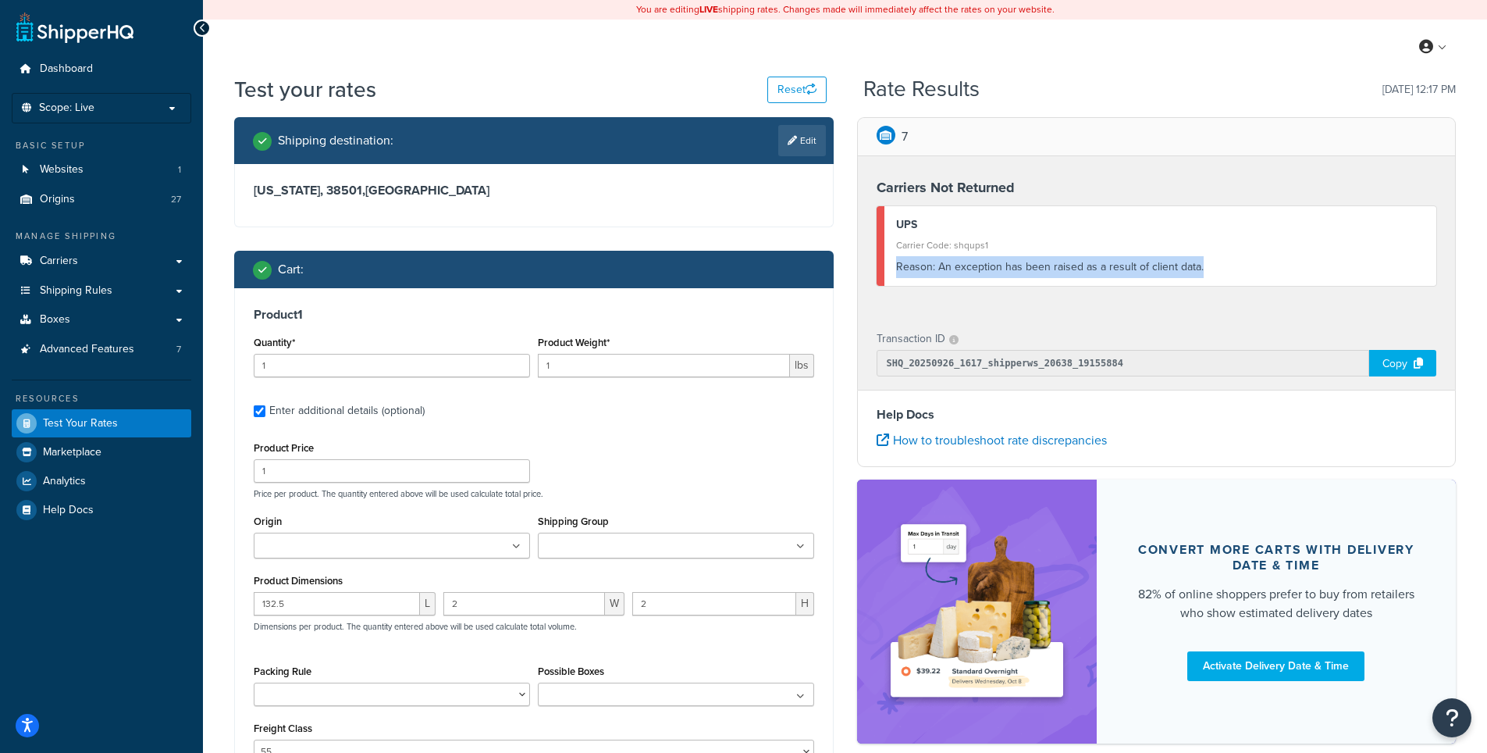
drag, startPoint x: 895, startPoint y: 270, endPoint x: 1205, endPoint y: 269, distance: 310.7
click at [1205, 269] on div "UPS Carrier Code: shqups1 Reason: An exception has been raised as a result of c…" at bounding box center [1157, 246] width 561 height 80
copy div "Reason: An exception has been raised as a result of client data."
click at [664, 425] on div "Product 1 Quantity* 1 Product Weight* 1 lbs Enter additional details (optional)…" at bounding box center [534, 540] width 598 height 505
click at [571, 78] on div "Test your rates Reset" at bounding box center [530, 89] width 593 height 30
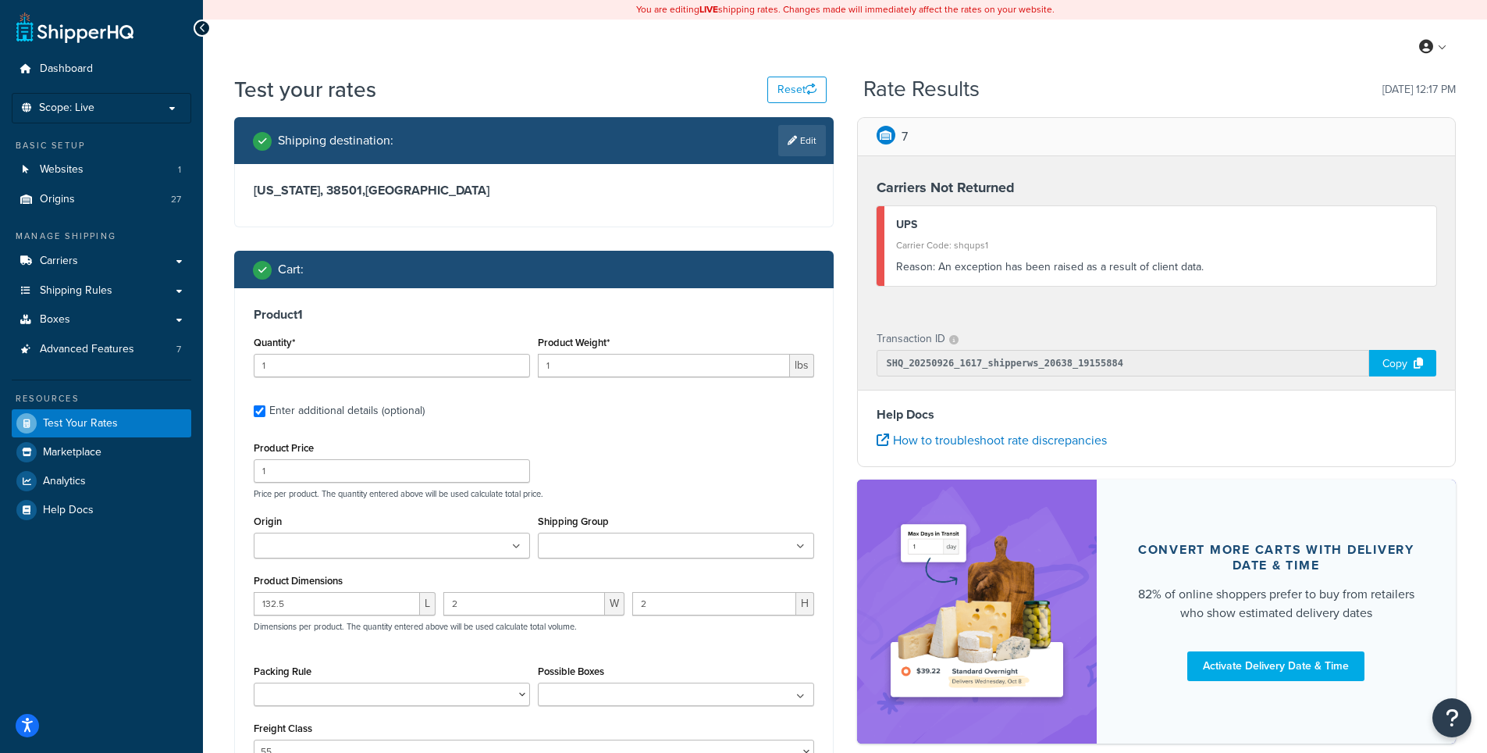
click at [633, 194] on h3 "Tennessee, 38501 , United States" at bounding box center [534, 191] width 561 height 16
click at [83, 645] on div "Dashboard Scope: Live Basic Setup Websites 1 Origins 27 Manage Shipping Carrier…" at bounding box center [101, 479] width 203 height 958
